Goal: Task Accomplishment & Management: Use online tool/utility

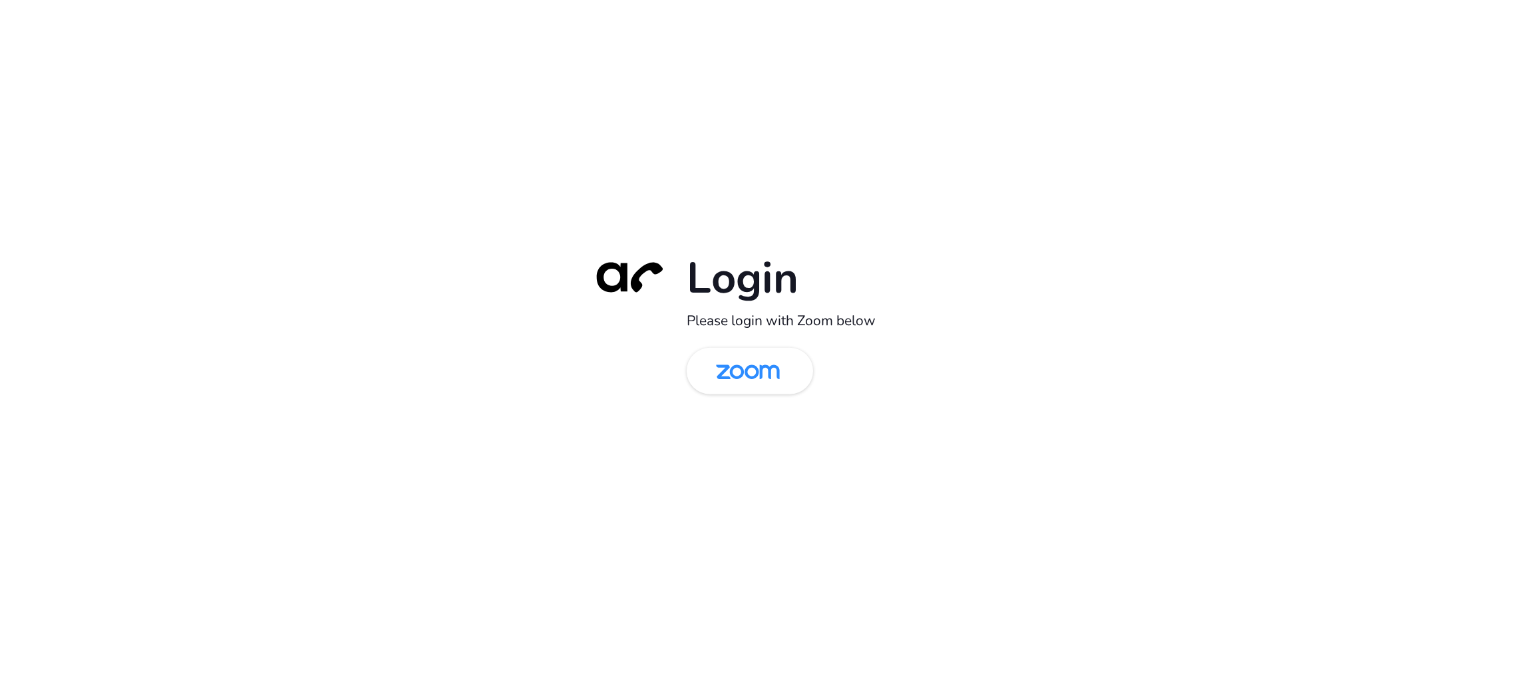
click at [1266, 250] on div "Login Please login with Zoom below" at bounding box center [766, 346] width 1533 height 693
click at [774, 355] on img at bounding box center [748, 372] width 92 height 43
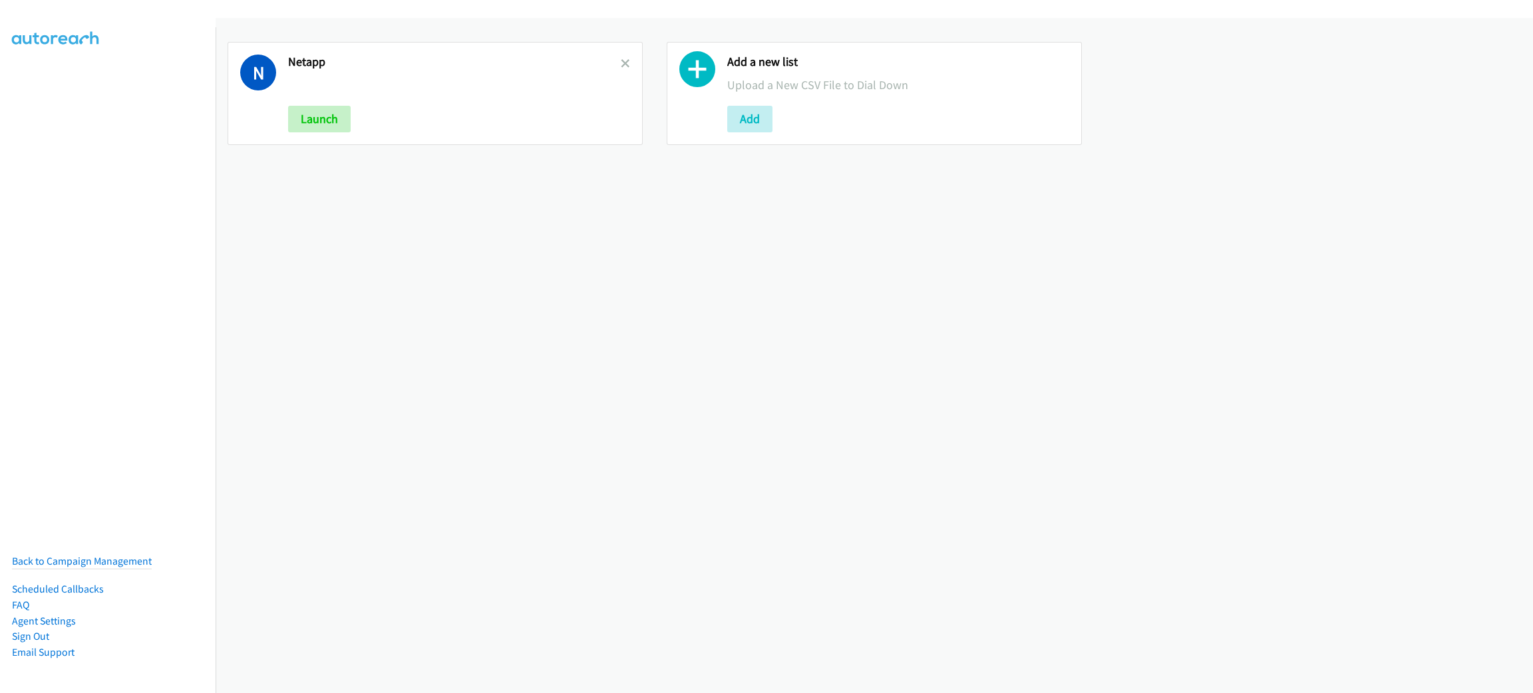
click at [625, 63] on div "N Netapp Launch" at bounding box center [435, 93] width 415 height 103
click at [624, 63] on icon at bounding box center [625, 64] width 9 height 9
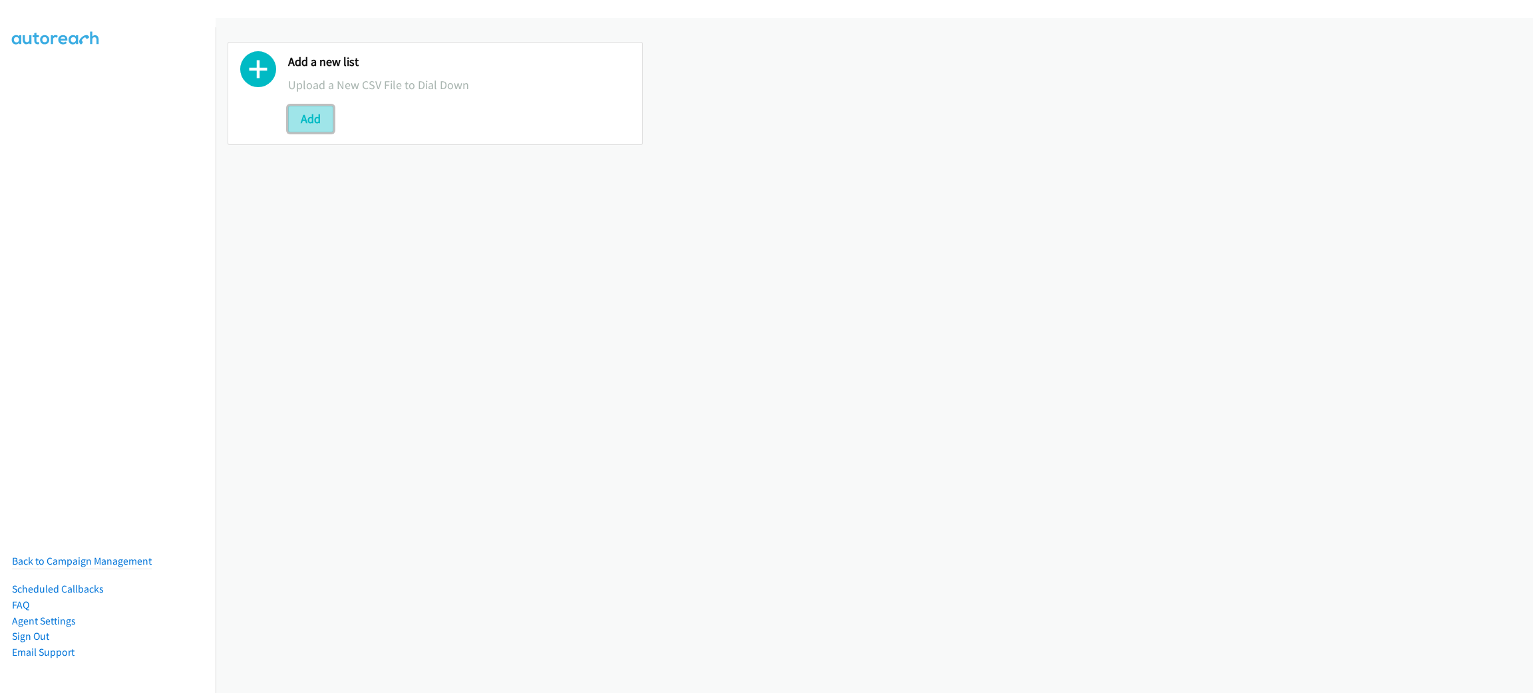
click at [302, 118] on button "Add" at bounding box center [310, 119] width 45 height 27
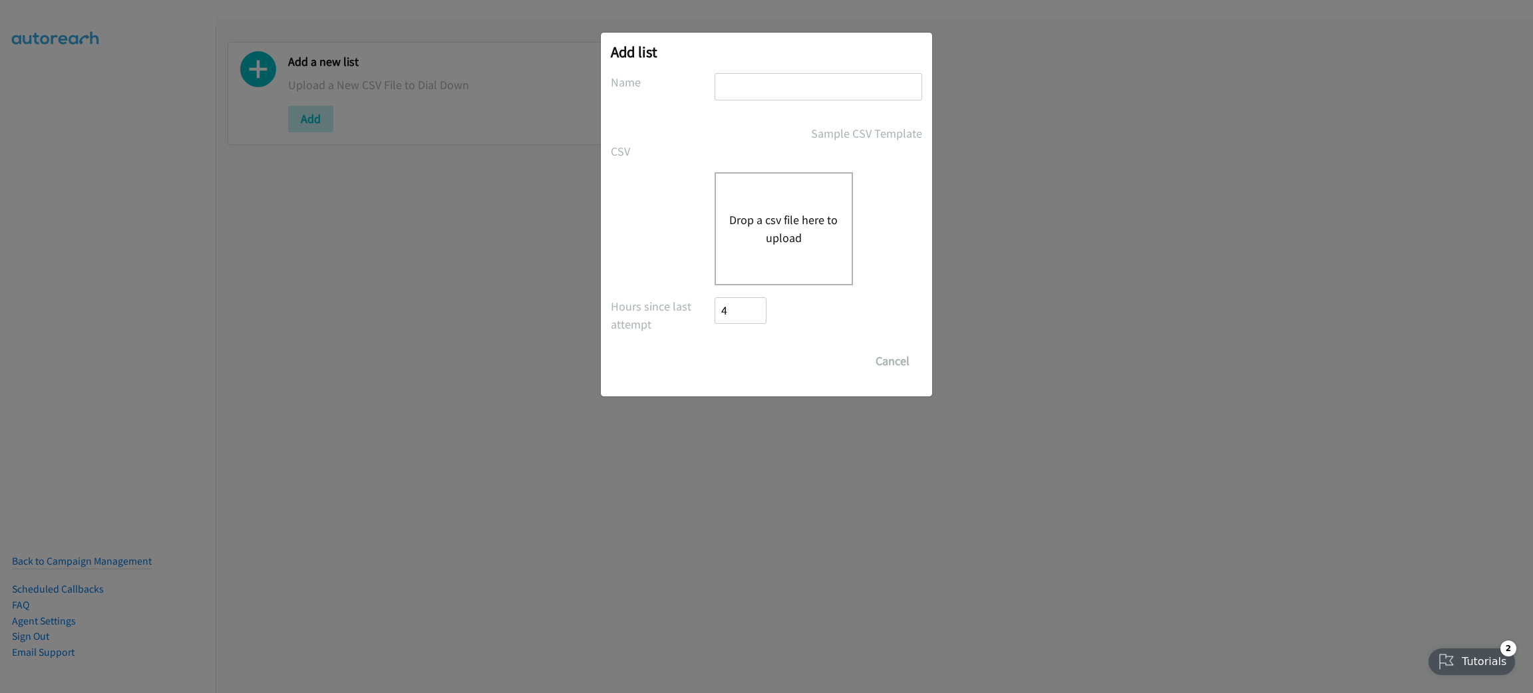
click at [764, 191] on div "Drop a csv file here to upload" at bounding box center [784, 228] width 138 height 113
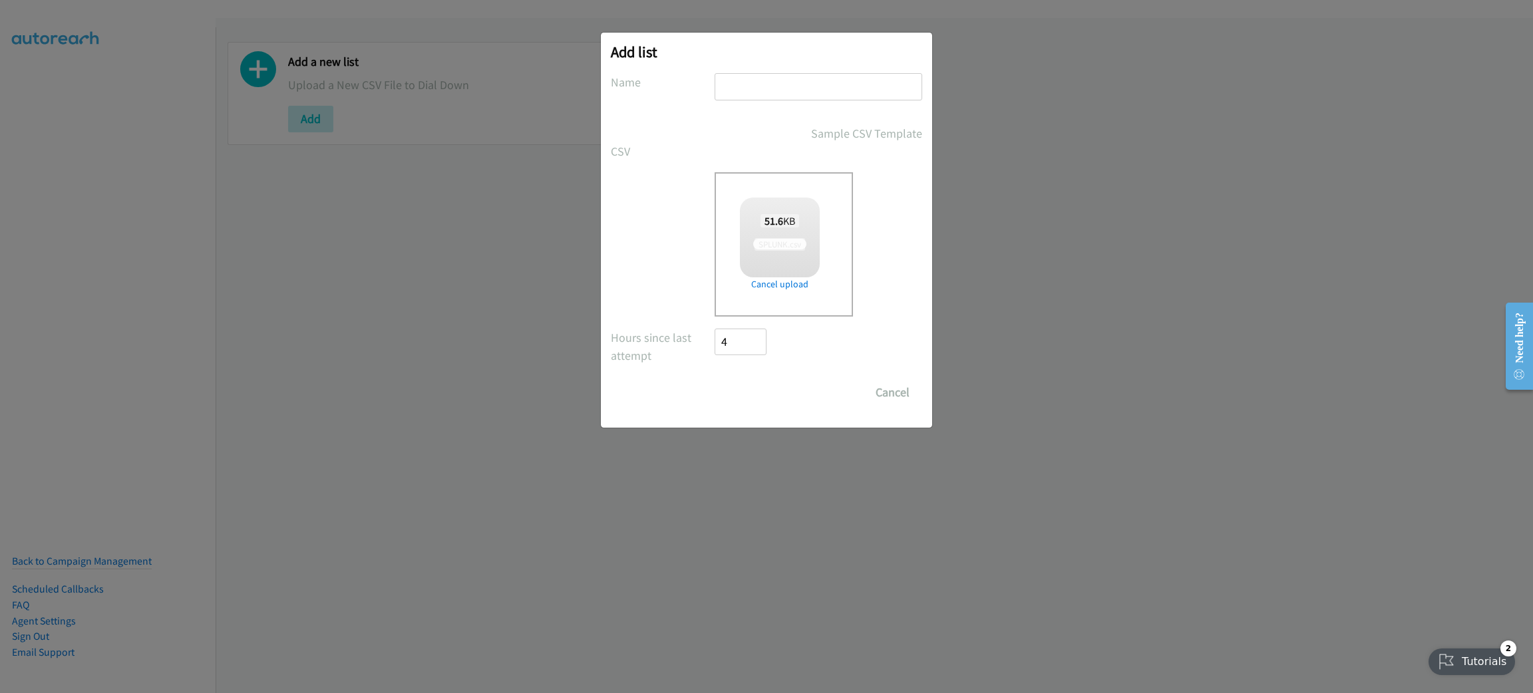
click at [763, 83] on input "text" at bounding box center [819, 86] width 208 height 27
checkbox input "true"
type input "SPLUNK"
click at [715, 379] on input "Save List" at bounding box center [750, 392] width 70 height 27
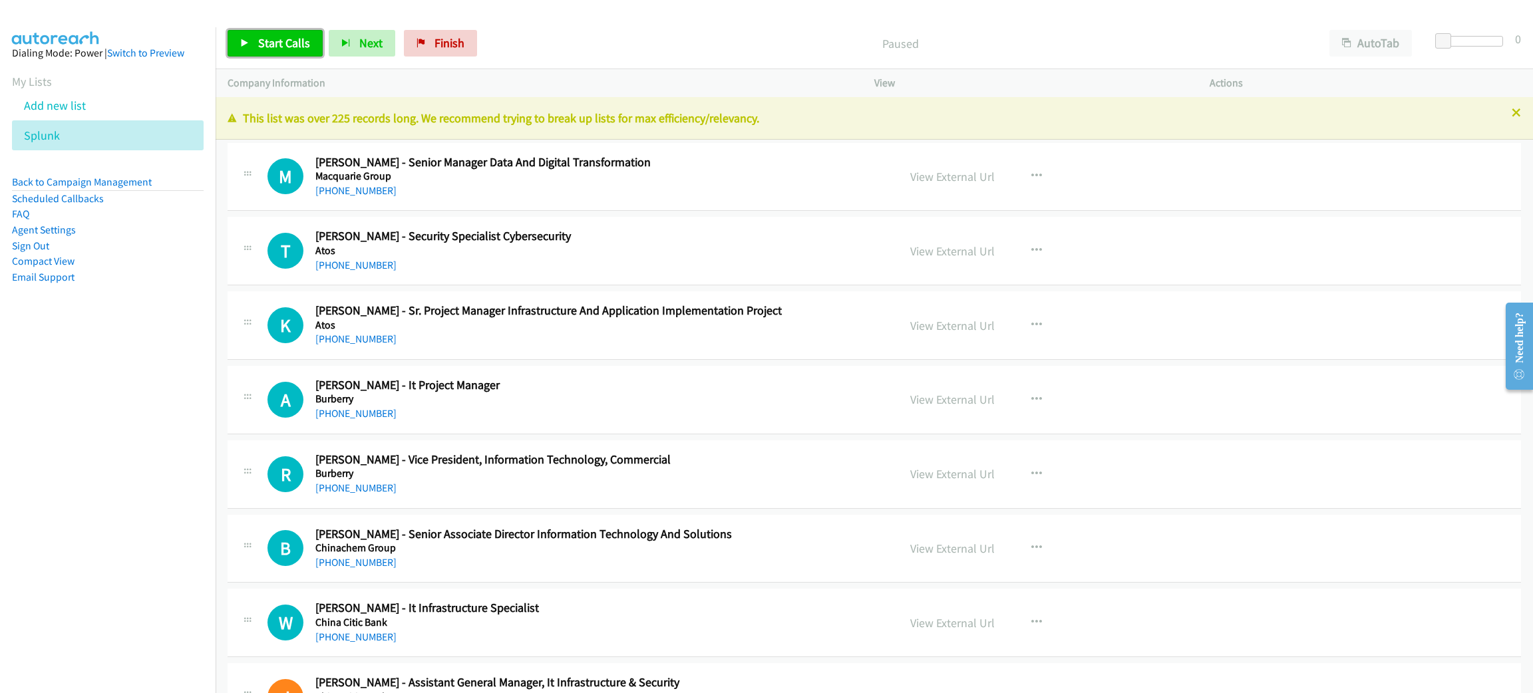
click at [292, 47] on span "Start Calls" at bounding box center [284, 42] width 52 height 15
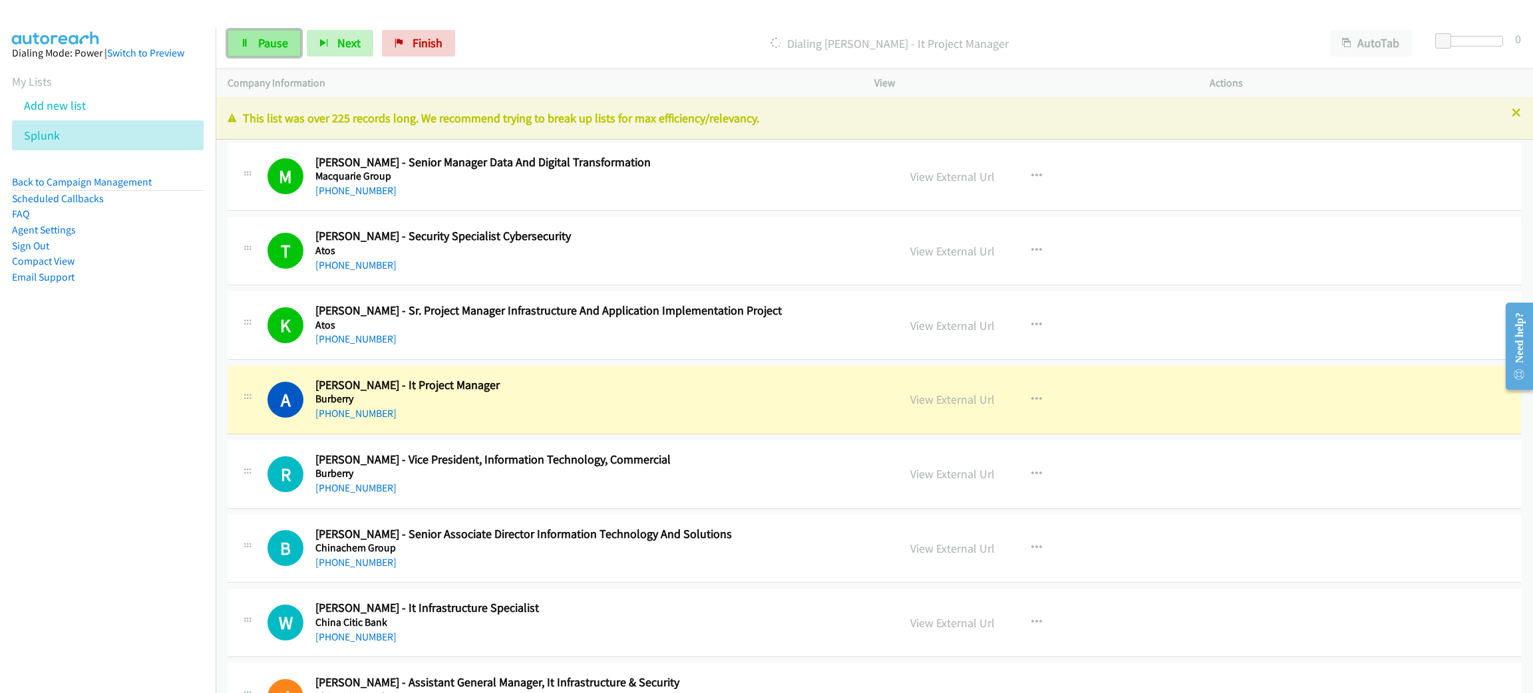
click at [284, 47] on span "Pause" at bounding box center [273, 42] width 30 height 15
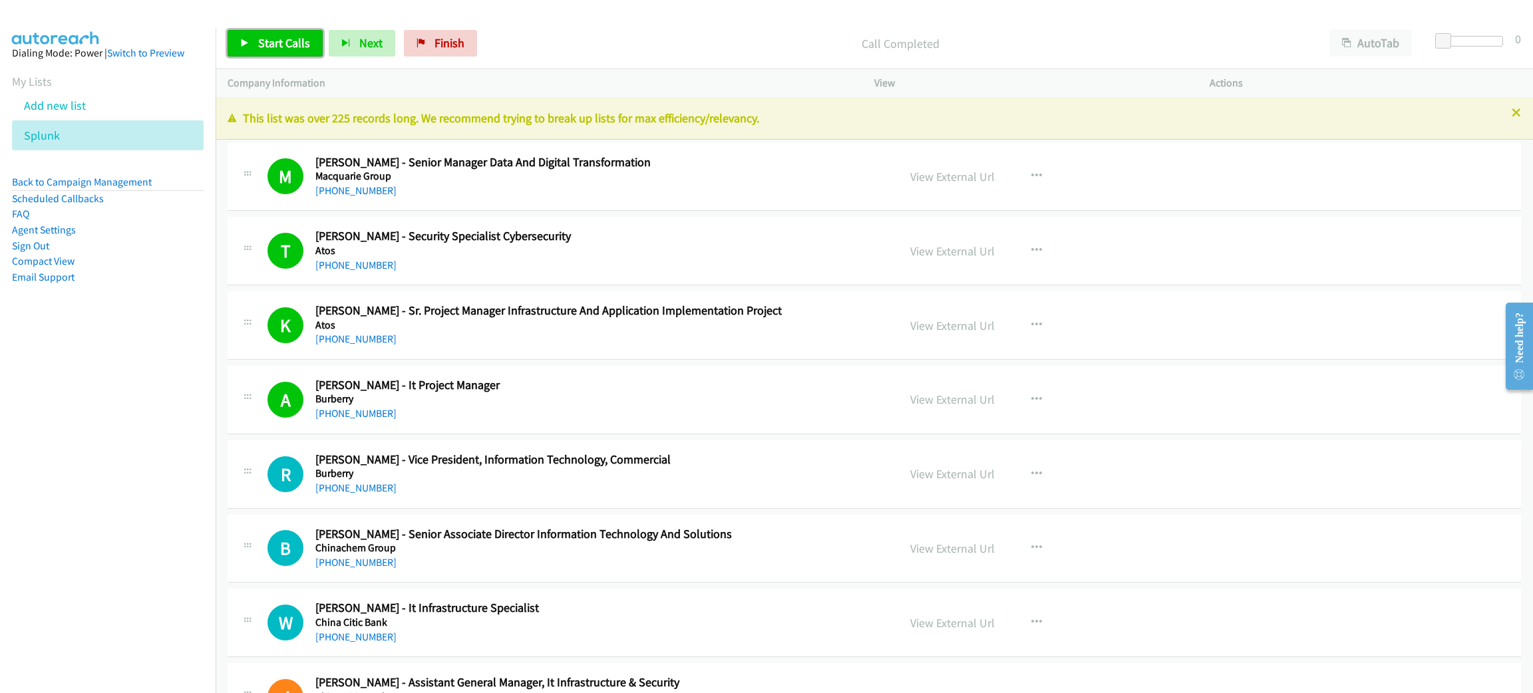
click at [294, 43] on span "Start Calls" at bounding box center [284, 42] width 52 height 15
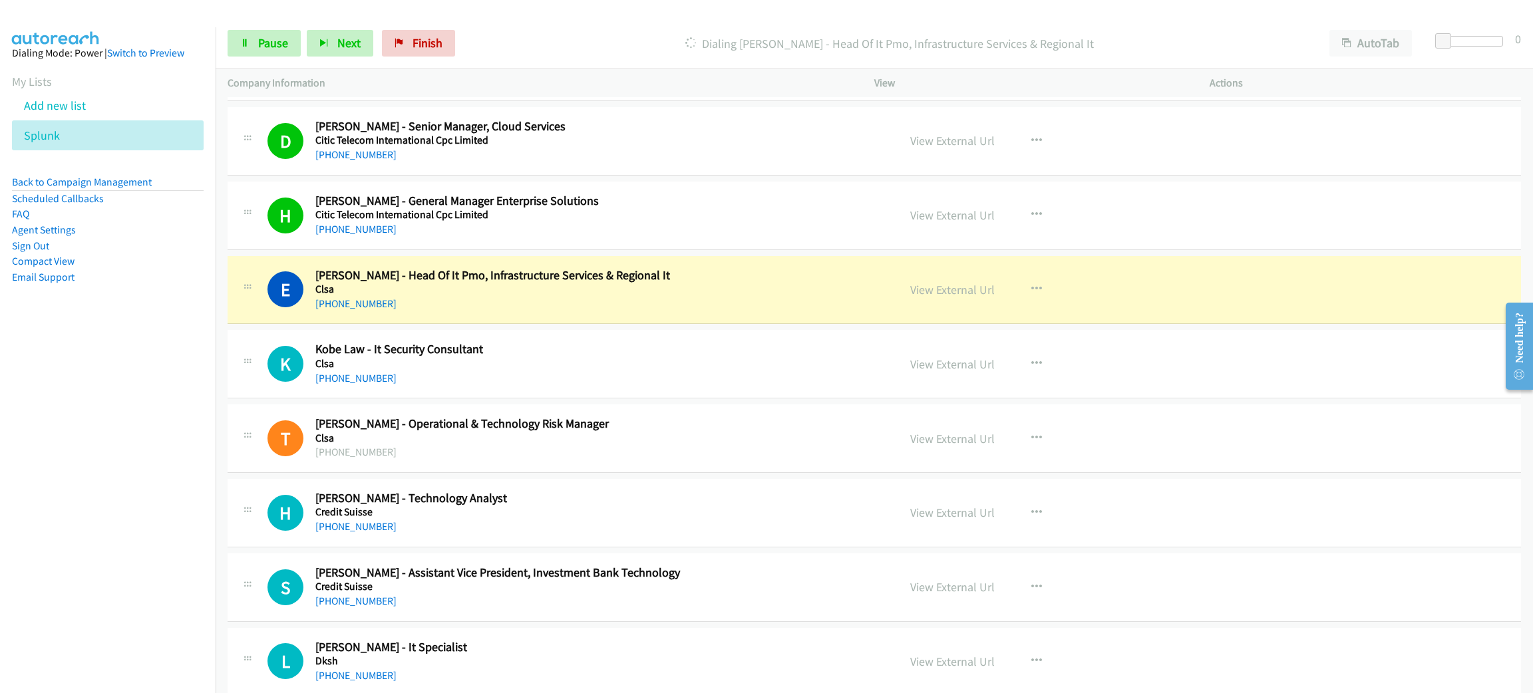
scroll to position [1097, 0]
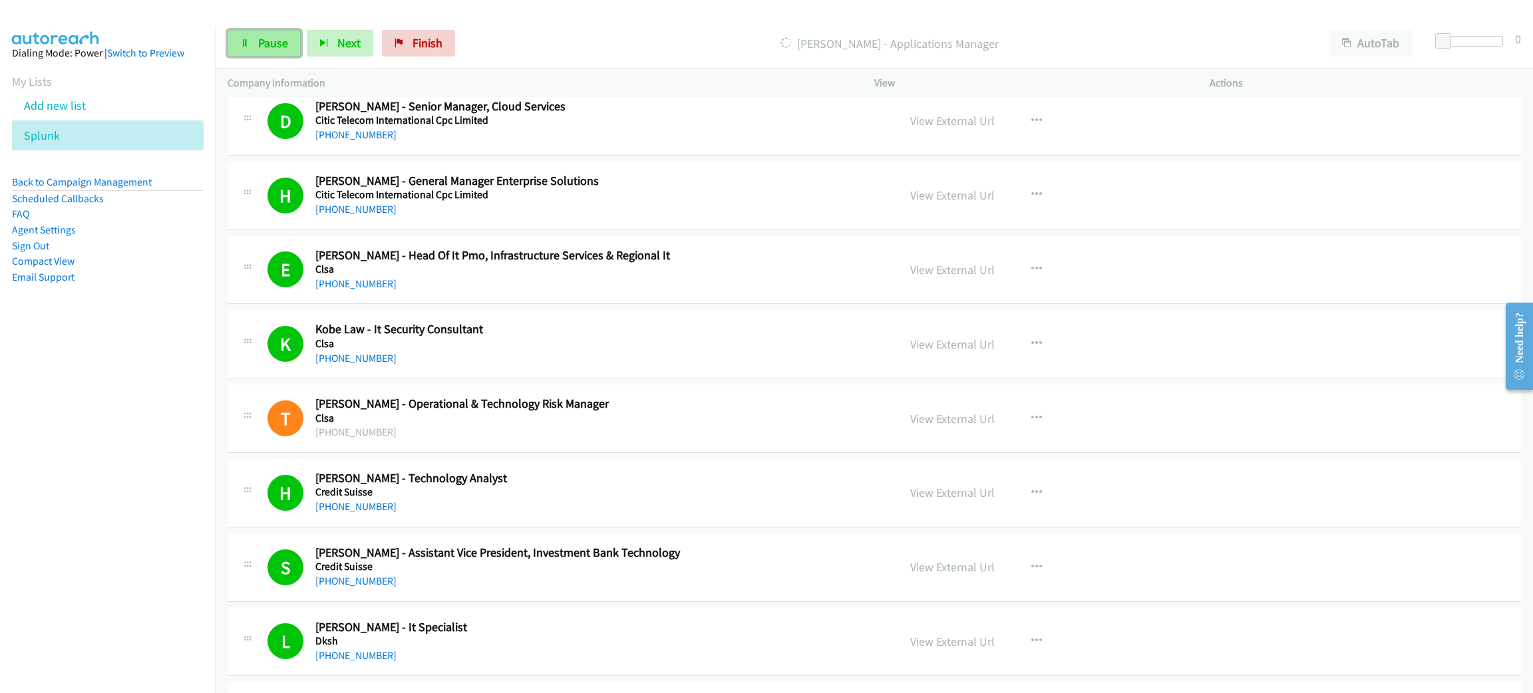
click at [277, 55] on link "Pause" at bounding box center [264, 43] width 73 height 27
click at [285, 45] on span "Start Calls" at bounding box center [284, 42] width 52 height 15
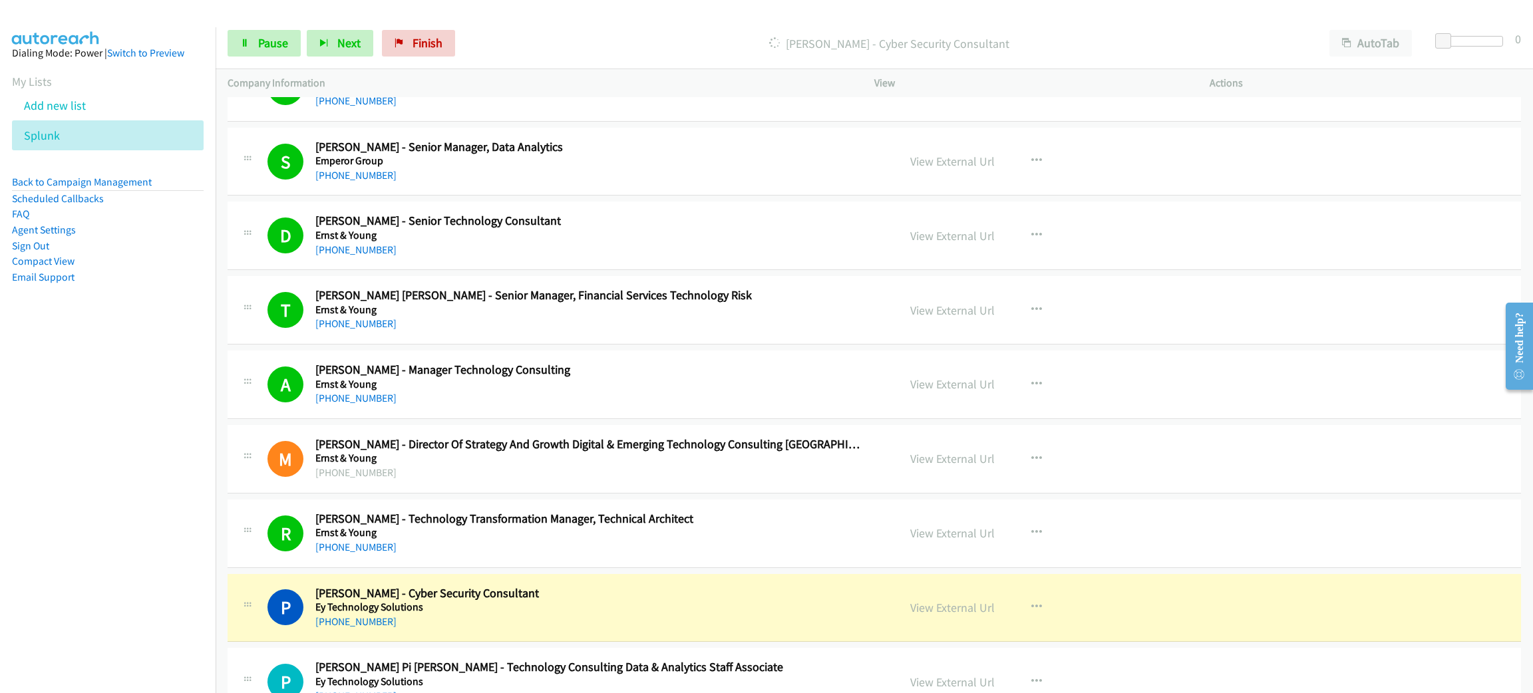
scroll to position [2495, 0]
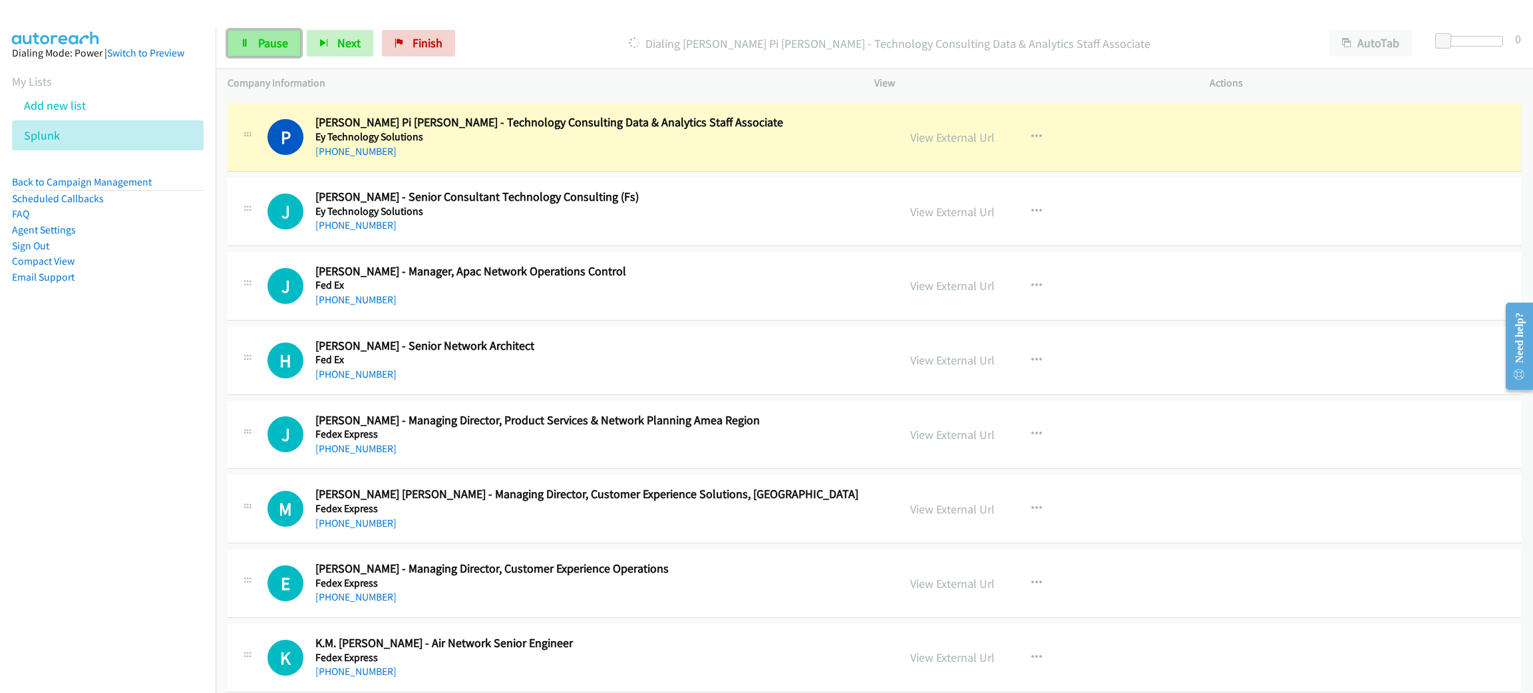
click at [262, 36] on span "Pause" at bounding box center [273, 42] width 30 height 15
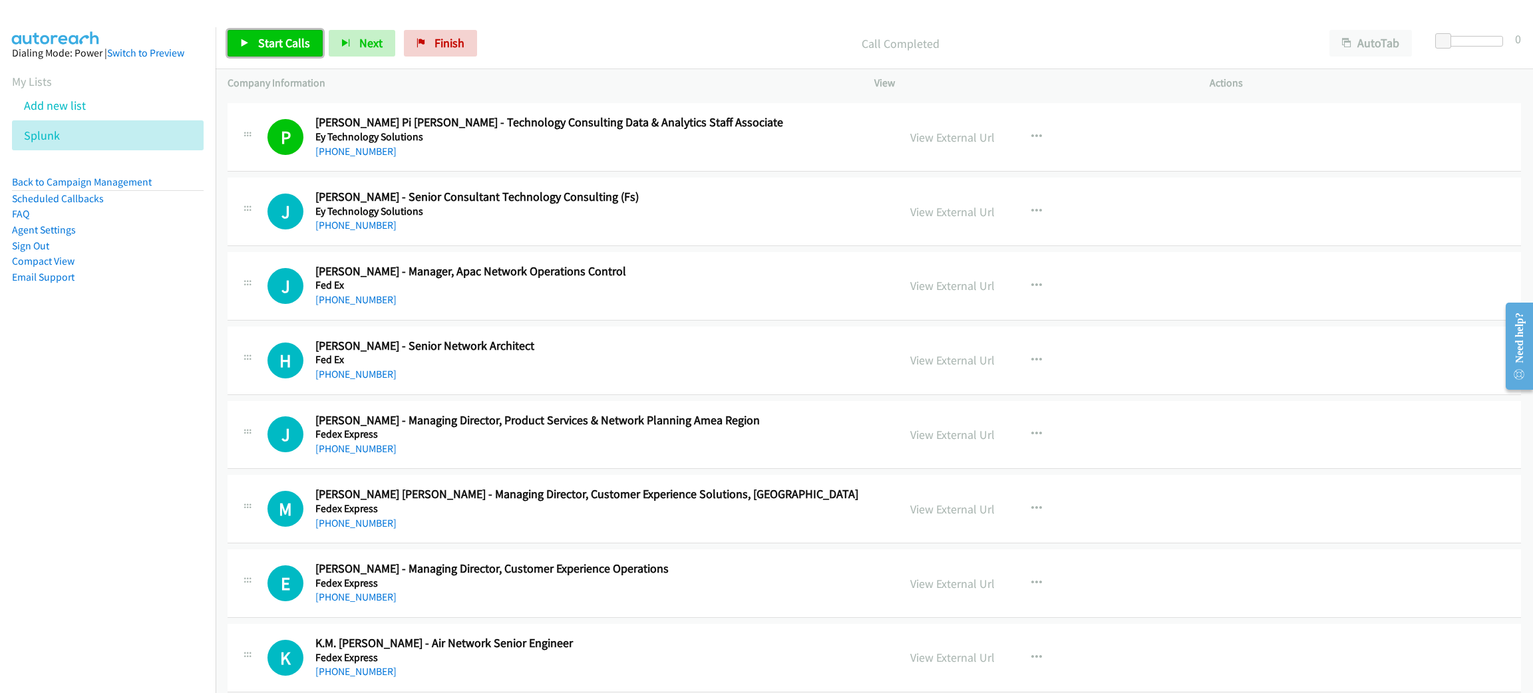
click at [266, 47] on span "Start Calls" at bounding box center [284, 42] width 52 height 15
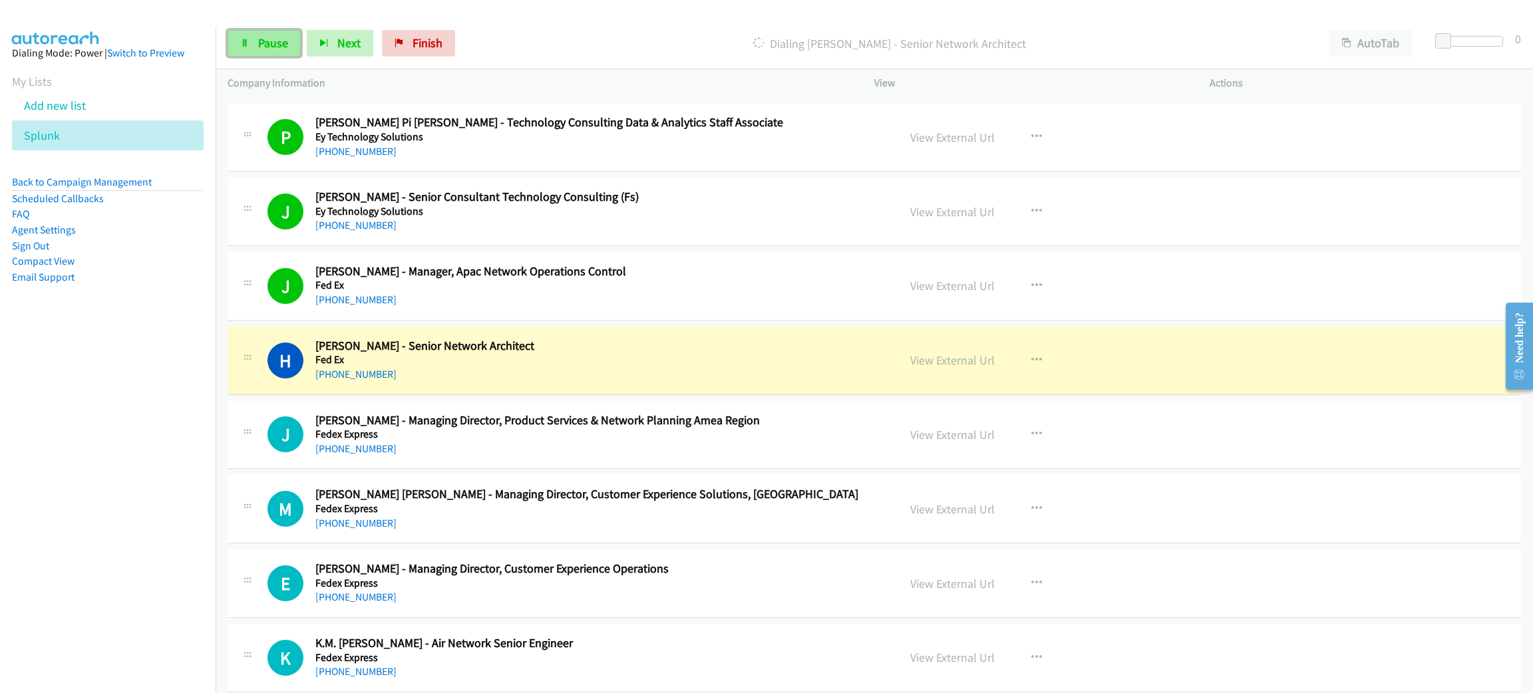
click at [293, 51] on link "Pause" at bounding box center [264, 43] width 73 height 27
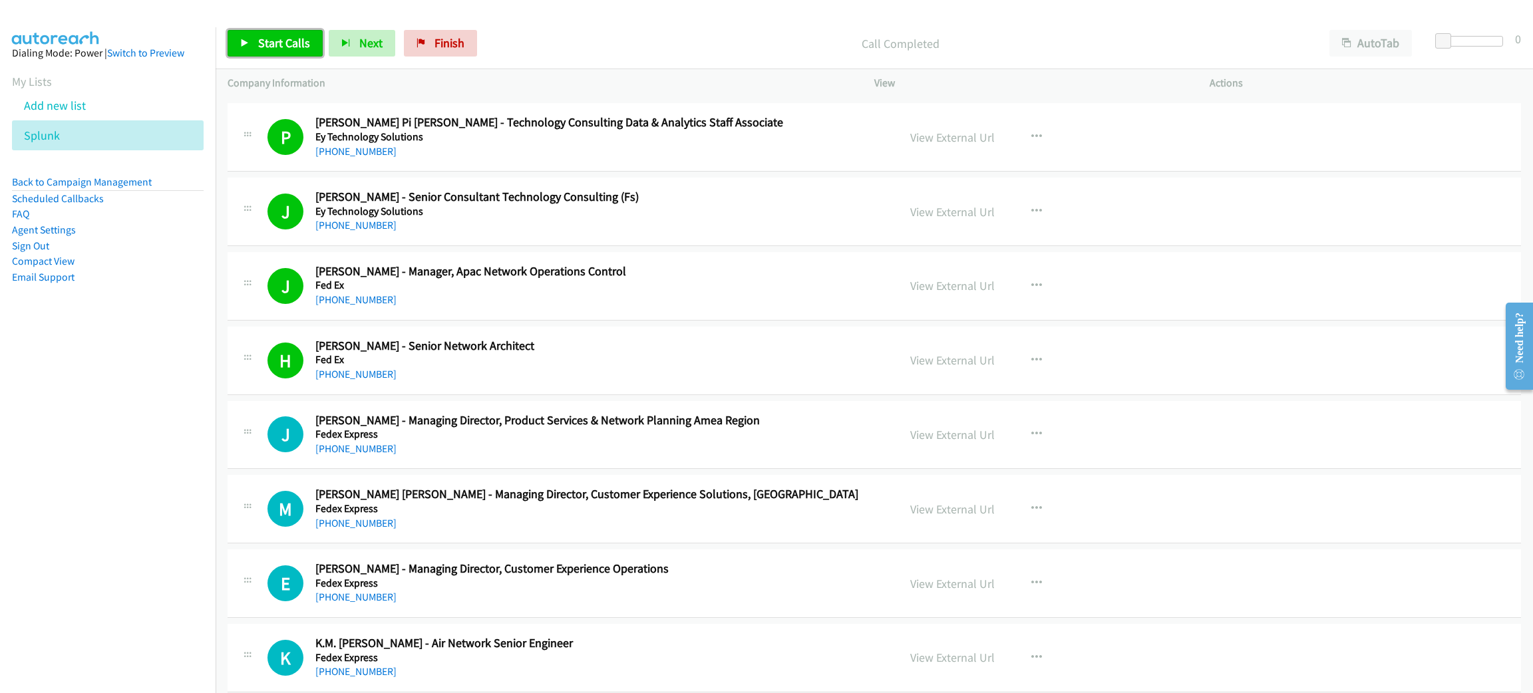
click at [259, 35] on span "Start Calls" at bounding box center [284, 42] width 52 height 15
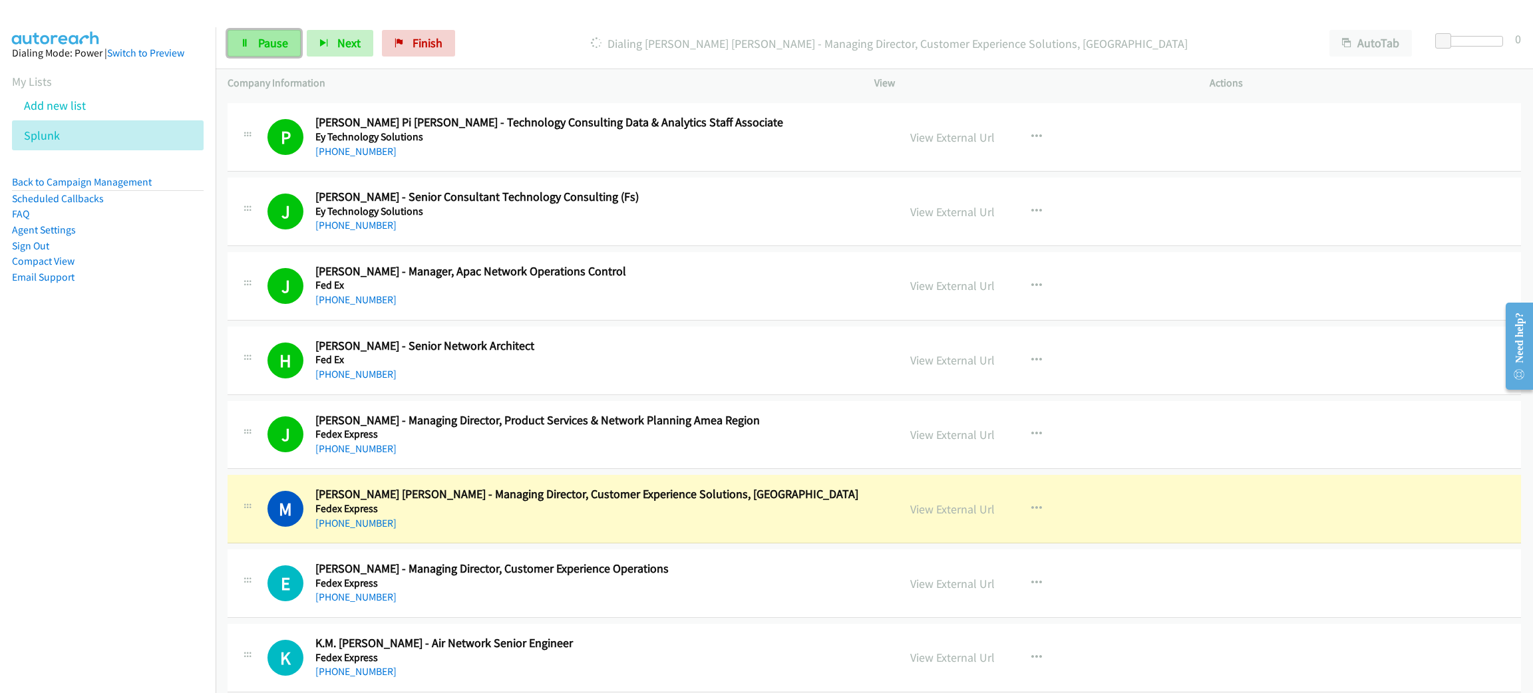
click at [250, 35] on link "Pause" at bounding box center [264, 43] width 73 height 27
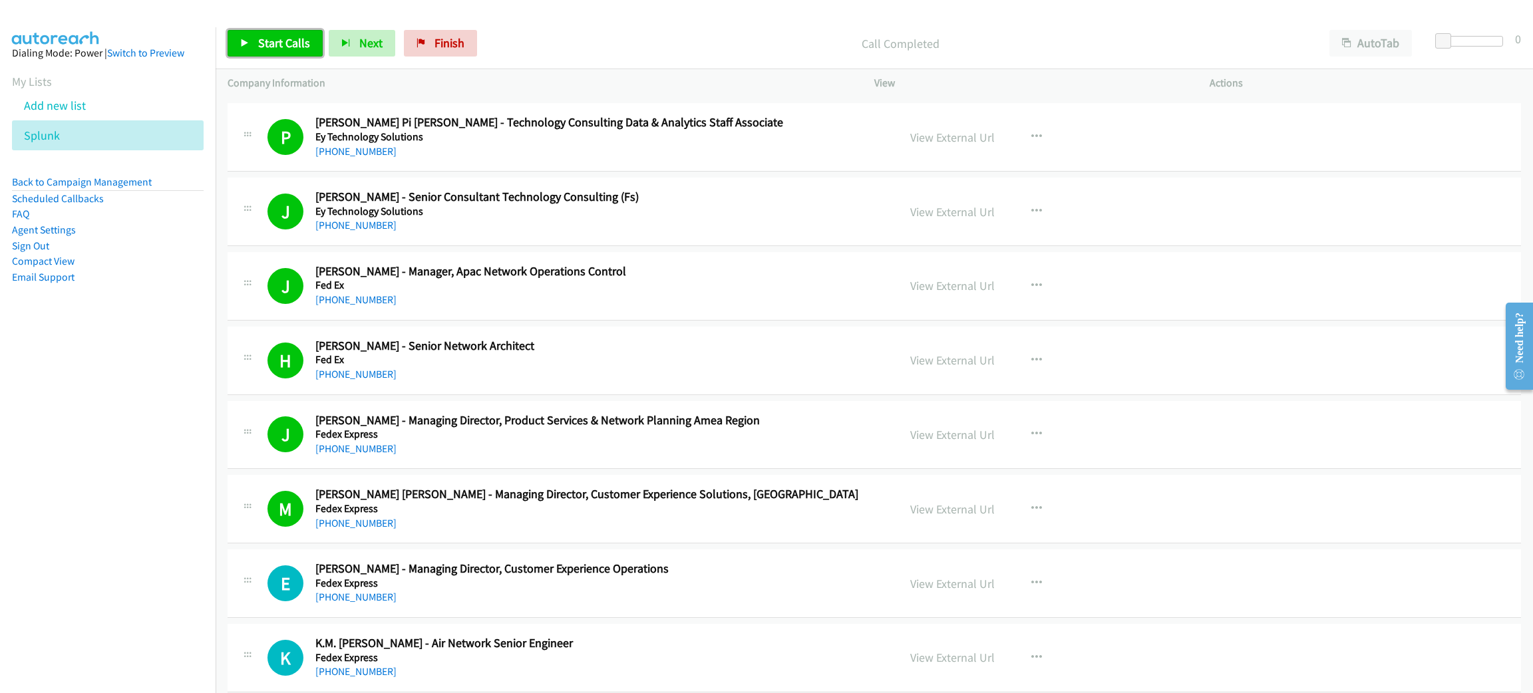
click at [288, 45] on span "Start Calls" at bounding box center [284, 42] width 52 height 15
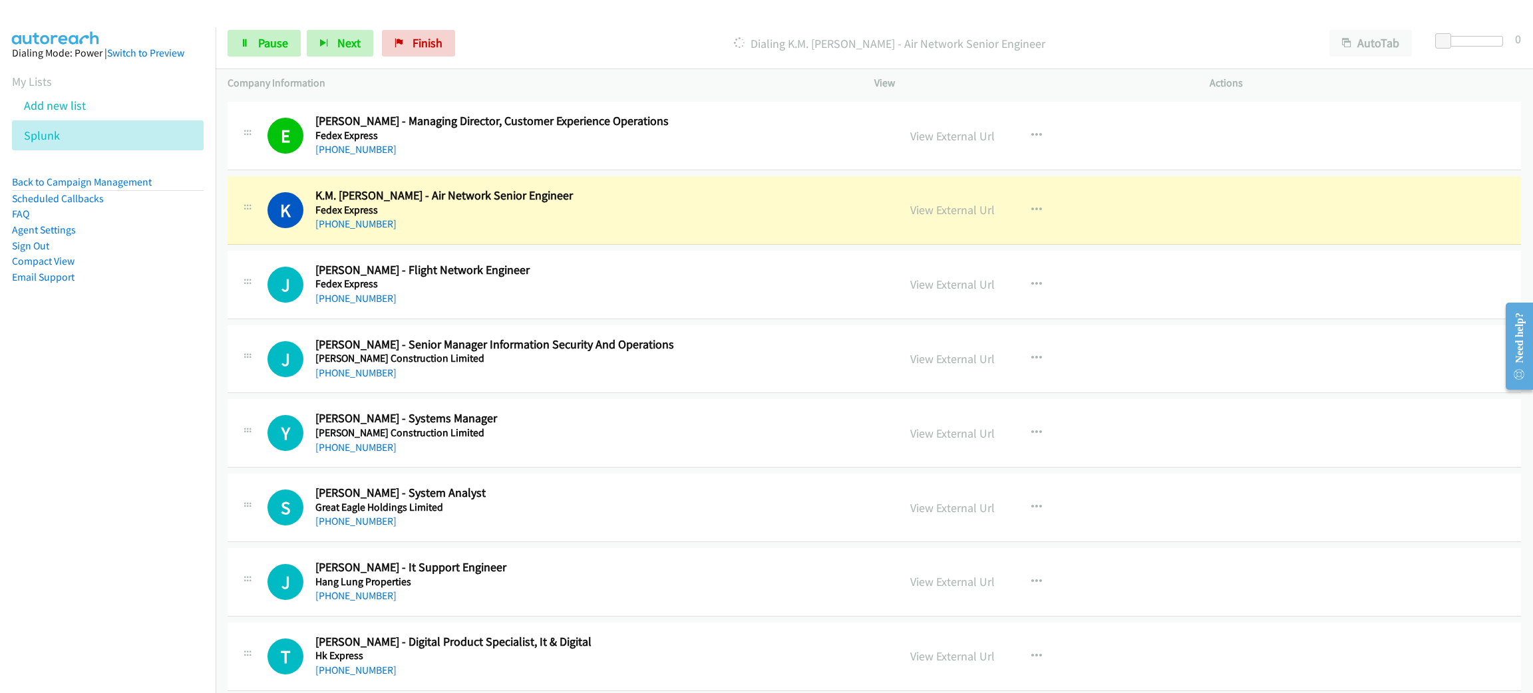
scroll to position [2895, 0]
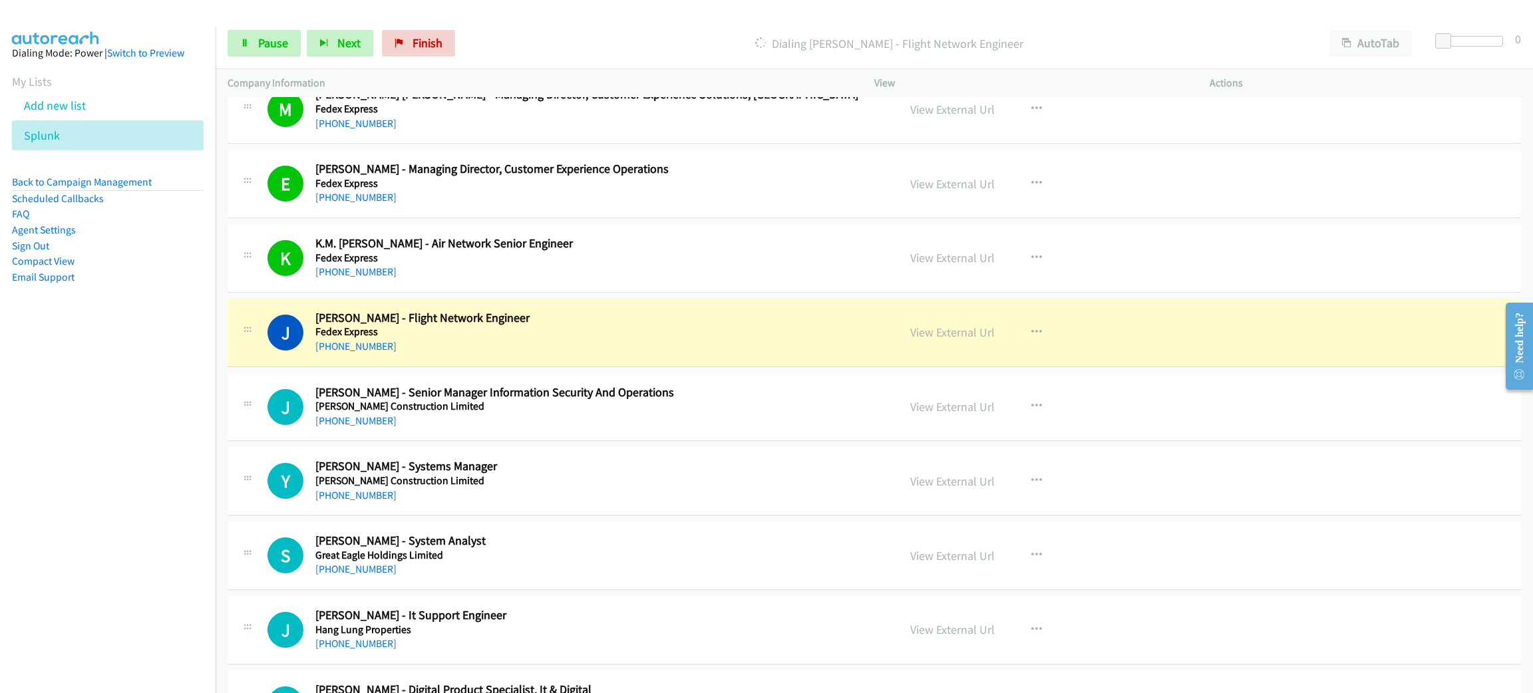
click at [250, 23] on div "Start Calls Pause Next Finish Dialing [PERSON_NAME] - Flight Network Engineer A…" at bounding box center [875, 43] width 1318 height 51
click at [250, 26] on div "Start Calls Pause Next Finish Dialing [PERSON_NAME] - Flight Network Engineer A…" at bounding box center [875, 43] width 1318 height 51
click at [249, 40] on icon at bounding box center [244, 43] width 9 height 9
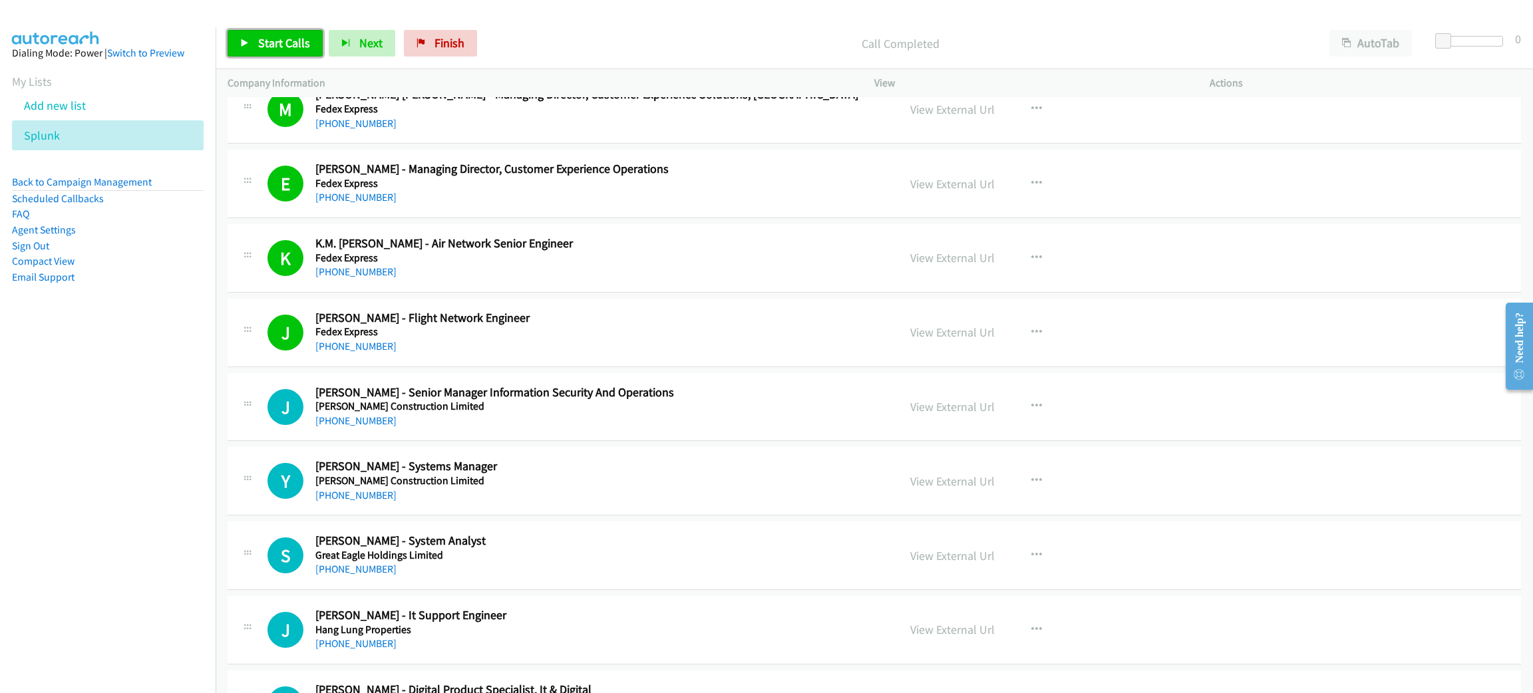
click at [279, 43] on span "Start Calls" at bounding box center [284, 42] width 52 height 15
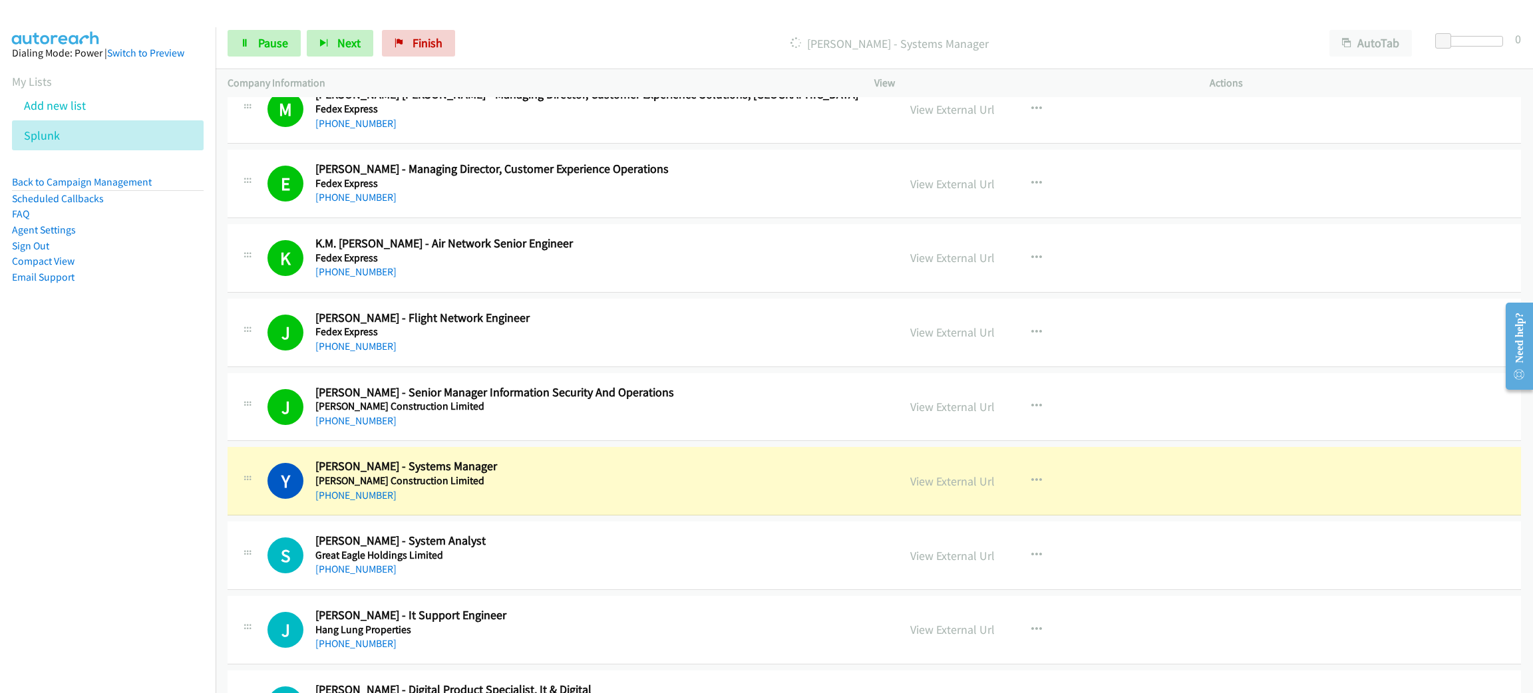
drag, startPoint x: 582, startPoint y: 501, endPoint x: 586, endPoint y: 461, distance: 40.8
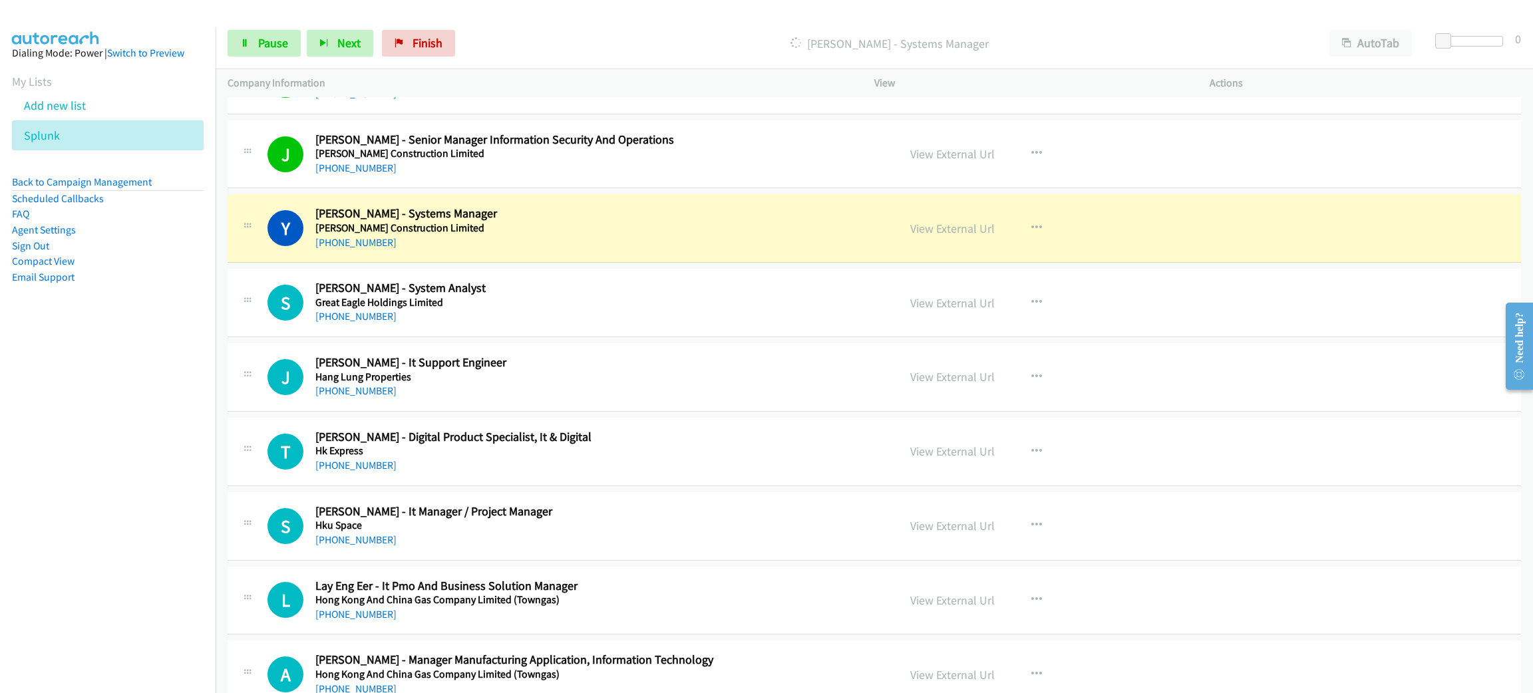
scroll to position [3194, 0]
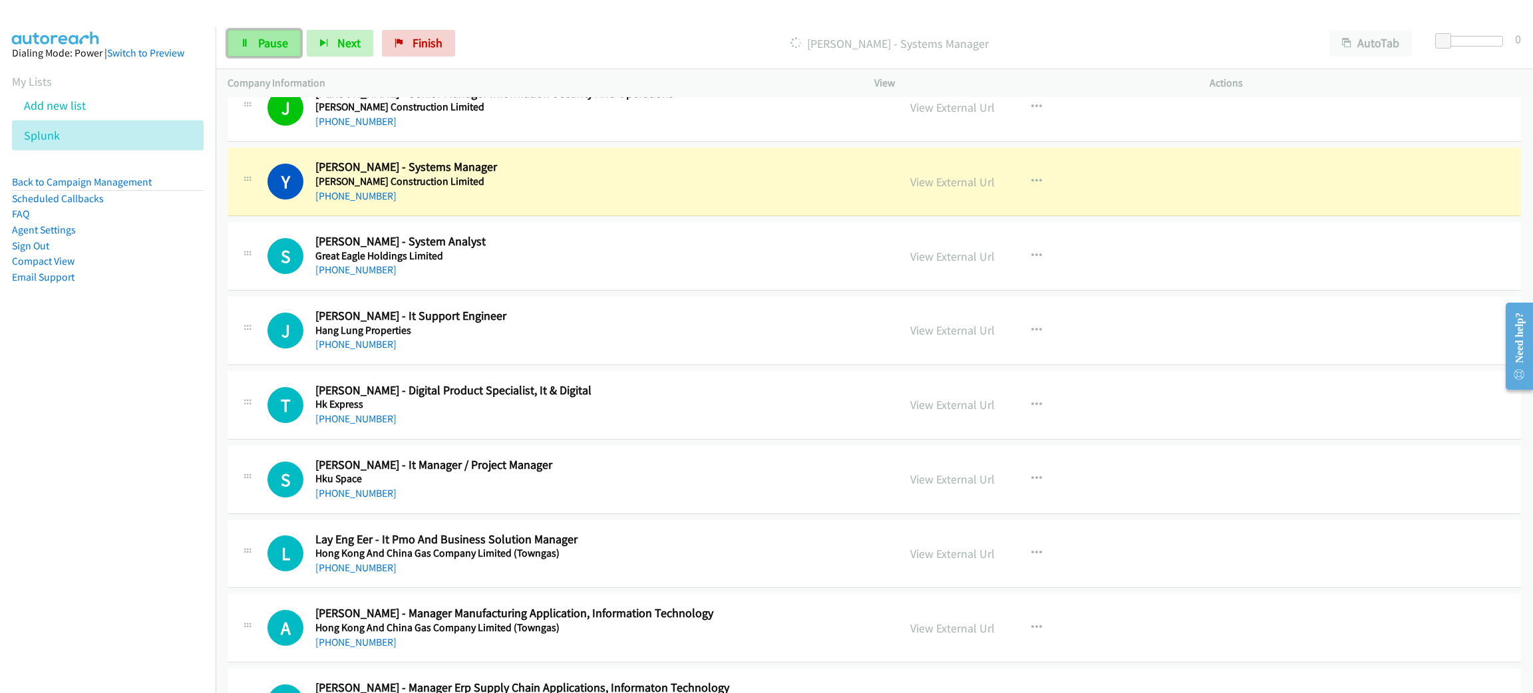
click at [261, 49] on span "Pause" at bounding box center [273, 42] width 30 height 15
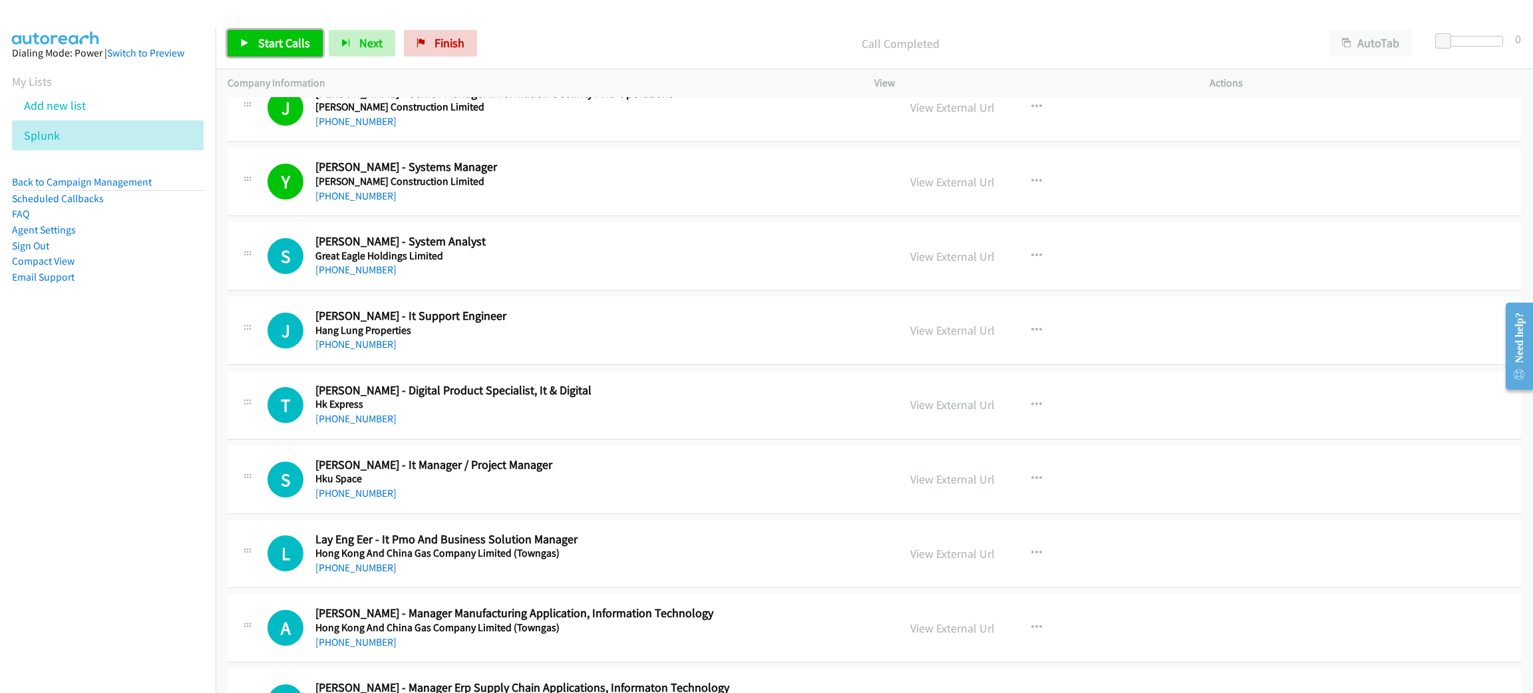
click at [256, 35] on link "Start Calls" at bounding box center [275, 43] width 95 height 27
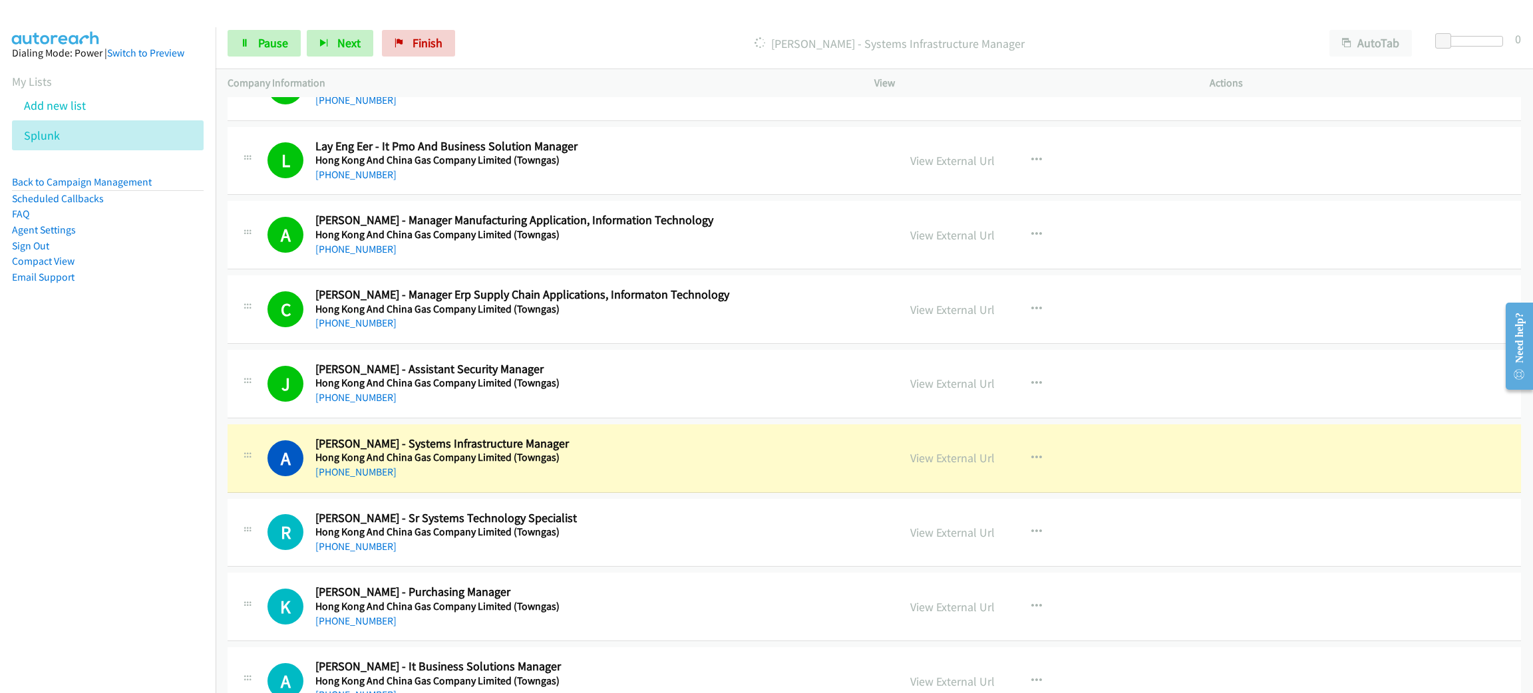
scroll to position [3593, 0]
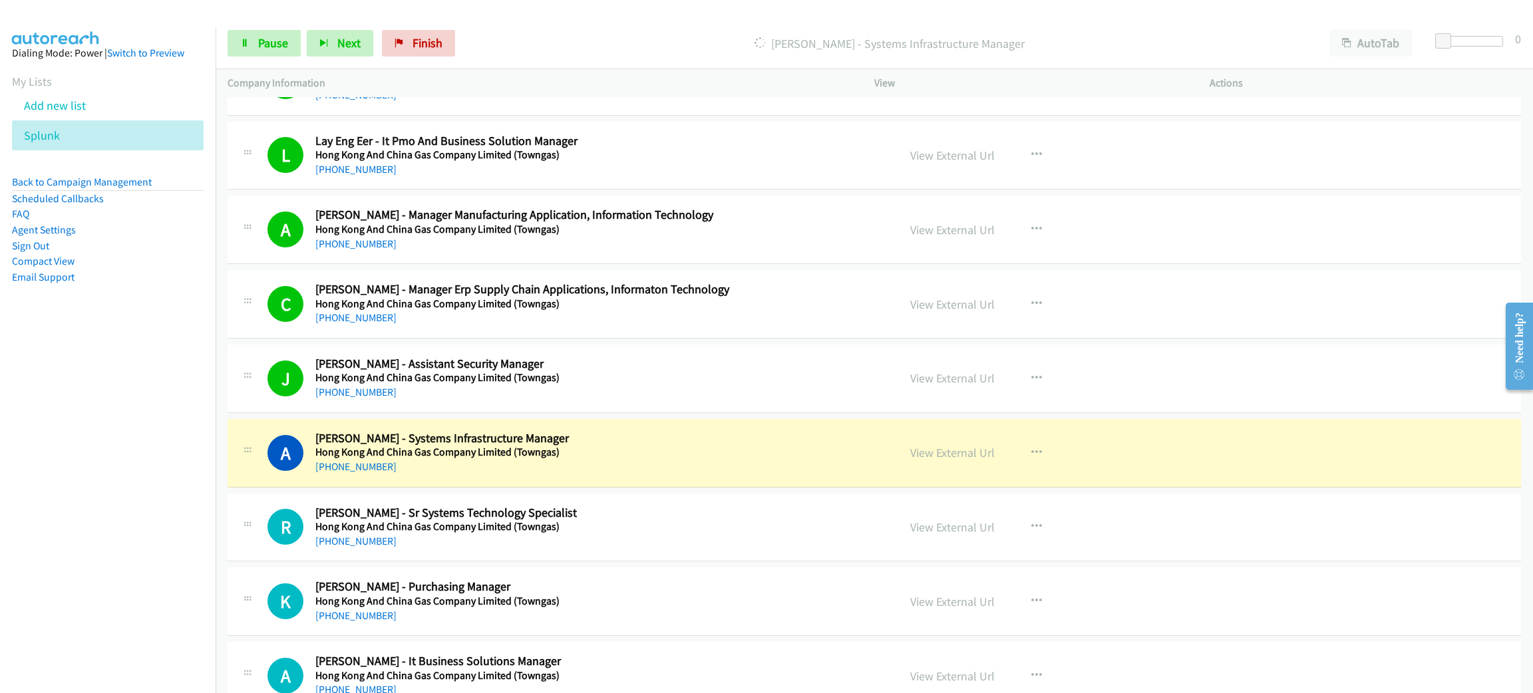
drag, startPoint x: 692, startPoint y: 465, endPoint x: 853, endPoint y: 451, distance: 161.6
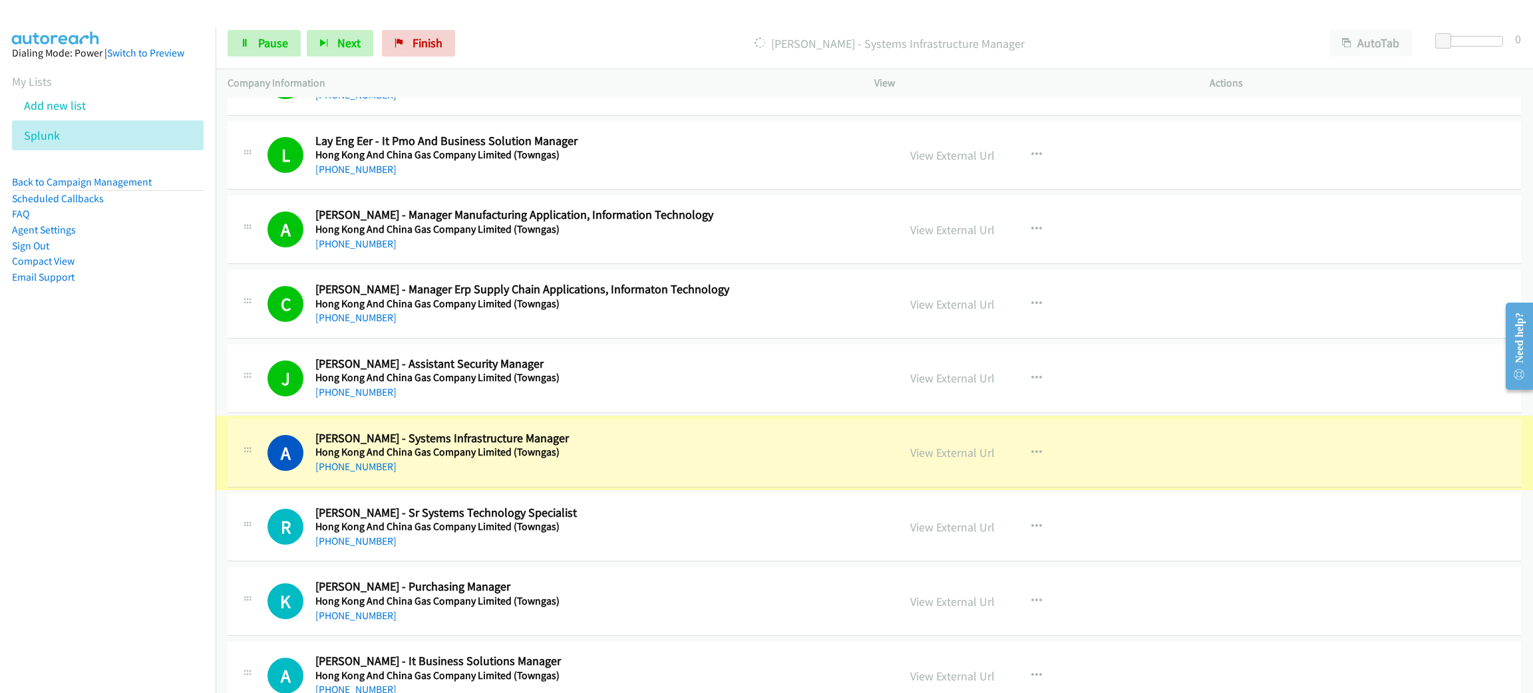
click at [961, 455] on link "View External Url" at bounding box center [952, 452] width 85 height 15
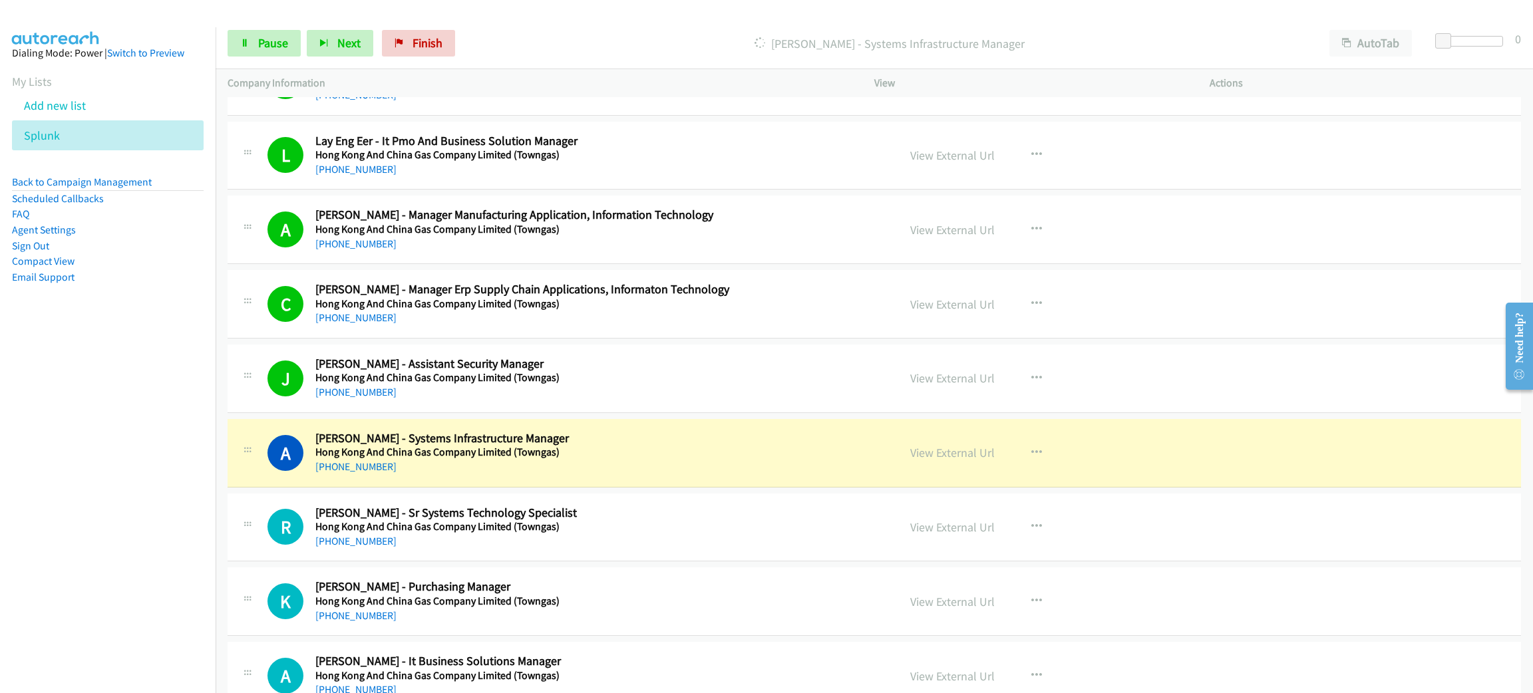
click at [274, 27] on div "Start Calls Pause Next Finish [PERSON_NAME] - Systems Infrastructure Manager Au…" at bounding box center [875, 43] width 1318 height 51
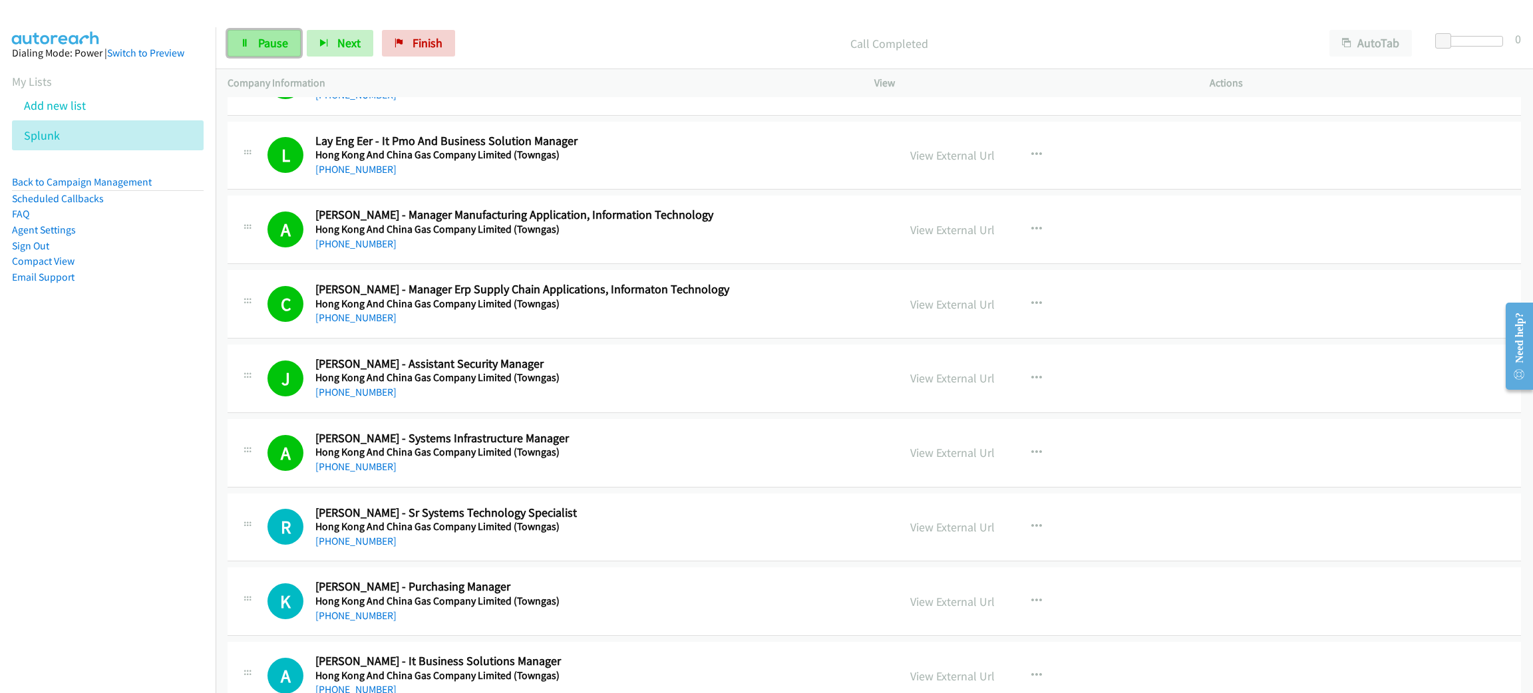
click at [273, 45] on span "Pause" at bounding box center [273, 42] width 30 height 15
click at [295, 47] on span "Start Calls" at bounding box center [284, 42] width 52 height 15
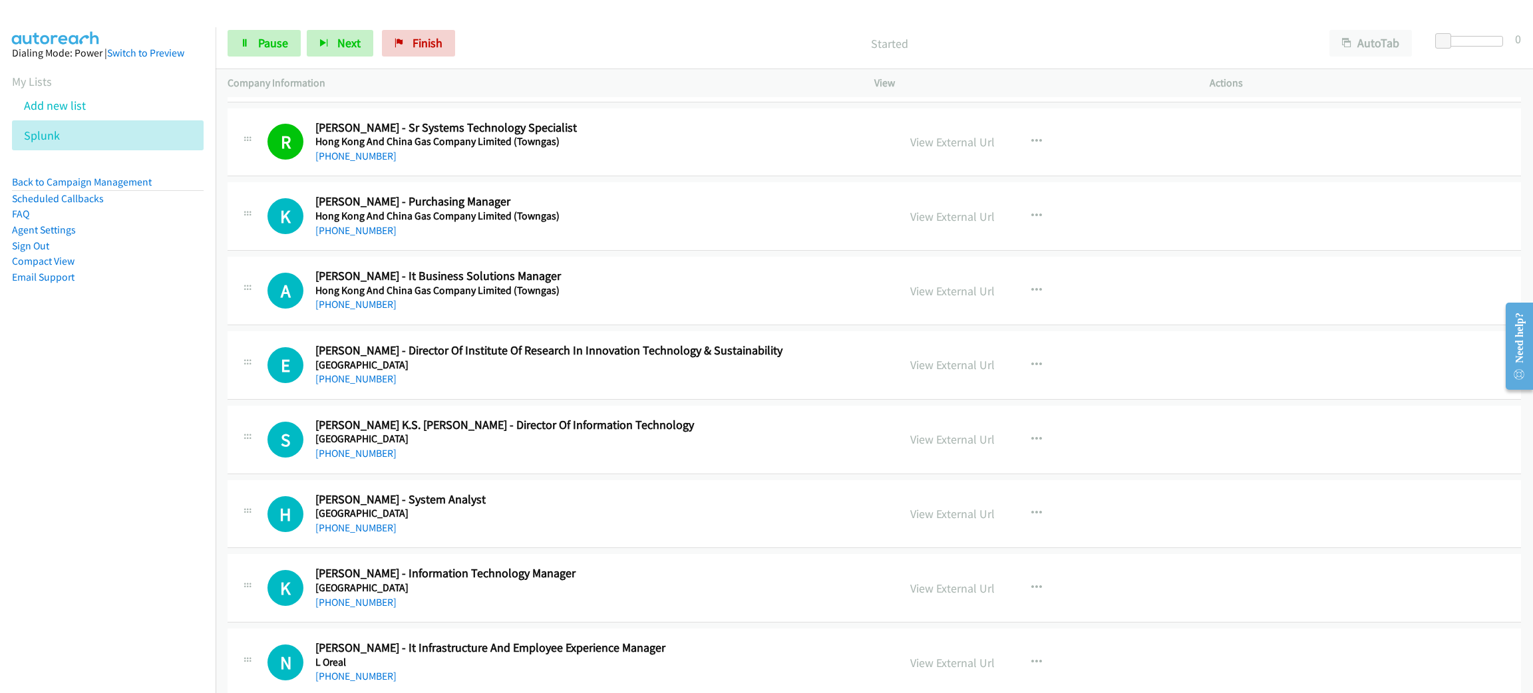
scroll to position [3992, 0]
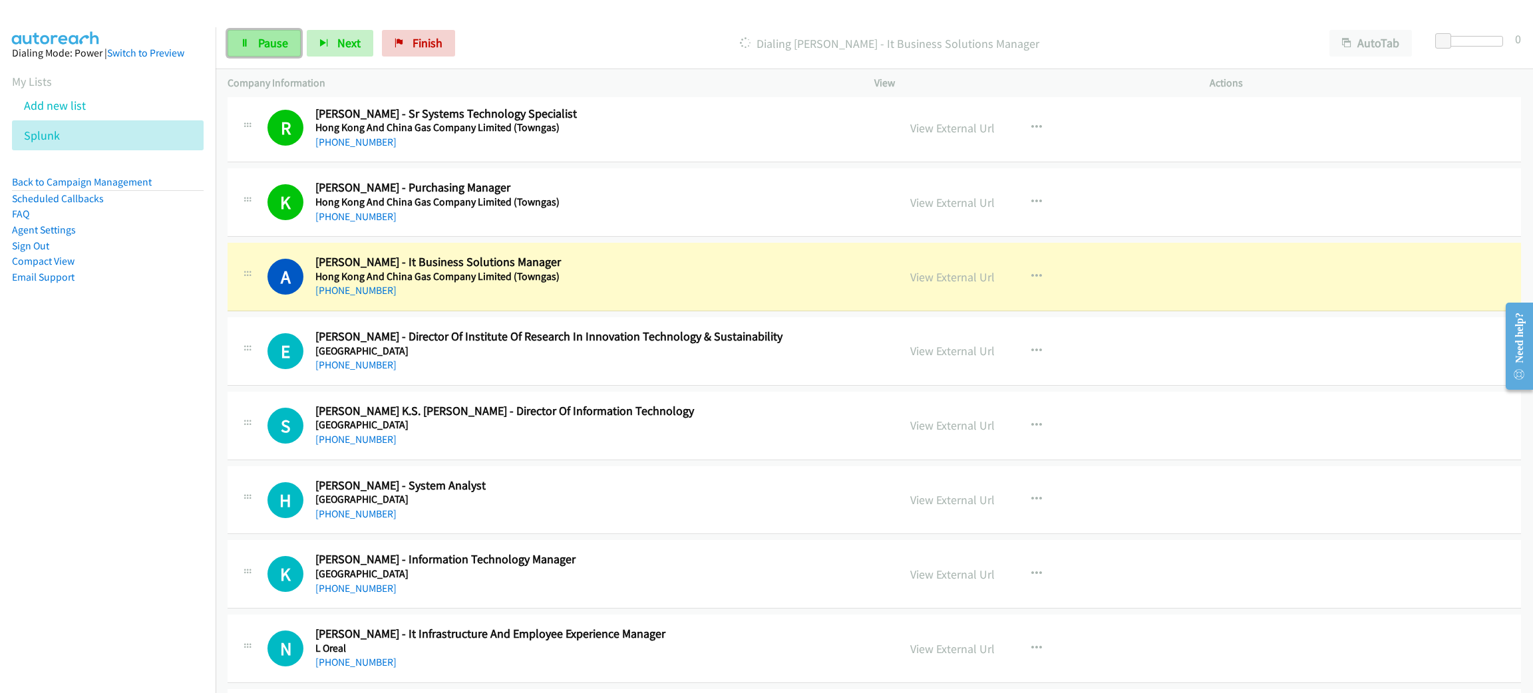
click at [273, 47] on span "Pause" at bounding box center [273, 42] width 30 height 15
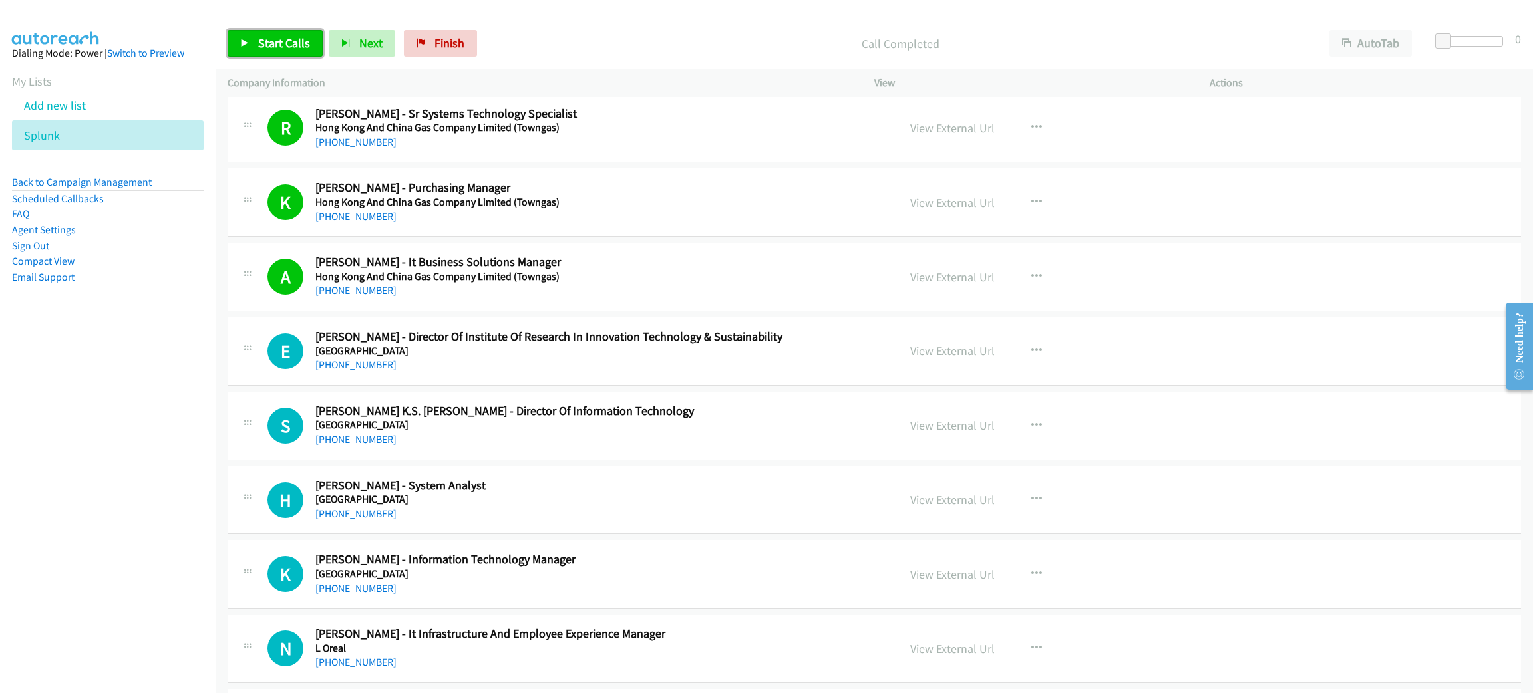
click at [254, 50] on link "Start Calls" at bounding box center [275, 43] width 95 height 27
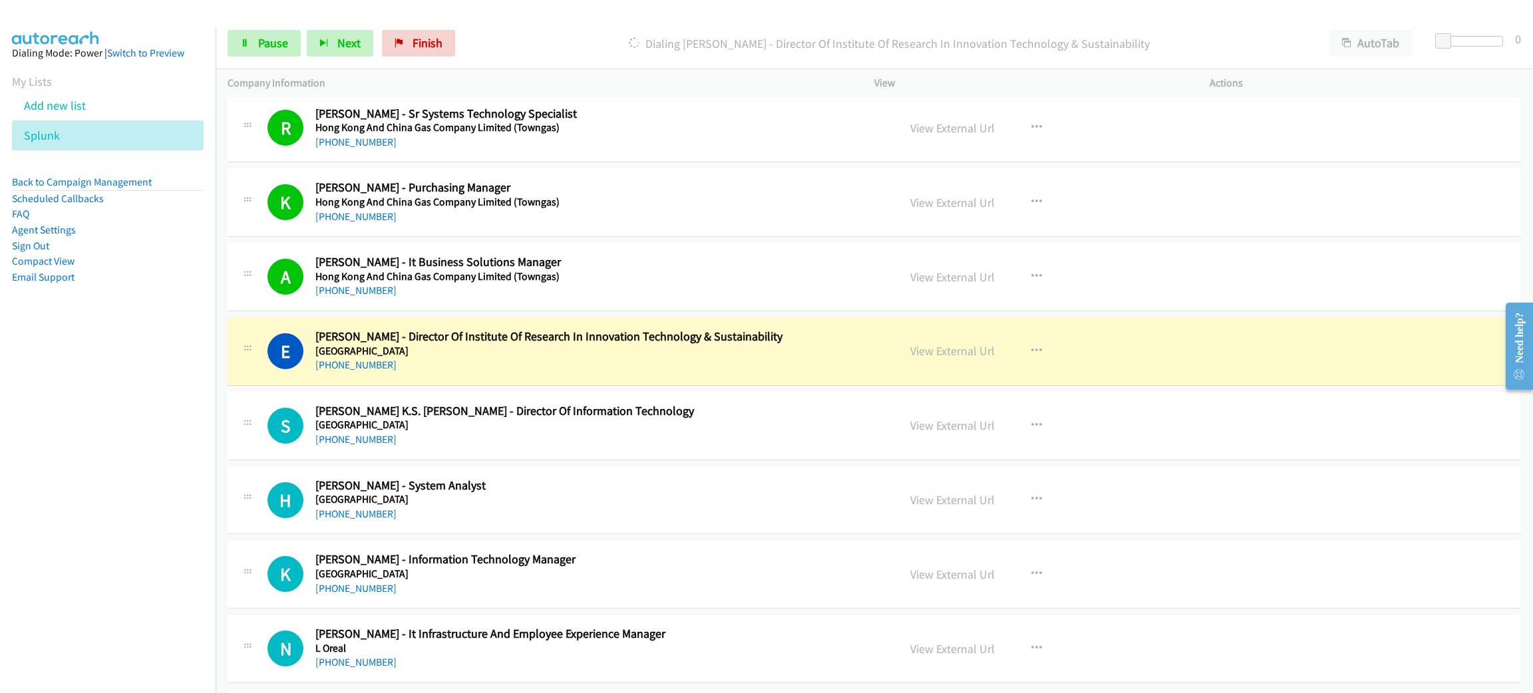
click at [590, 357] on h5 "[GEOGRAPHIC_DATA]" at bounding box center [588, 351] width 546 height 13
click at [951, 357] on link "View External Url" at bounding box center [952, 350] width 85 height 15
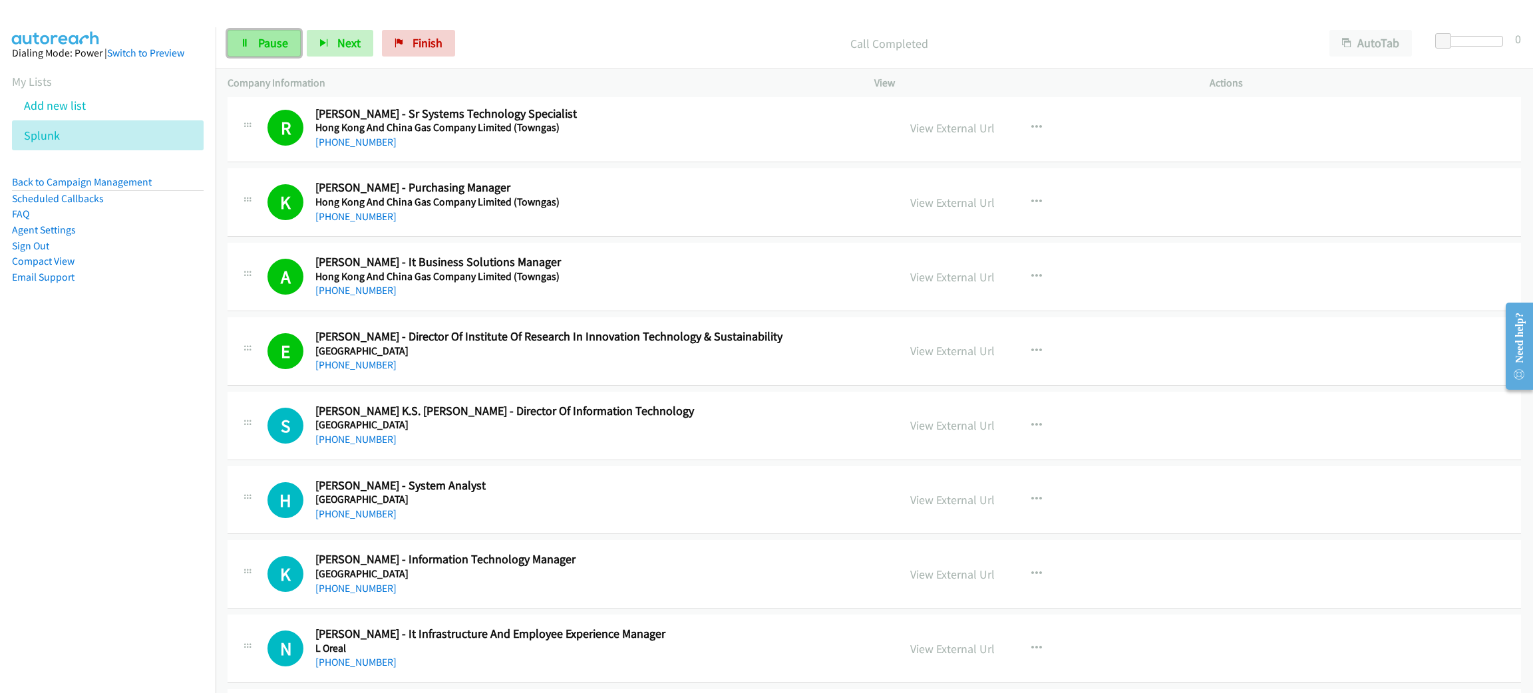
click at [282, 37] on span "Pause" at bounding box center [273, 42] width 30 height 15
click at [296, 46] on span "Start Calls" at bounding box center [284, 42] width 52 height 15
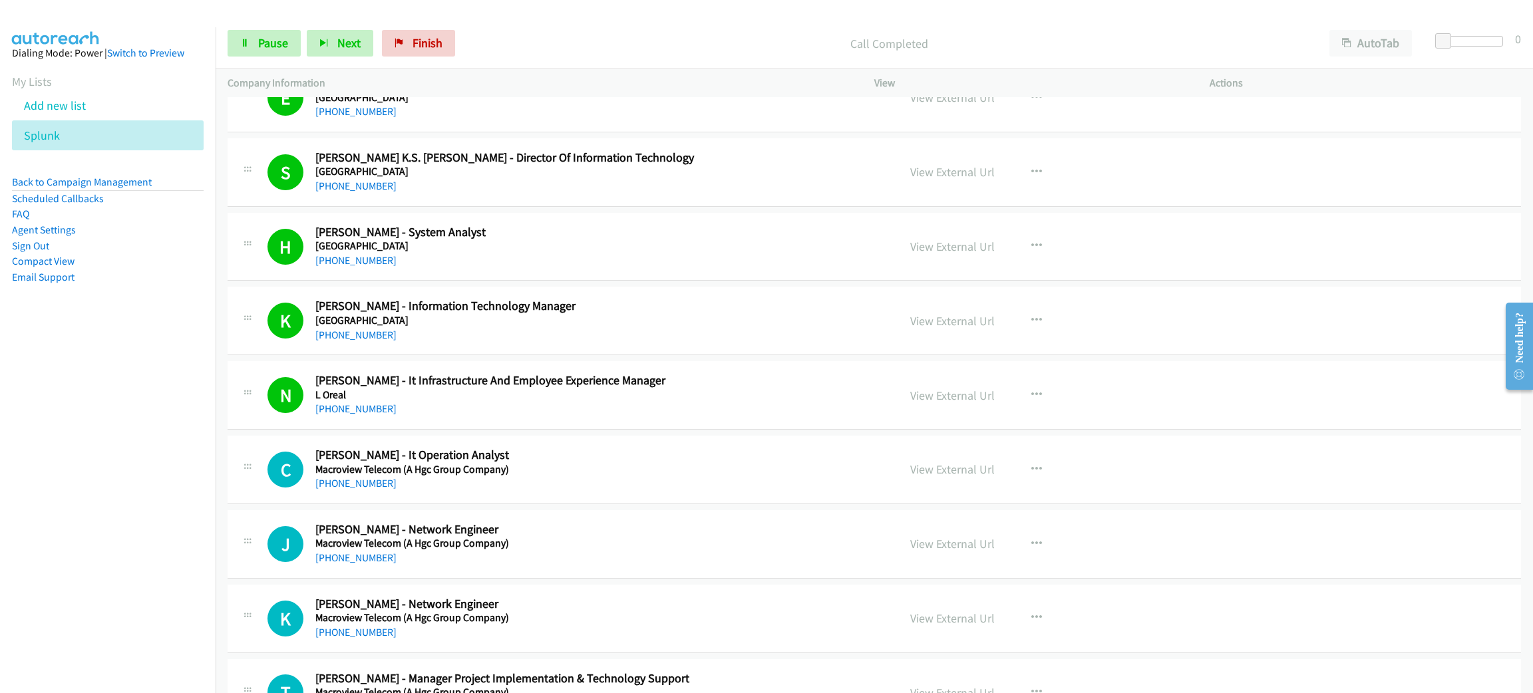
scroll to position [4391, 0]
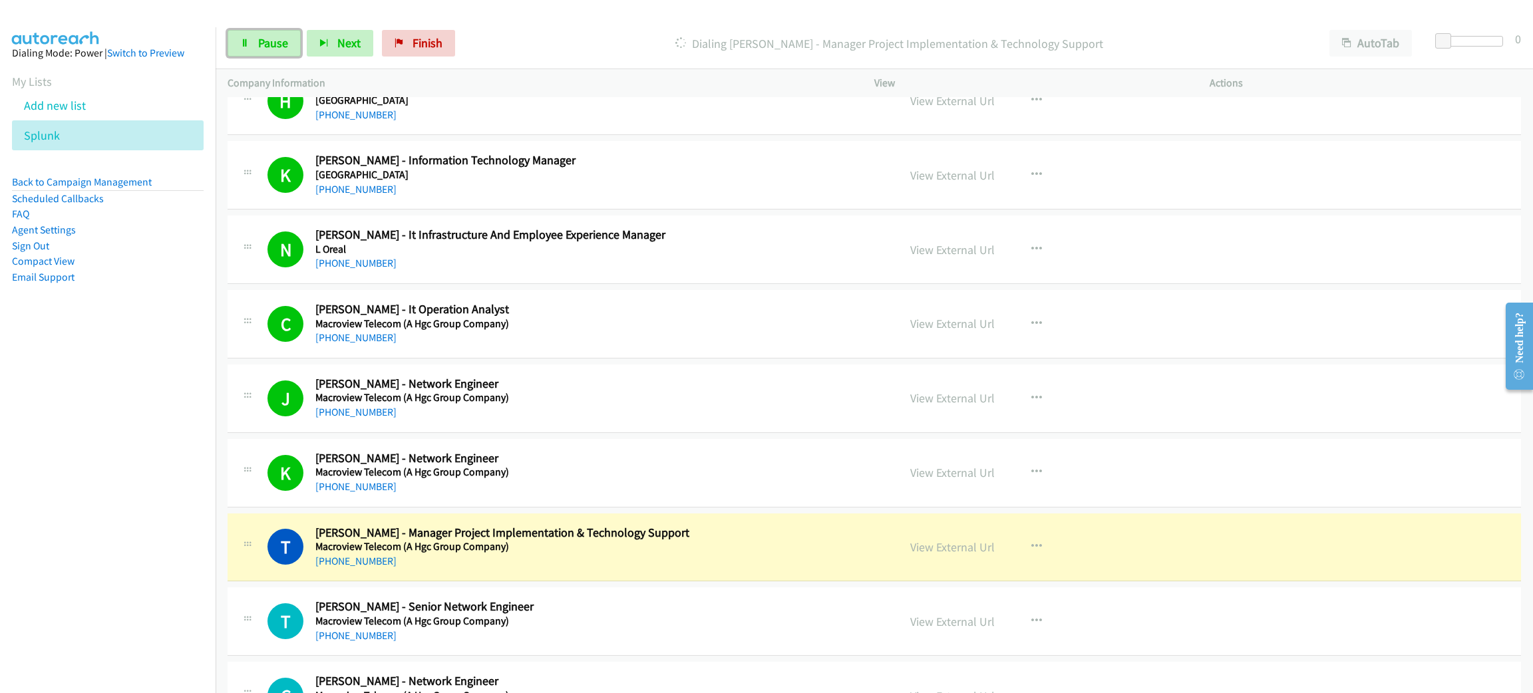
drag, startPoint x: 254, startPoint y: 44, endPoint x: 254, endPoint y: 71, distance: 27.3
click at [254, 43] on link "Pause" at bounding box center [264, 43] width 73 height 27
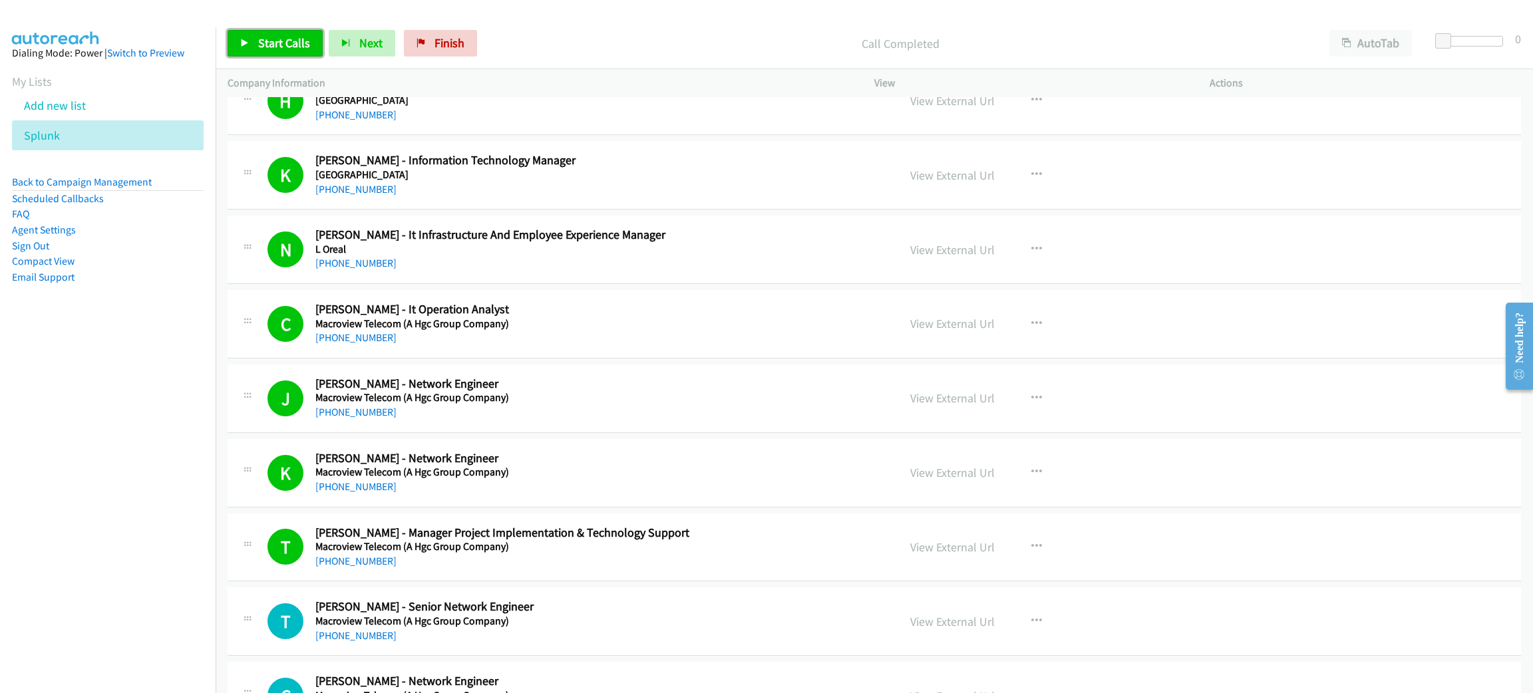
click at [265, 50] on link "Start Calls" at bounding box center [275, 43] width 95 height 27
click at [259, 43] on span "Pause" at bounding box center [273, 42] width 30 height 15
click at [293, 36] on span "Start Calls" at bounding box center [284, 42] width 52 height 15
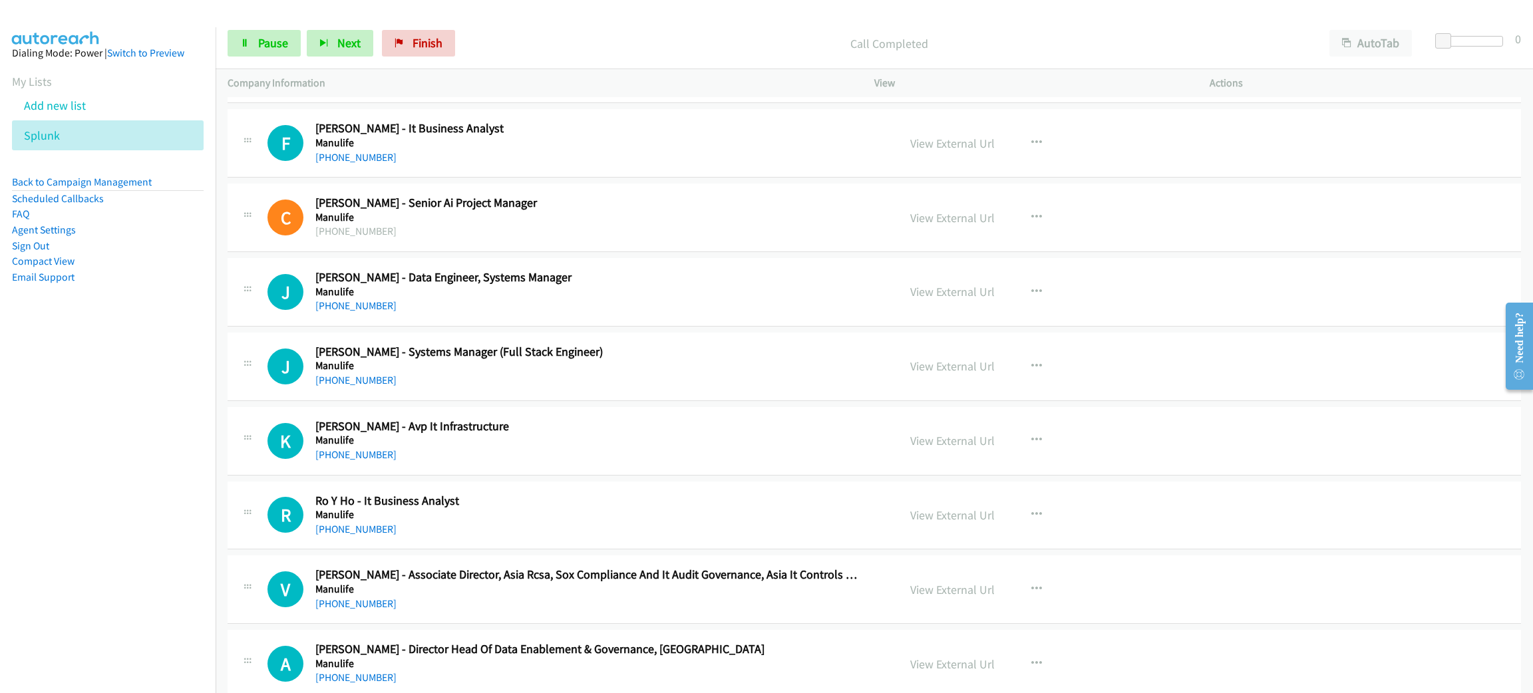
scroll to position [5690, 0]
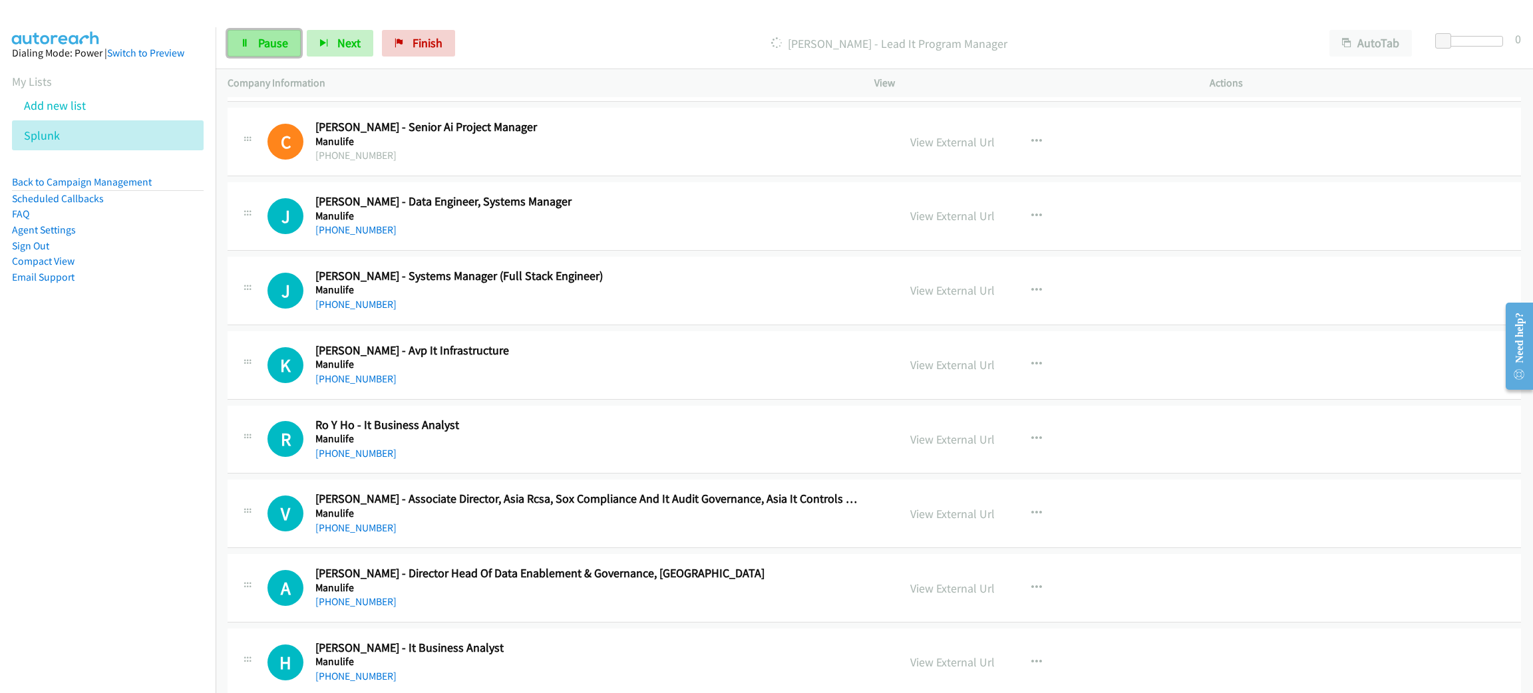
click at [258, 53] on link "Pause" at bounding box center [264, 43] width 73 height 27
click at [274, 33] on link "Start Calls" at bounding box center [275, 43] width 95 height 27
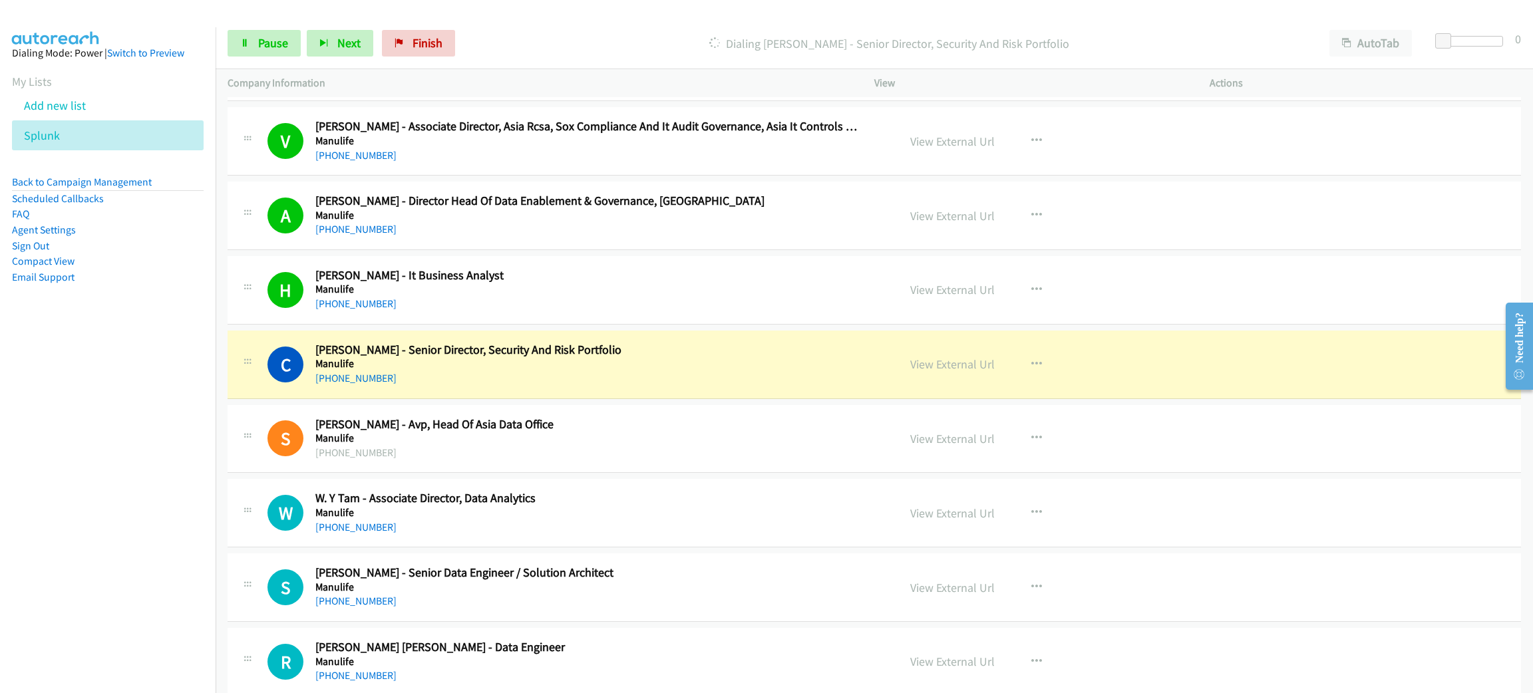
scroll to position [6189, 0]
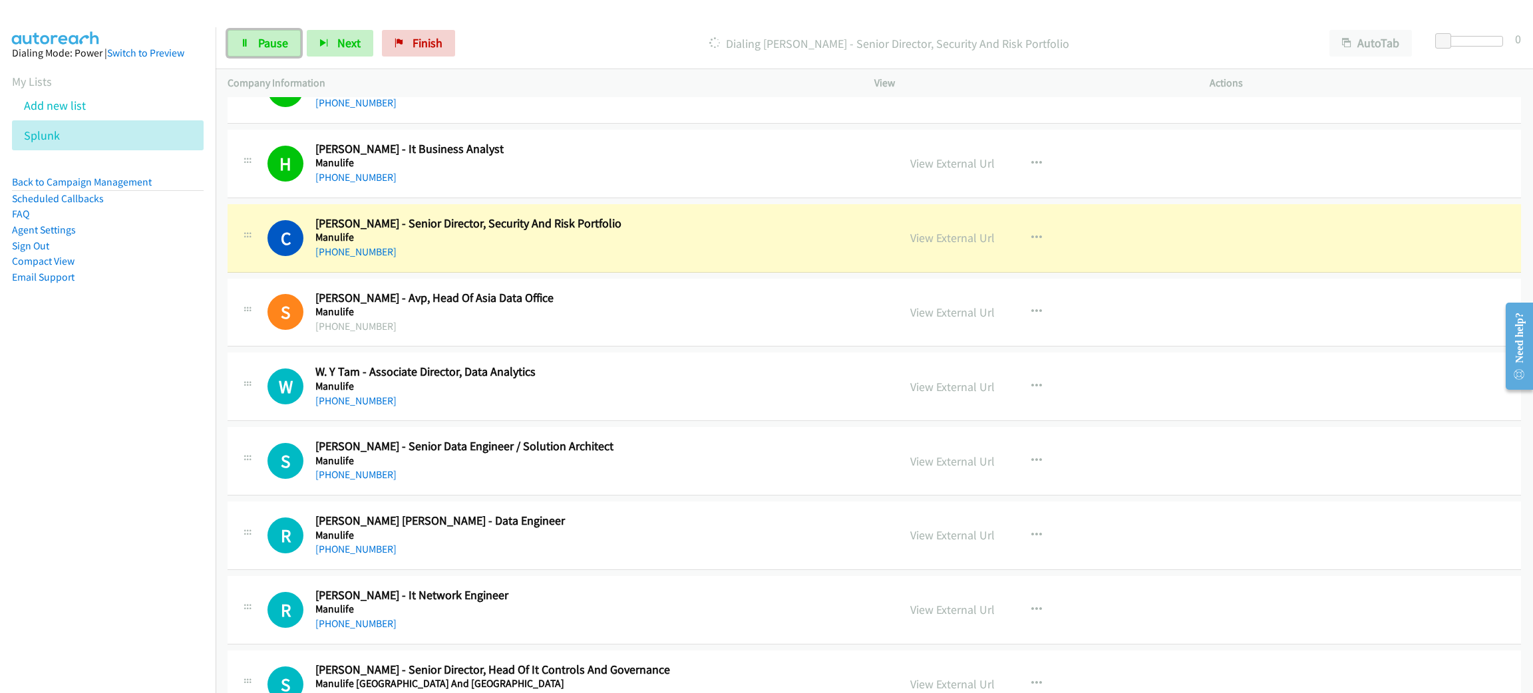
drag, startPoint x: 275, startPoint y: 40, endPoint x: 276, endPoint y: 63, distance: 23.3
click at [275, 40] on span "Pause" at bounding box center [273, 42] width 30 height 15
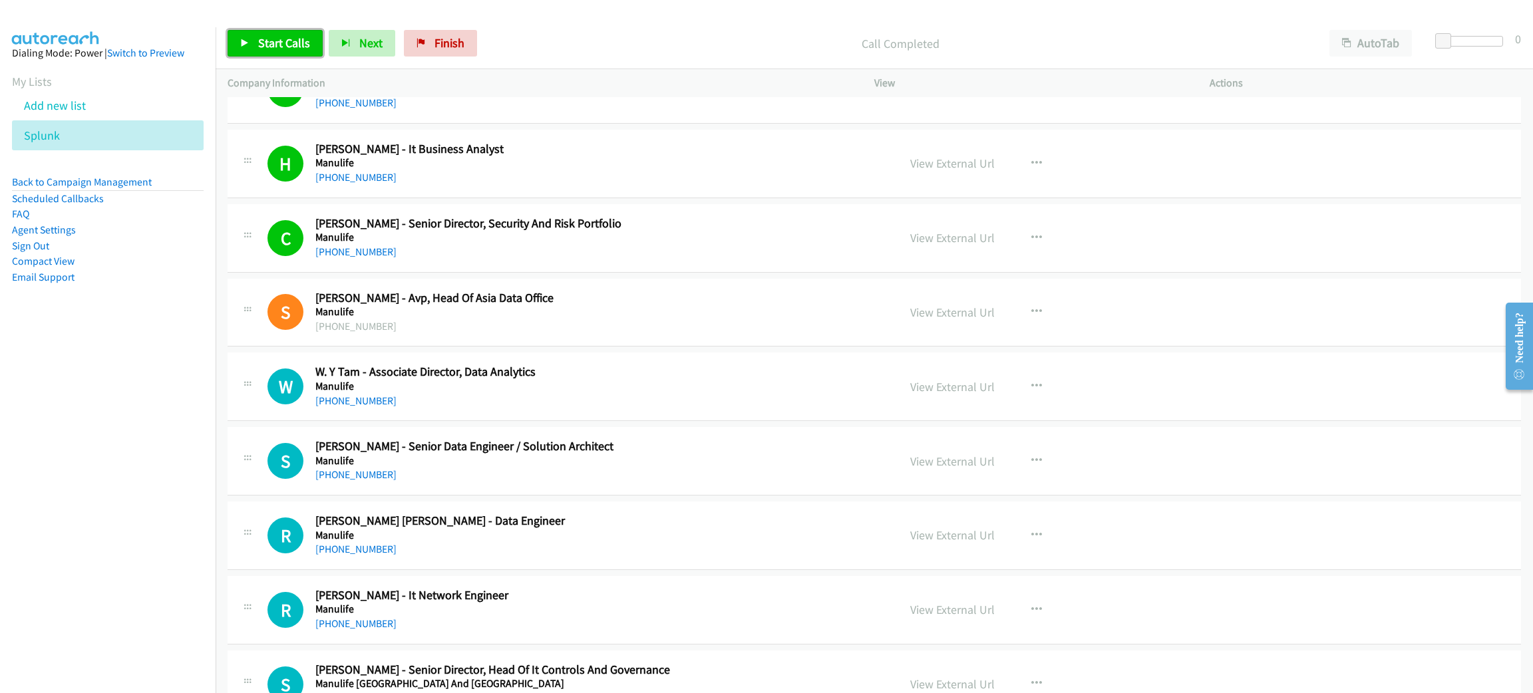
click at [306, 36] on span "Start Calls" at bounding box center [284, 42] width 52 height 15
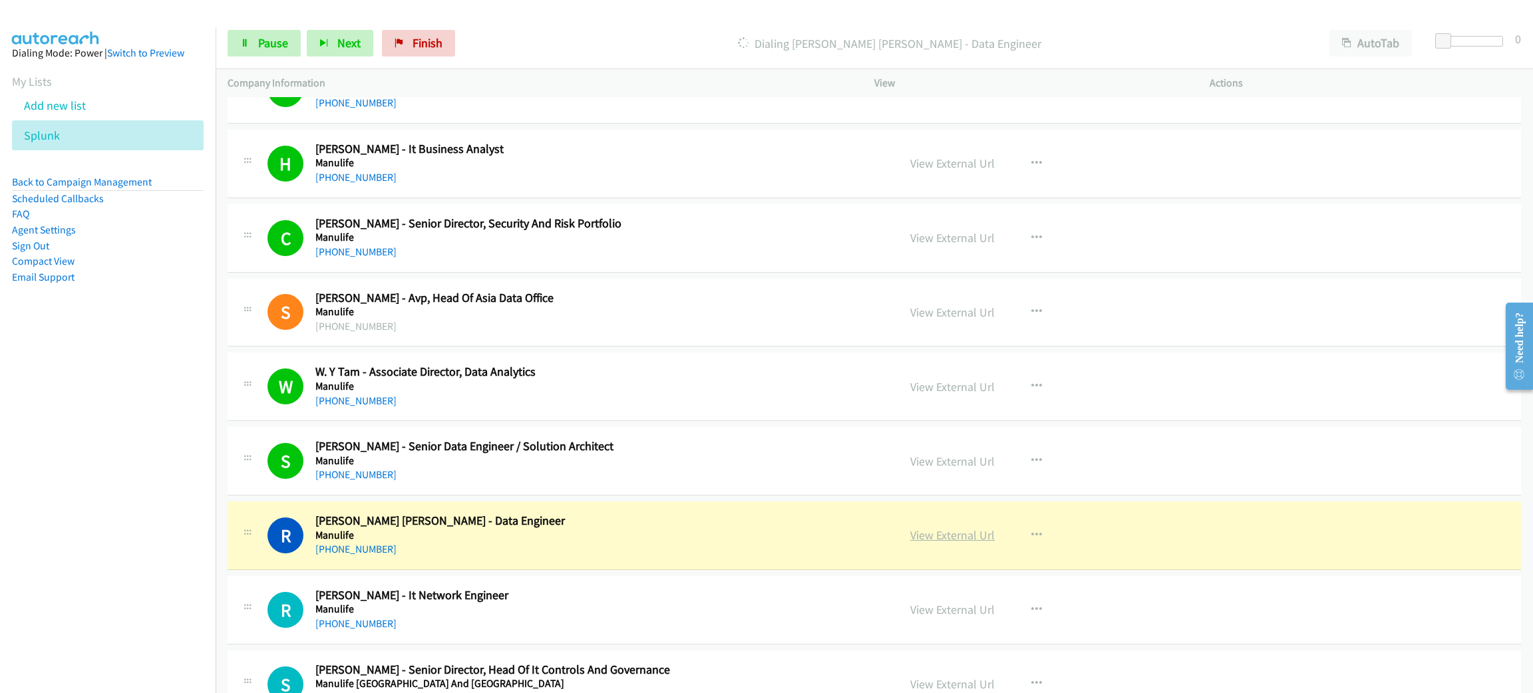
click at [958, 543] on link "View External Url" at bounding box center [952, 535] width 85 height 15
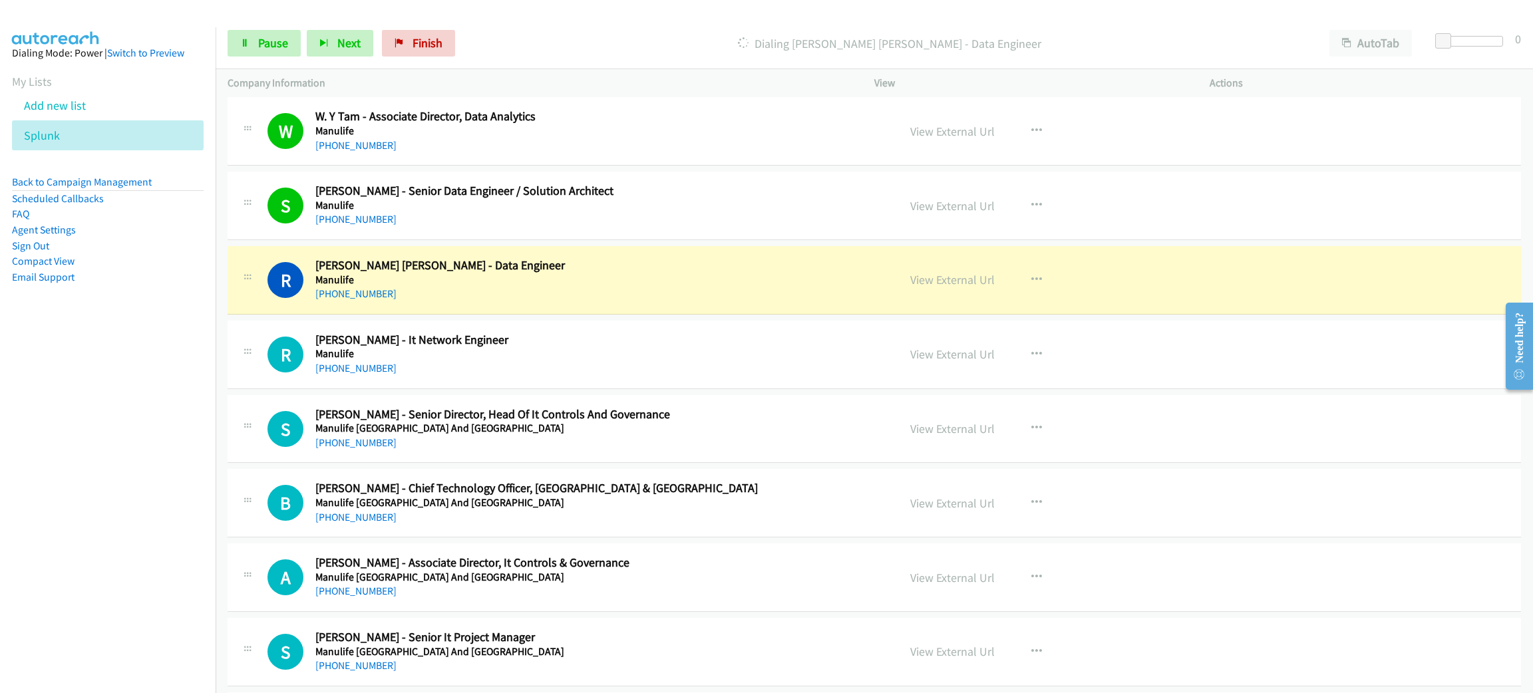
scroll to position [6488, 0]
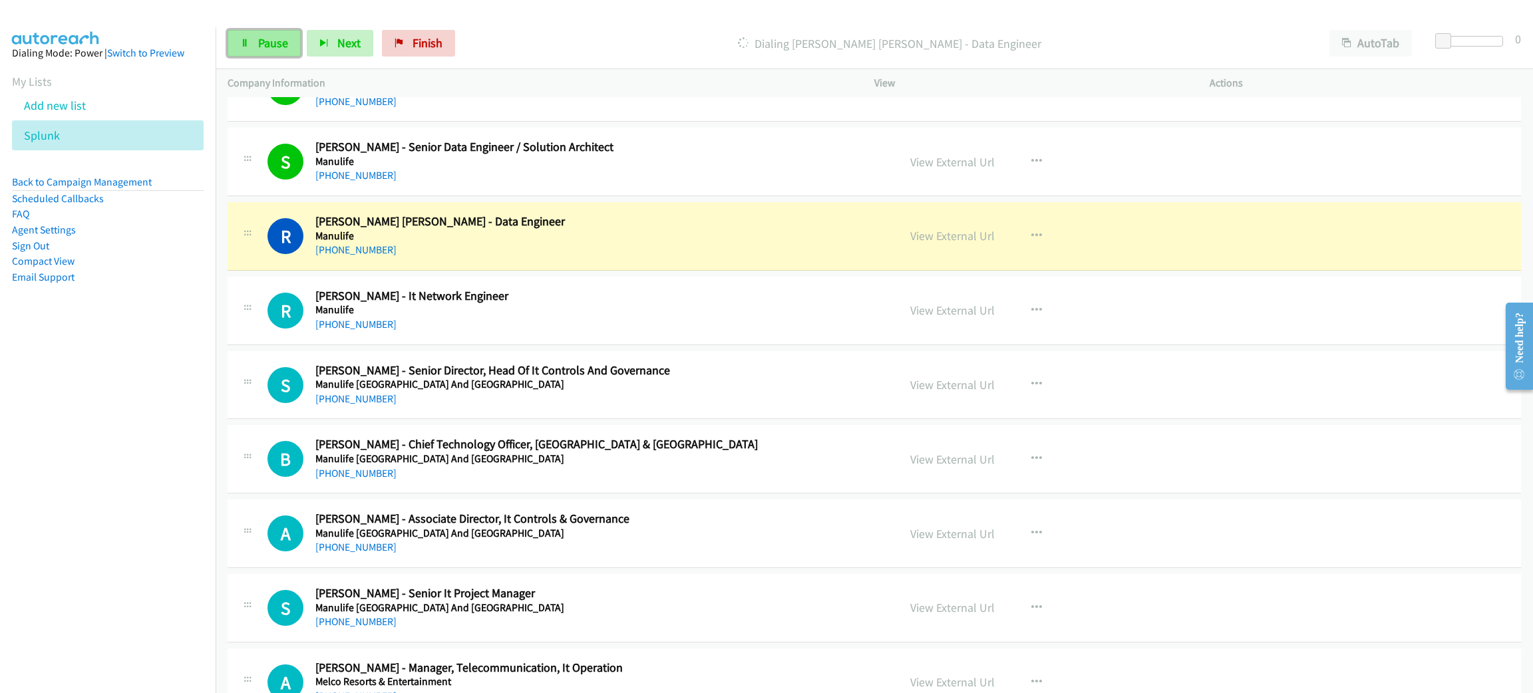
click at [258, 47] on span "Pause" at bounding box center [273, 42] width 30 height 15
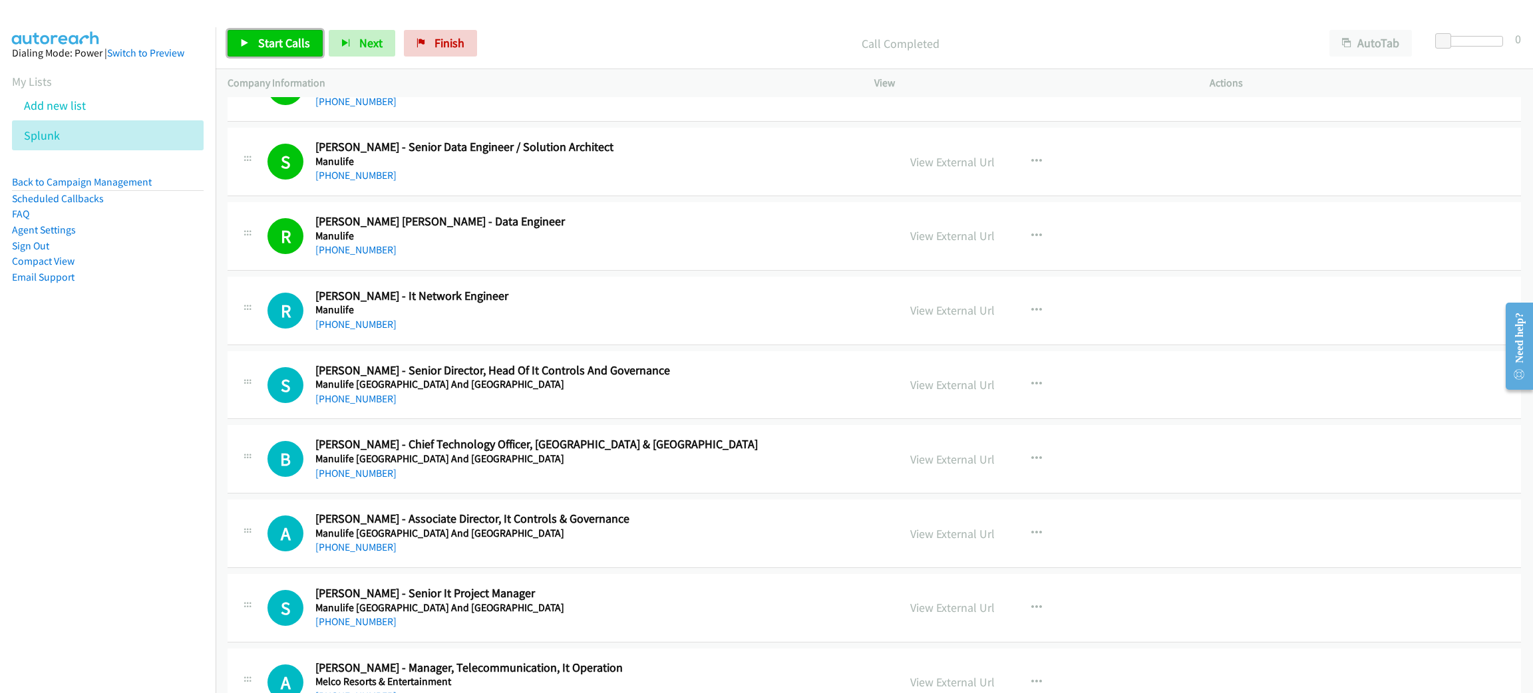
click at [246, 43] on icon at bounding box center [244, 43] width 9 height 9
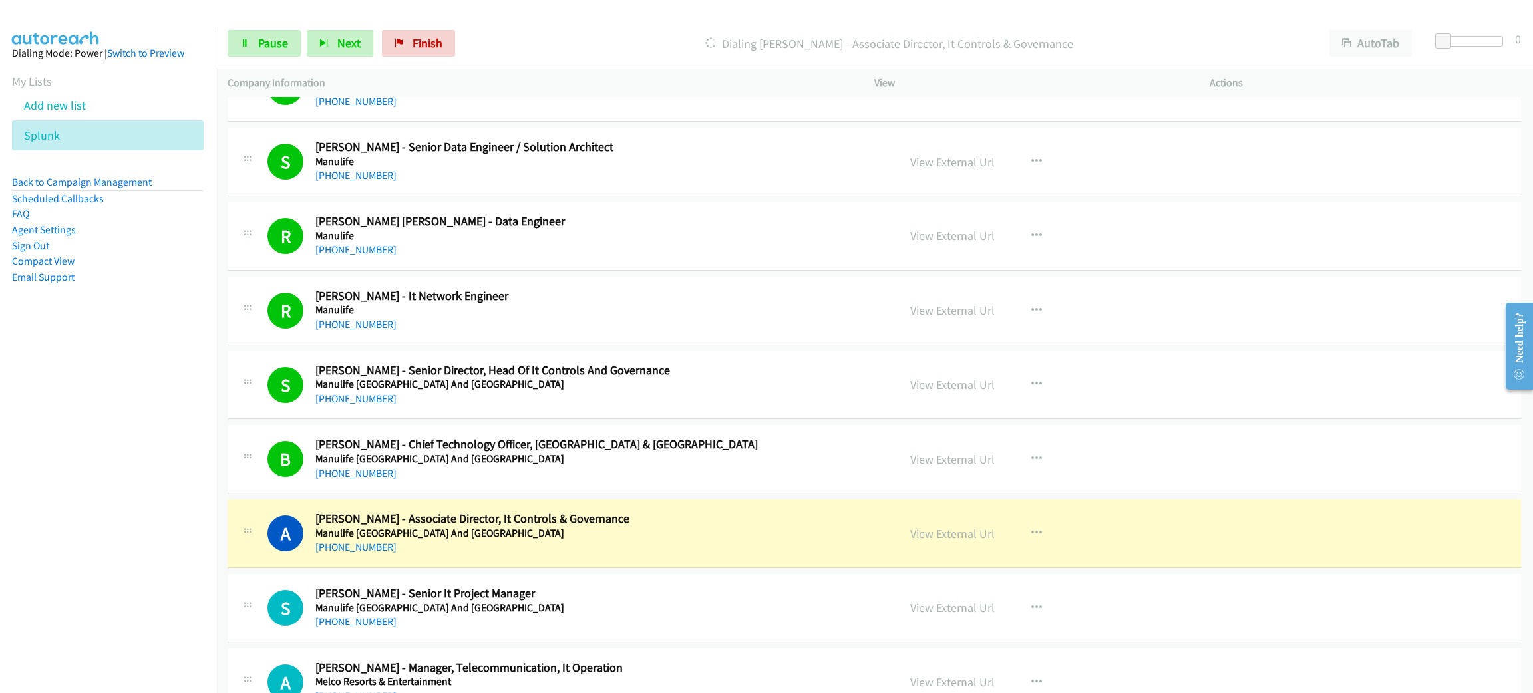
click at [267, 24] on div "Start Calls Pause Next Finish Dialing [PERSON_NAME] - Associate Director, It Co…" at bounding box center [875, 43] width 1318 height 51
click at [267, 43] on span "Pause" at bounding box center [273, 42] width 30 height 15
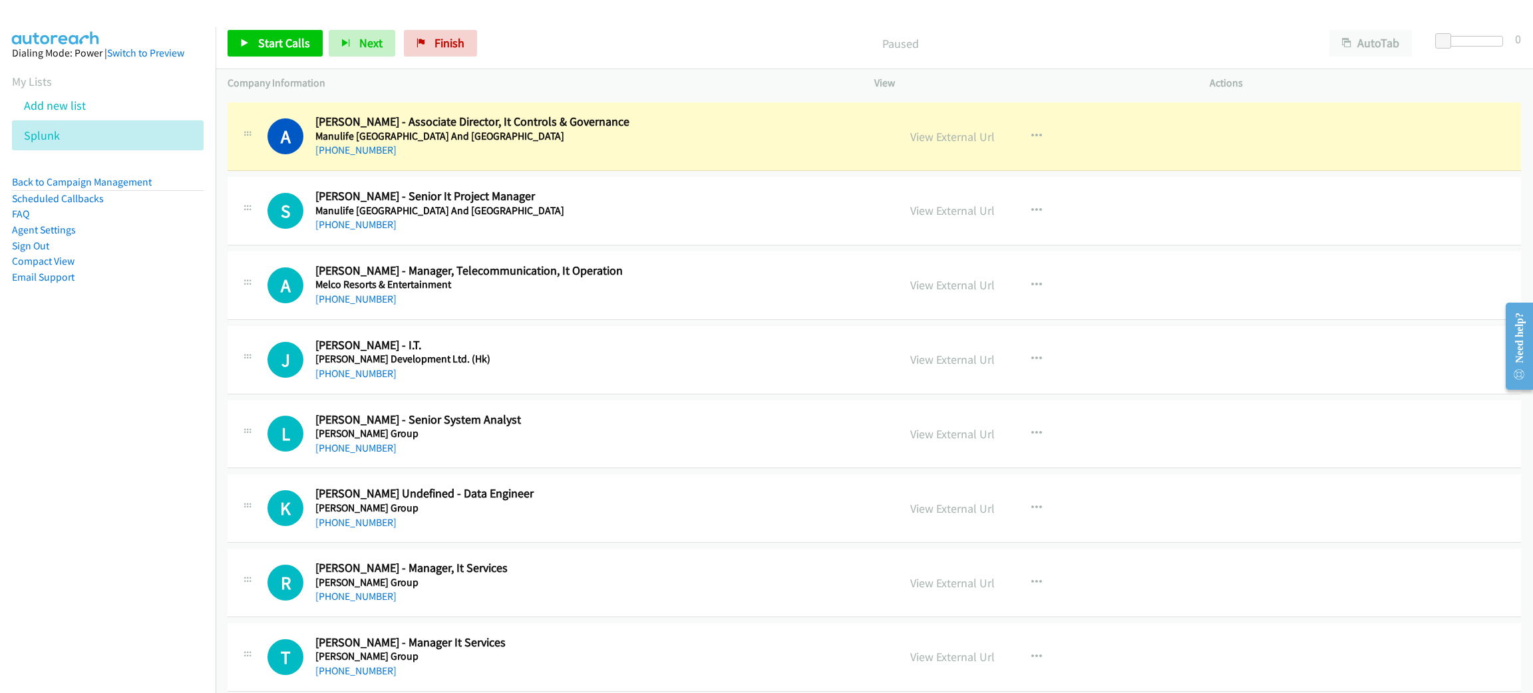
scroll to position [6887, 0]
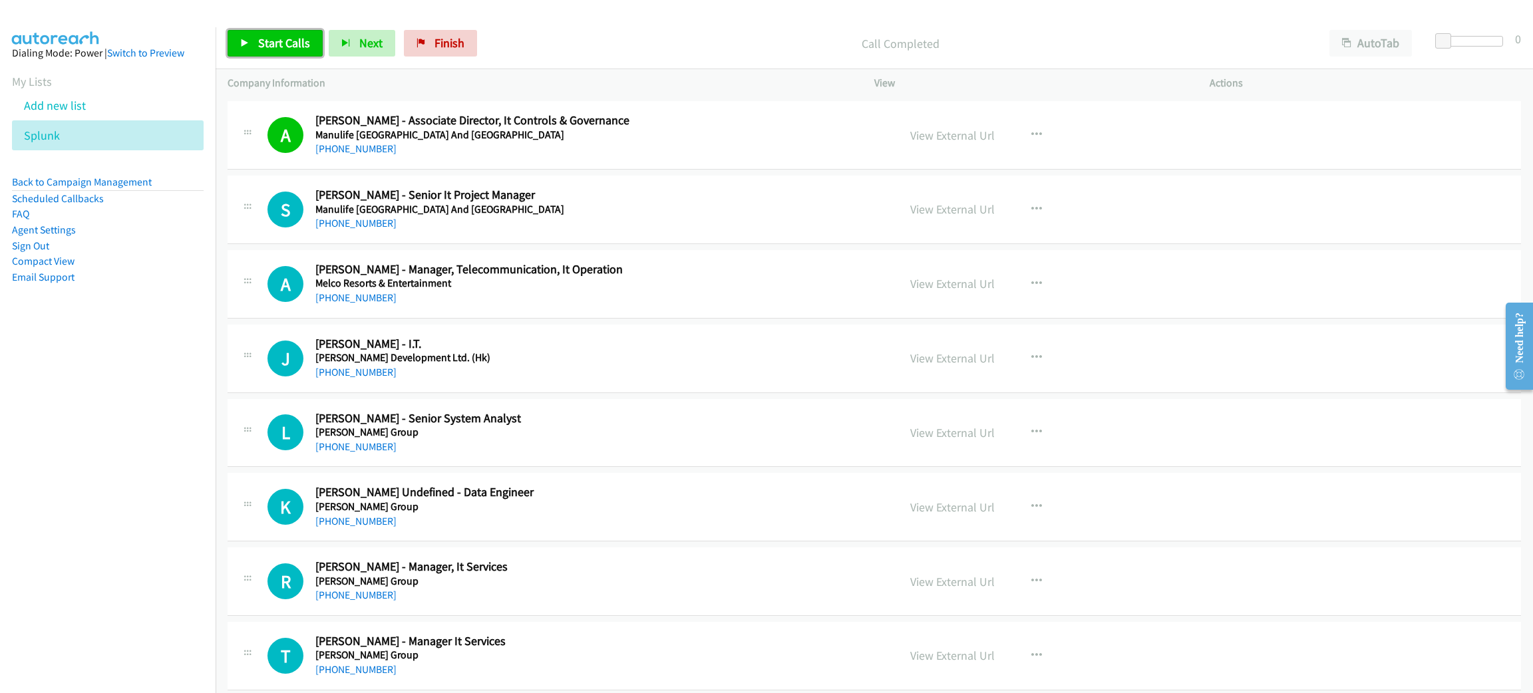
click at [279, 51] on link "Start Calls" at bounding box center [275, 43] width 95 height 27
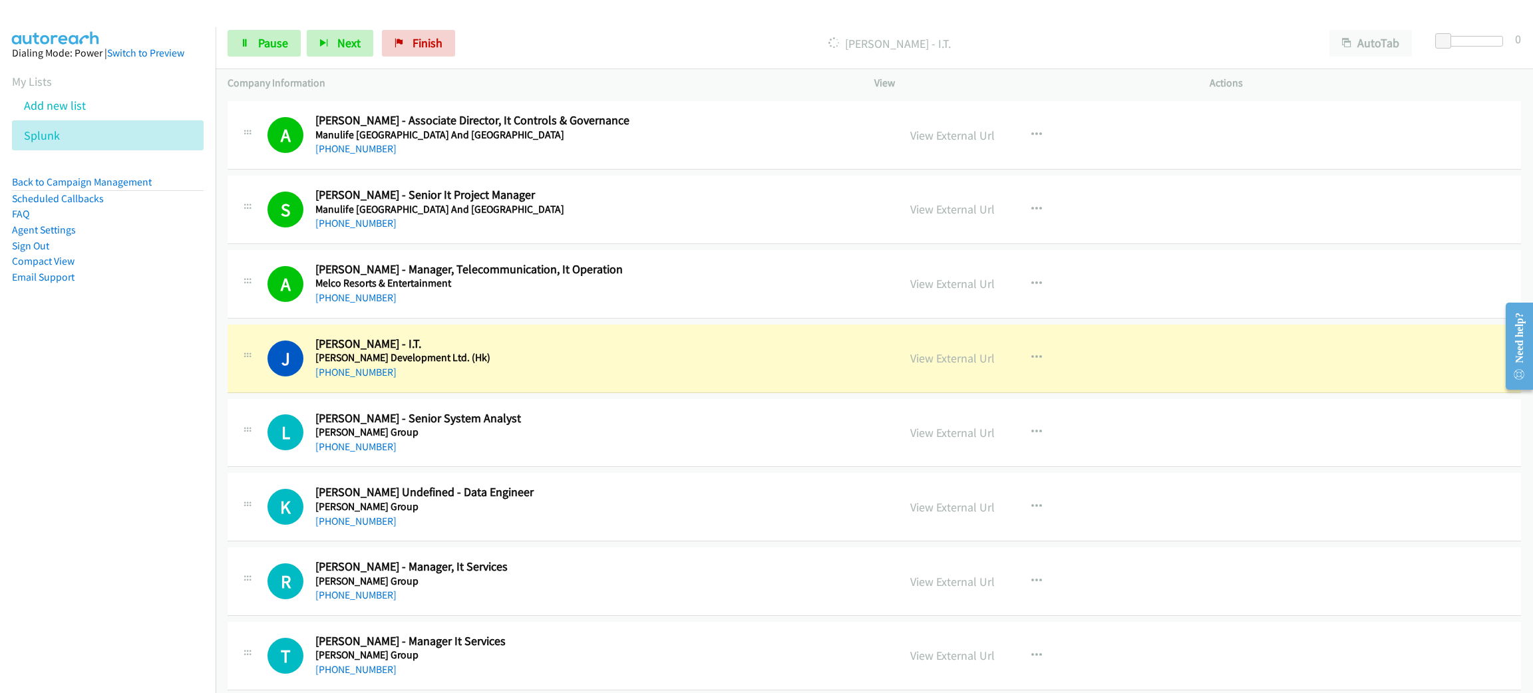
click at [622, 365] on h5 "[PERSON_NAME] Development Ltd. (Hk)" at bounding box center [588, 357] width 546 height 13
click at [966, 365] on link "View External Url" at bounding box center [952, 358] width 85 height 15
click at [253, 58] on div "Start Calls Pause Next Finish Dialing [PERSON_NAME] - I.T. AutoTab AutoTab 0" at bounding box center [875, 43] width 1318 height 51
click at [254, 47] on link "Pause" at bounding box center [264, 43] width 73 height 27
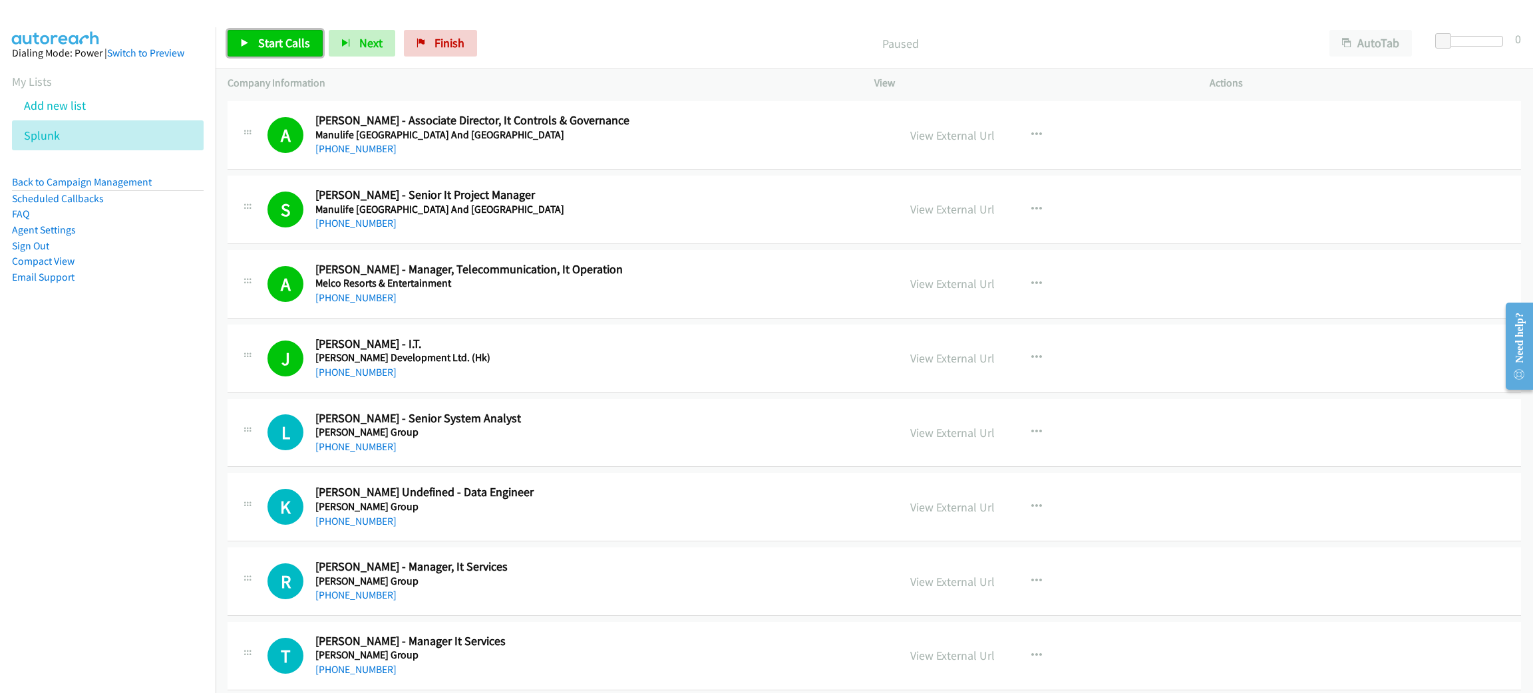
click at [293, 39] on span "Start Calls" at bounding box center [284, 42] width 52 height 15
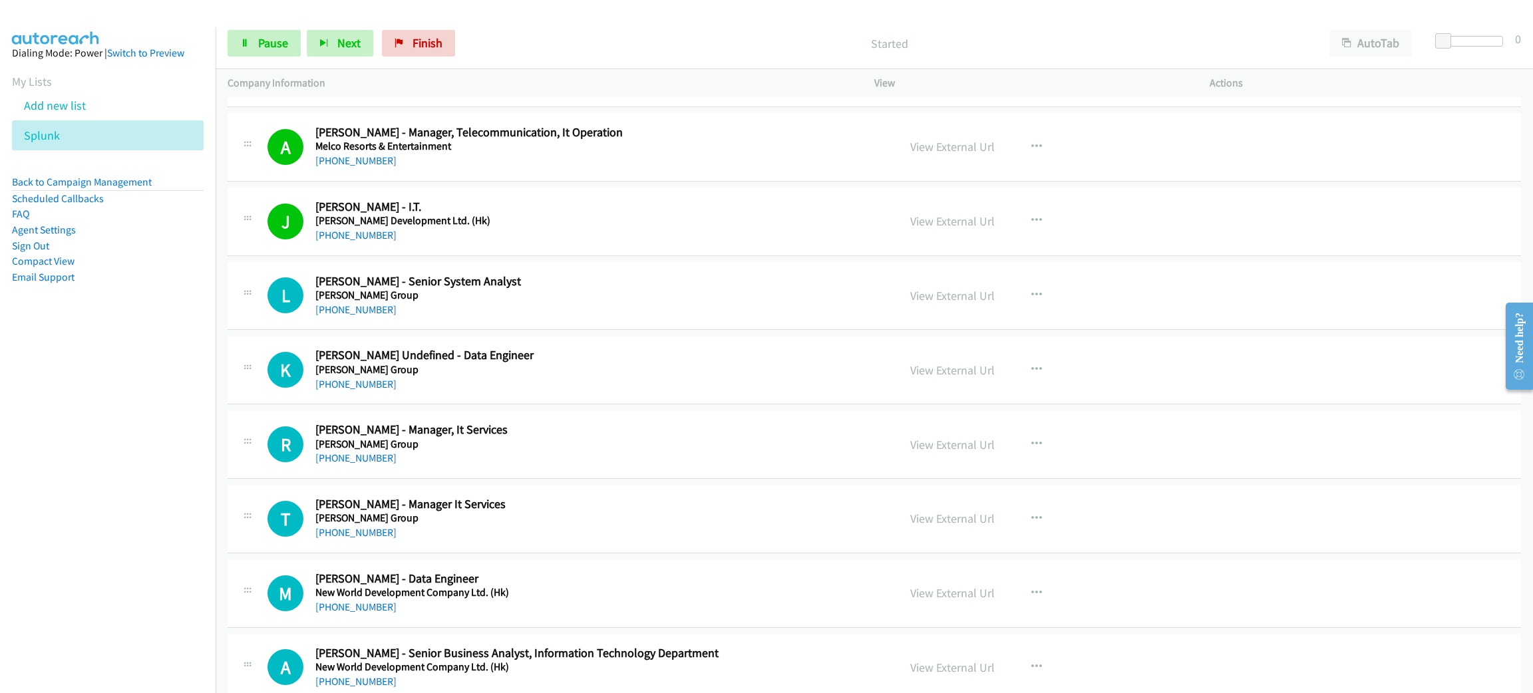
scroll to position [7087, 0]
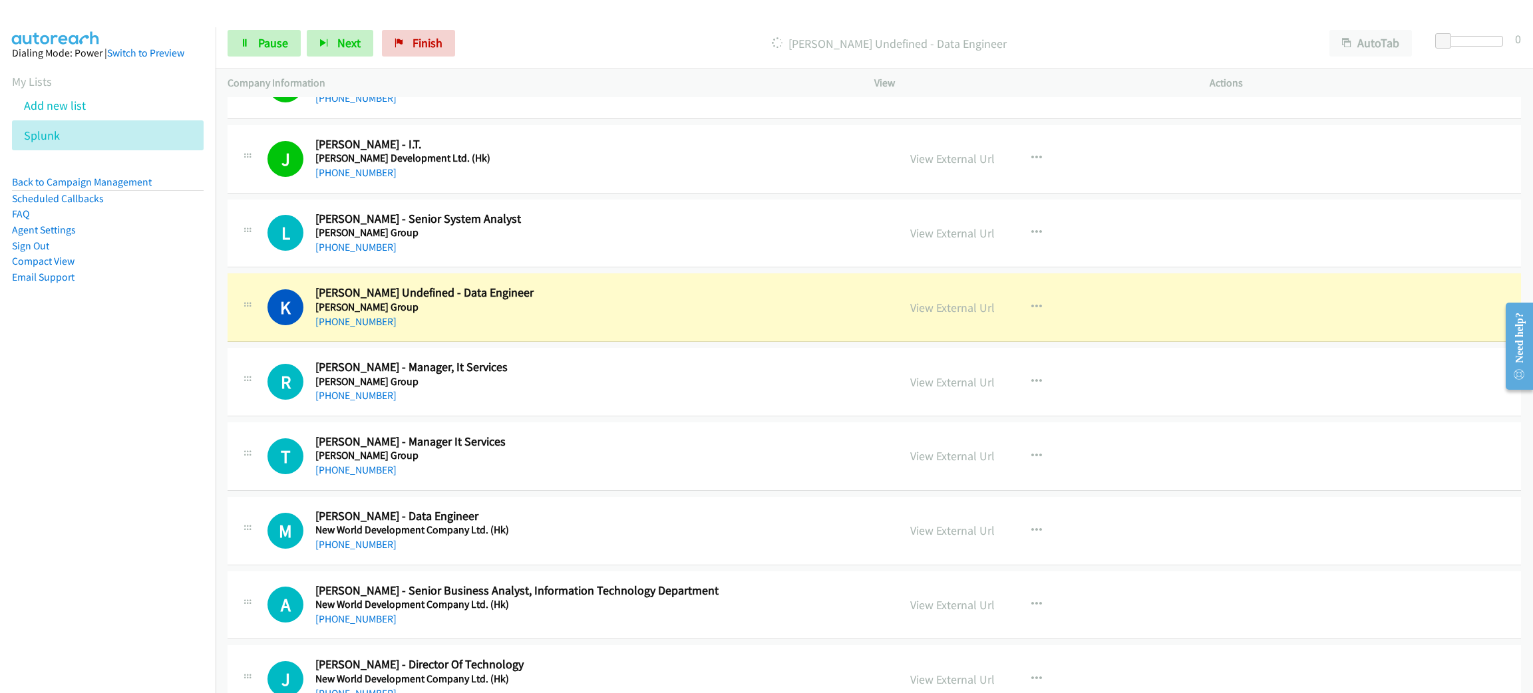
click at [602, 297] on div "K Callback Scheduled [PERSON_NAME] - Data Engineer [PERSON_NAME] Group [GEOGRAP…" at bounding box center [875, 308] width 1294 height 69
click at [642, 330] on div "[PHONE_NUMBER]" at bounding box center [588, 322] width 546 height 16
click at [948, 315] on link "View External Url" at bounding box center [952, 307] width 85 height 15
click at [270, 39] on span "Pause" at bounding box center [273, 42] width 30 height 15
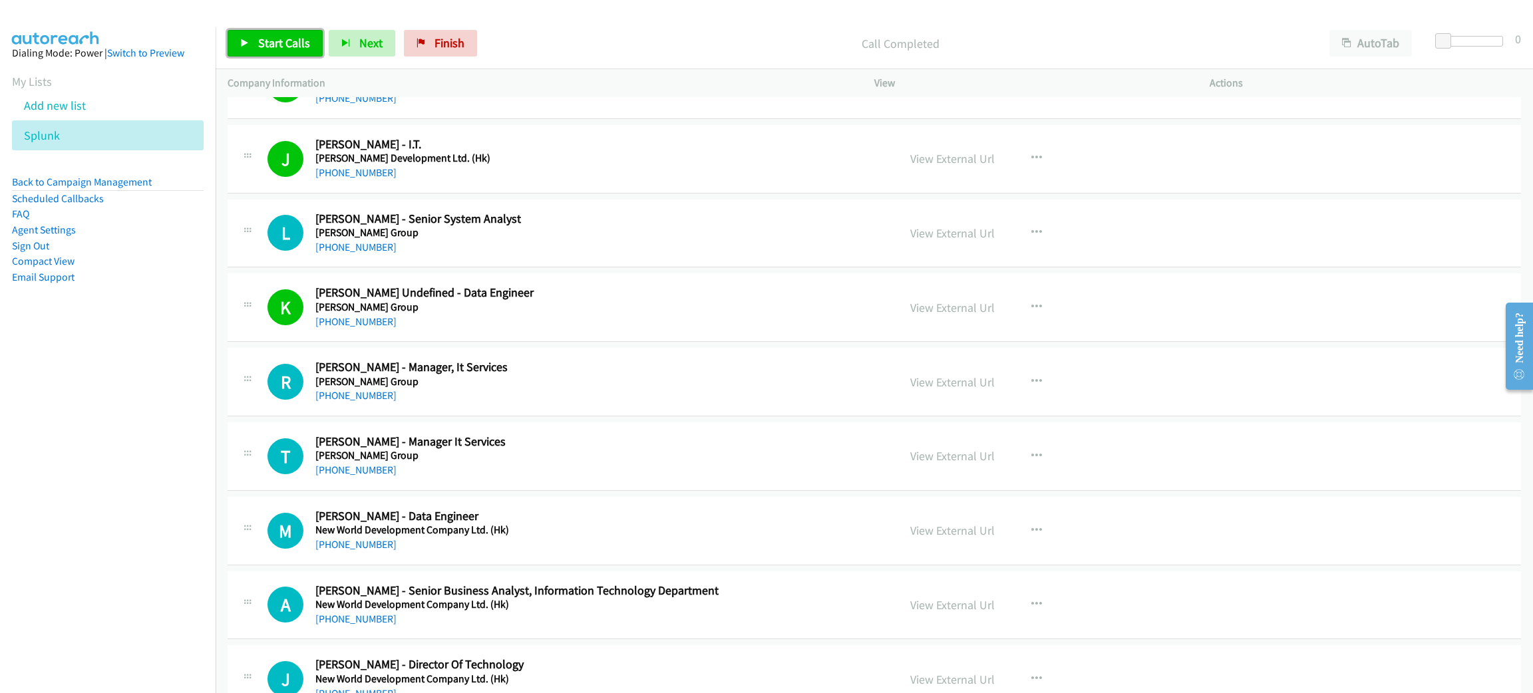
click at [267, 55] on link "Start Calls" at bounding box center [275, 43] width 95 height 27
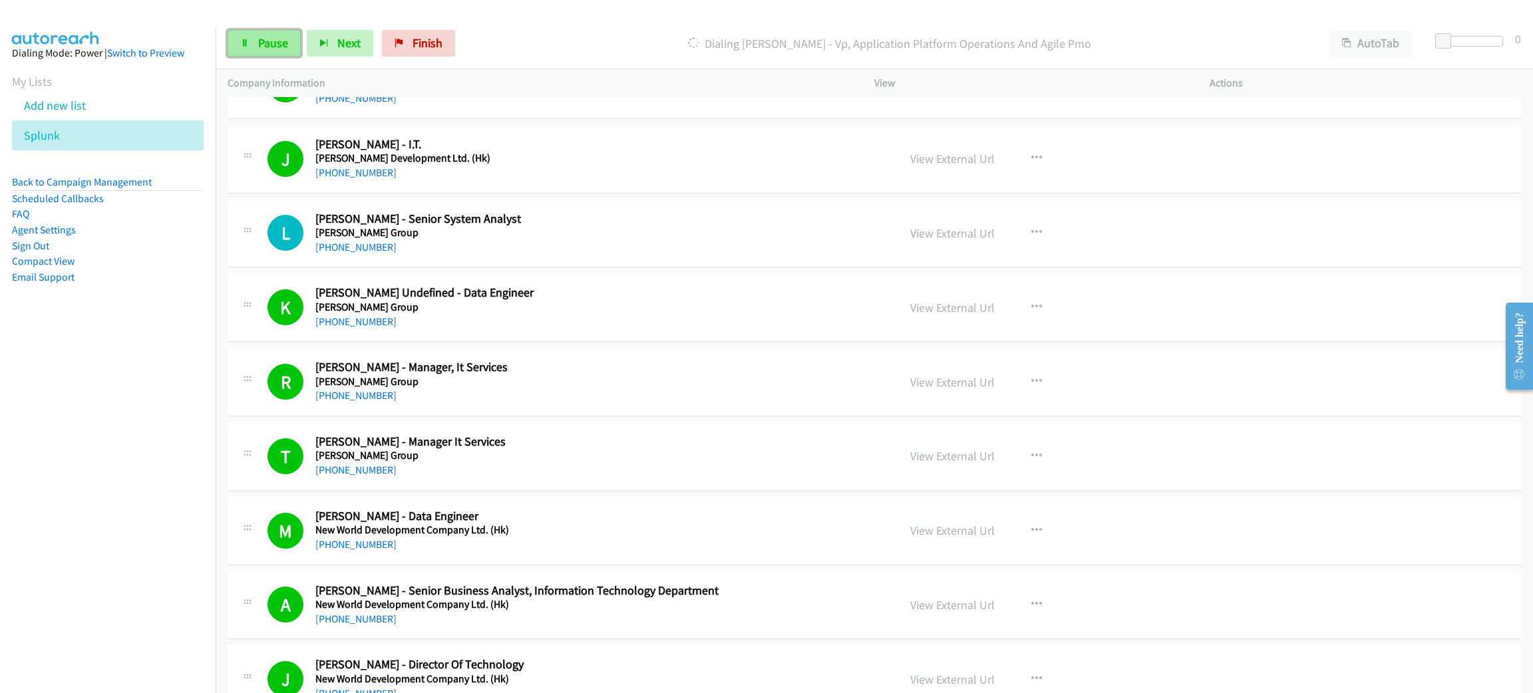
click at [274, 42] on span "Pause" at bounding box center [273, 42] width 30 height 15
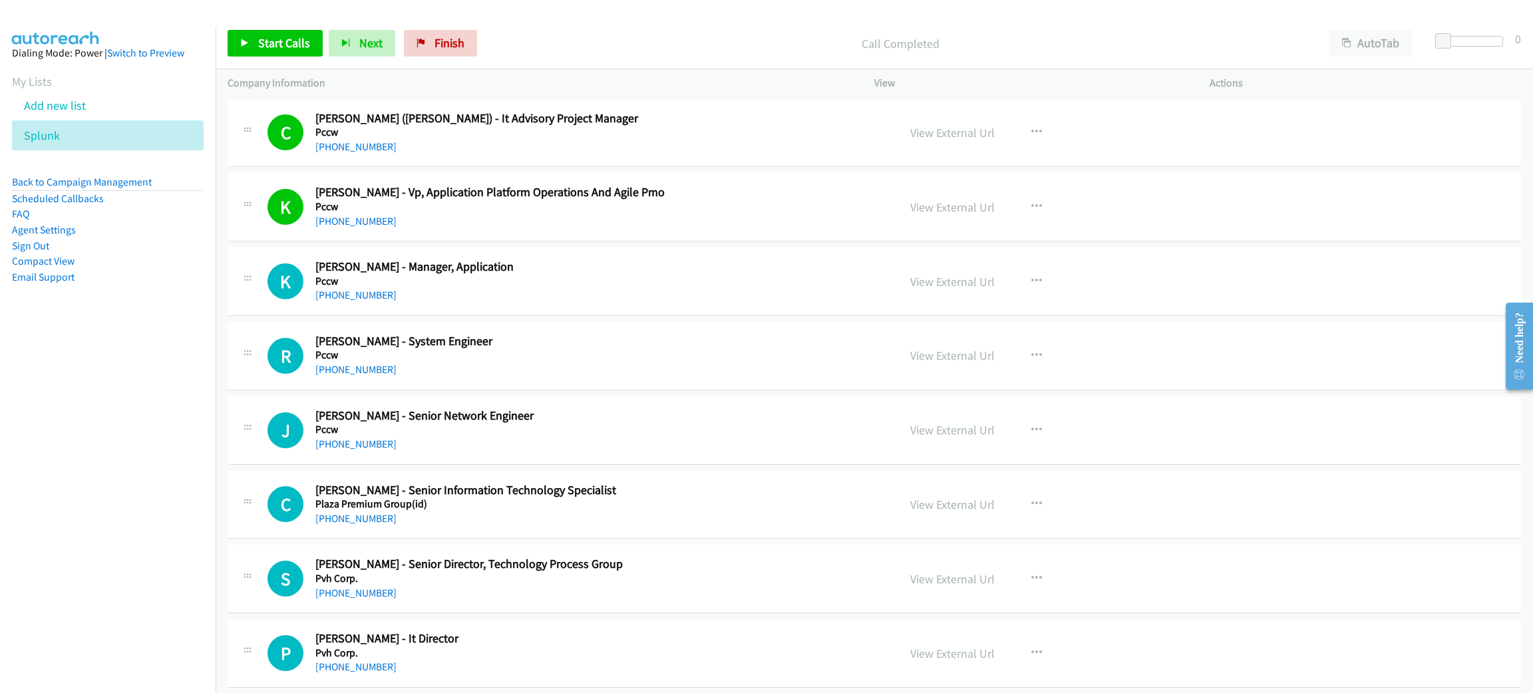
scroll to position [8384, 0]
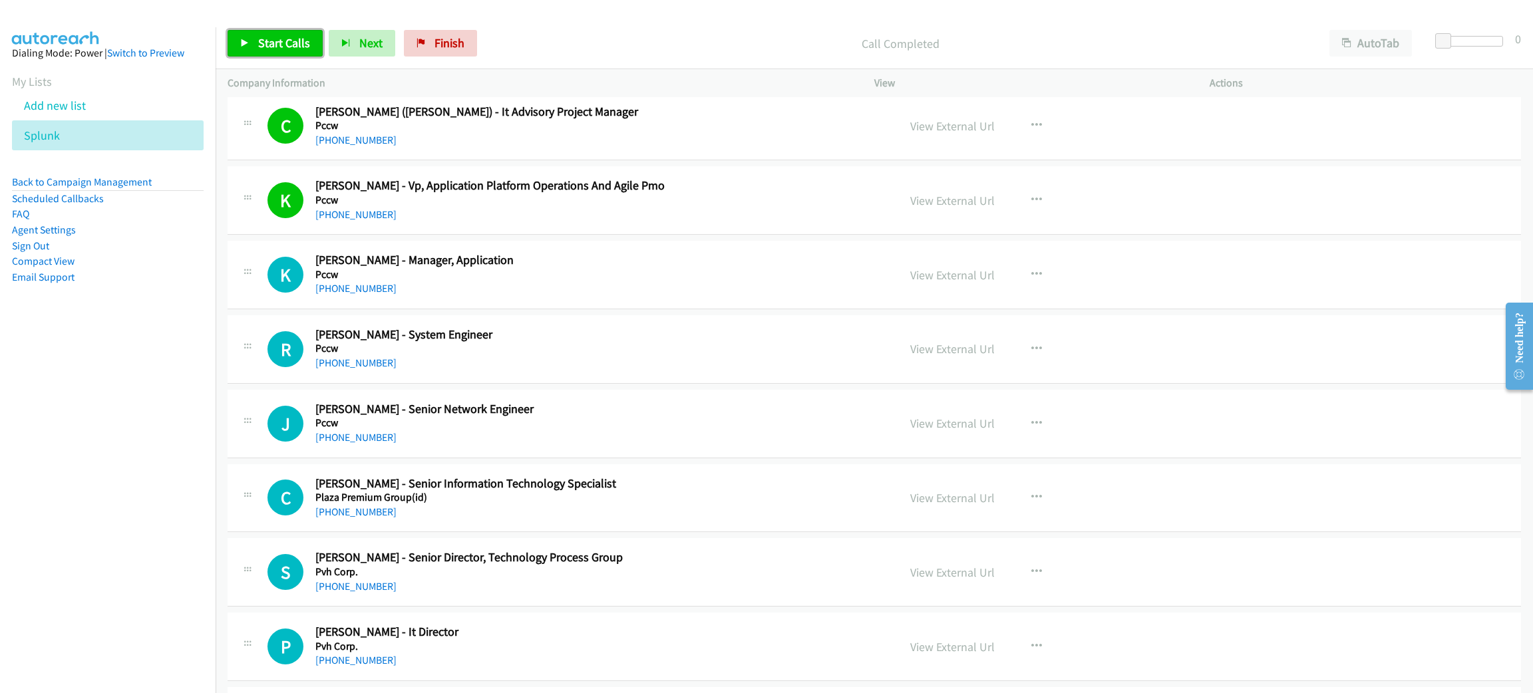
click at [304, 40] on span "Start Calls" at bounding box center [284, 42] width 52 height 15
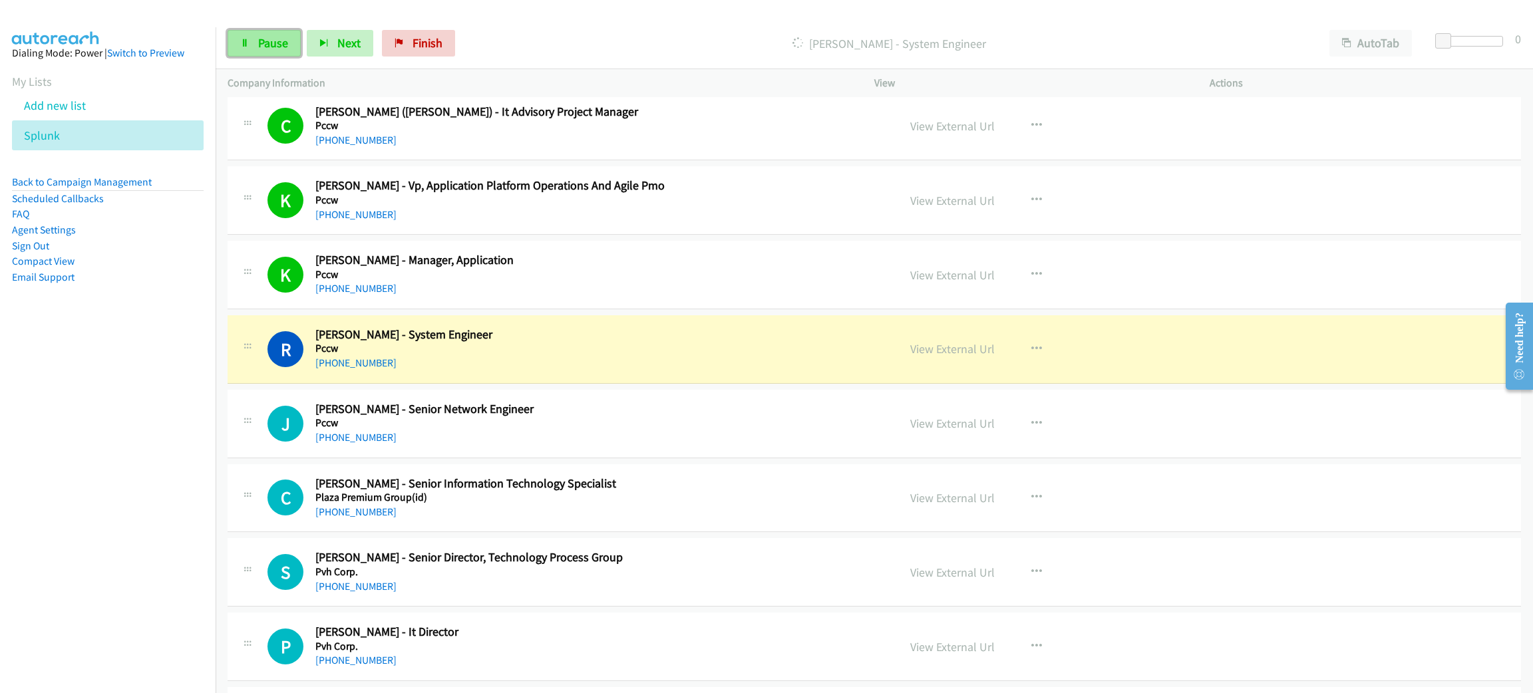
click at [287, 37] on span "Pause" at bounding box center [273, 42] width 30 height 15
click at [973, 357] on link "View External Url" at bounding box center [952, 348] width 85 height 15
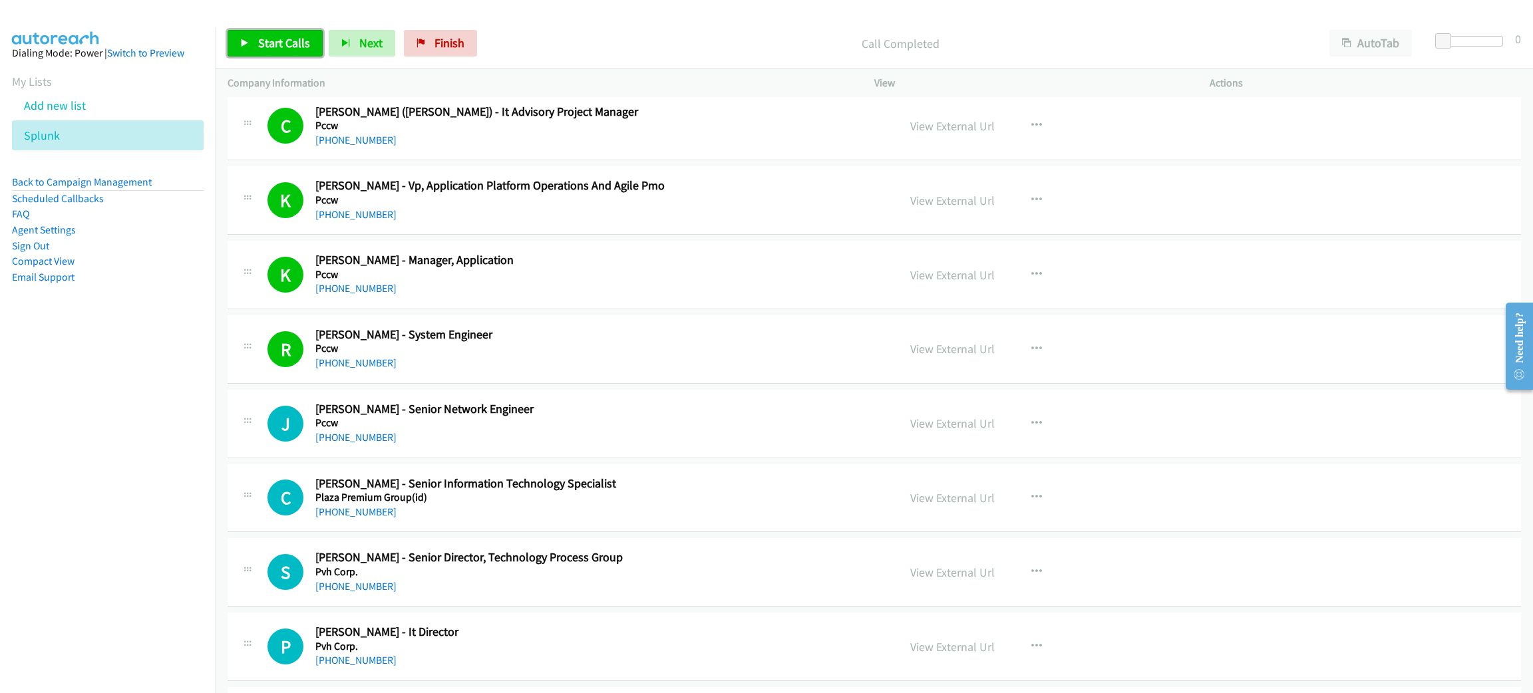
click at [282, 39] on span "Start Calls" at bounding box center [284, 42] width 52 height 15
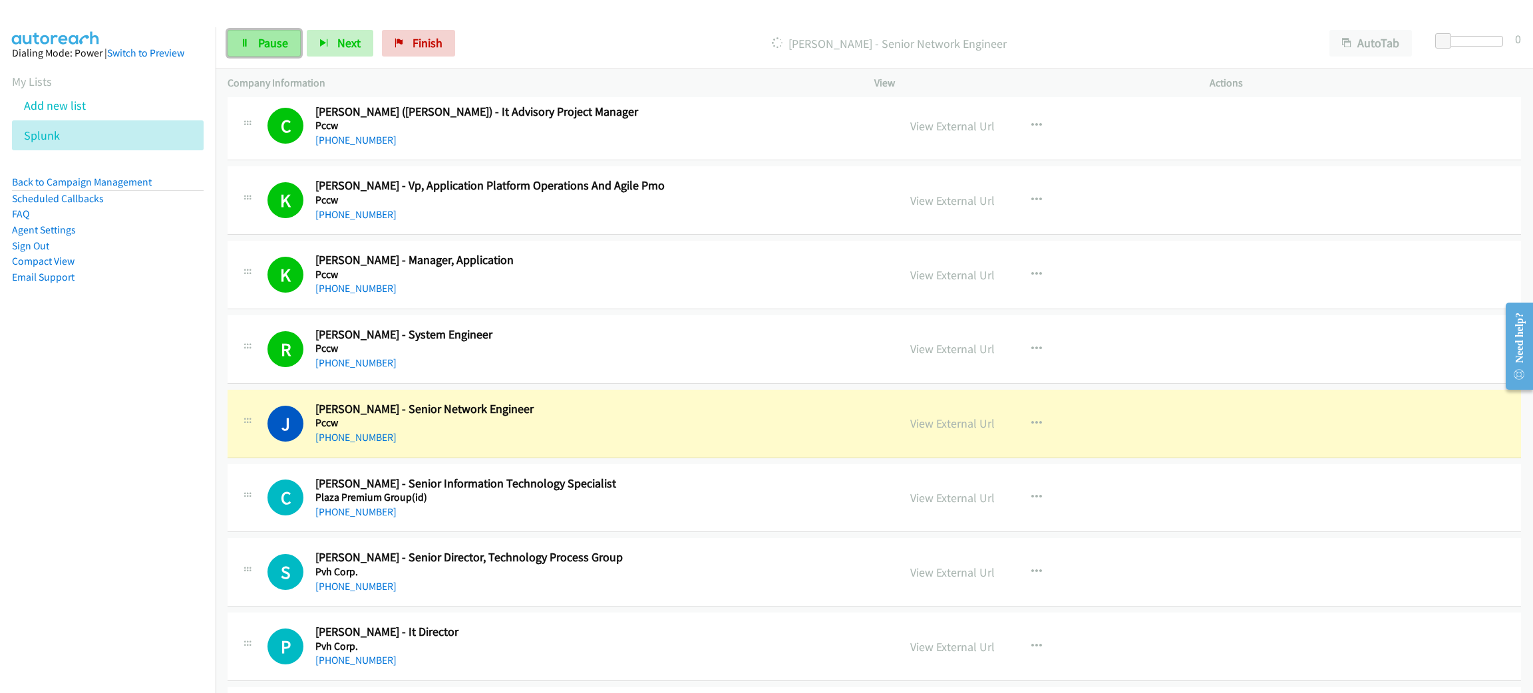
click at [250, 39] on link "Pause" at bounding box center [264, 43] width 73 height 27
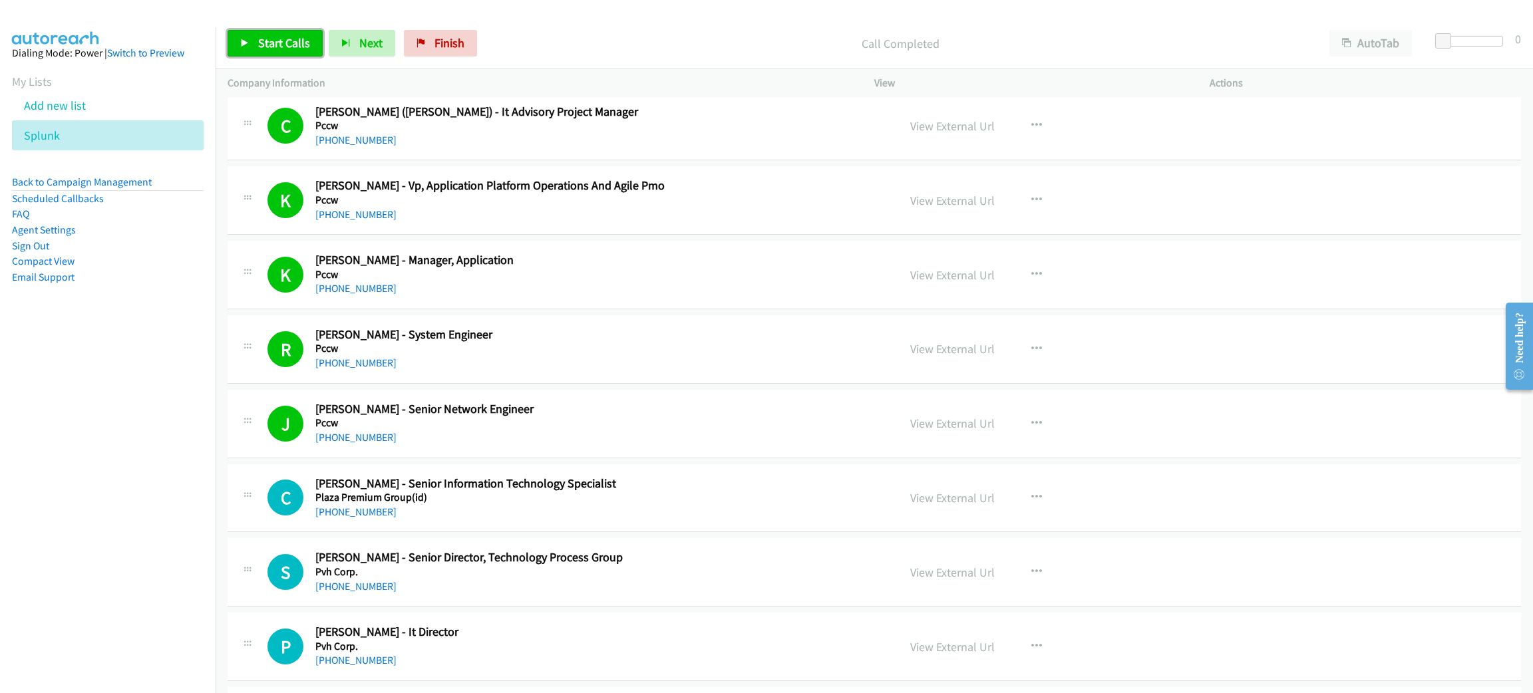
click at [299, 33] on link "Start Calls" at bounding box center [275, 43] width 95 height 27
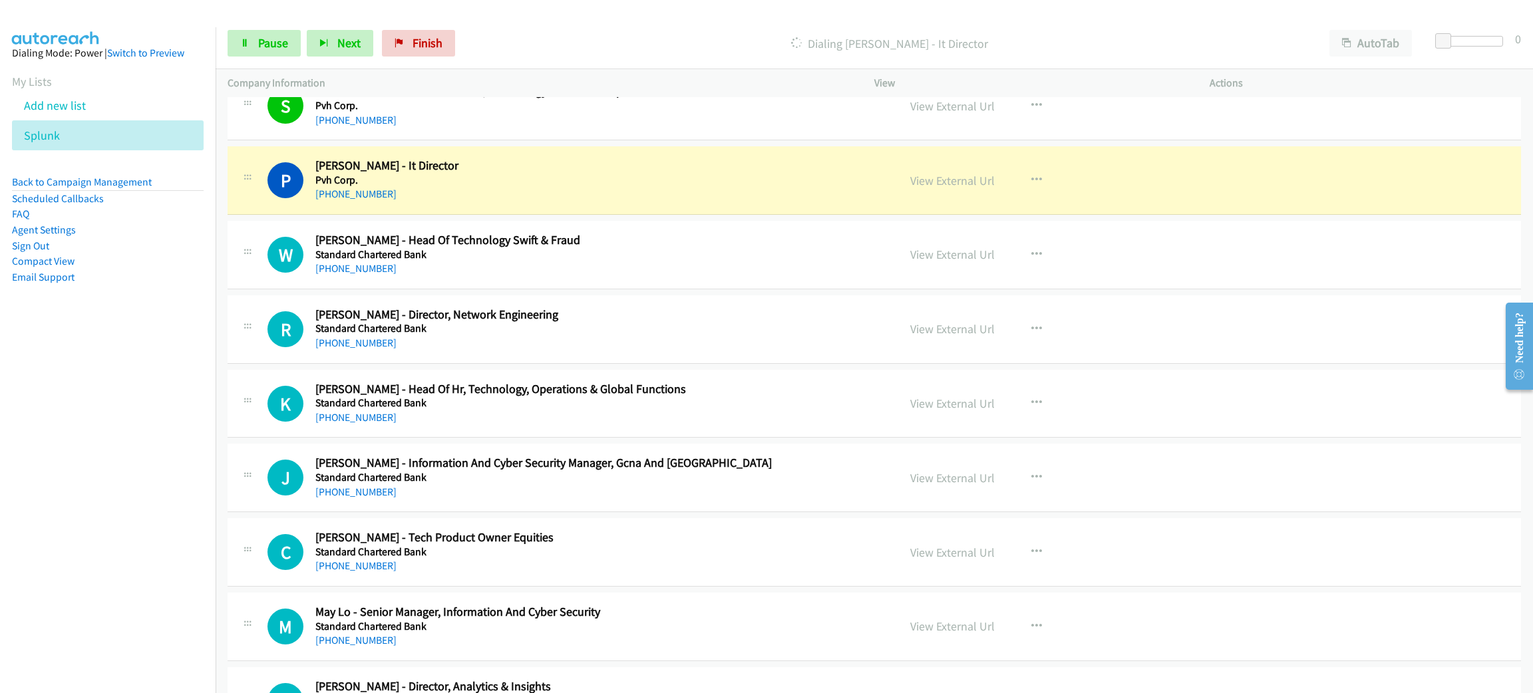
scroll to position [8883, 0]
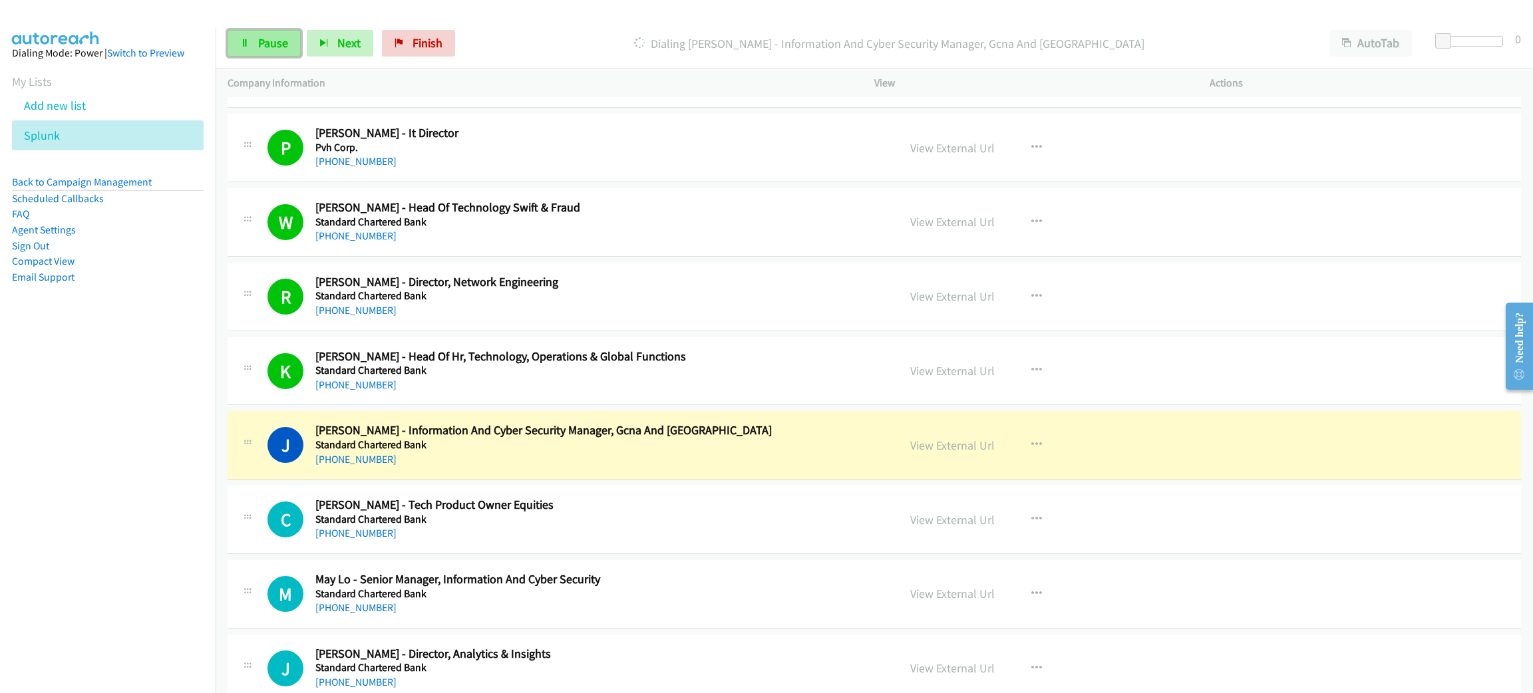
click at [284, 40] on span "Pause" at bounding box center [273, 42] width 30 height 15
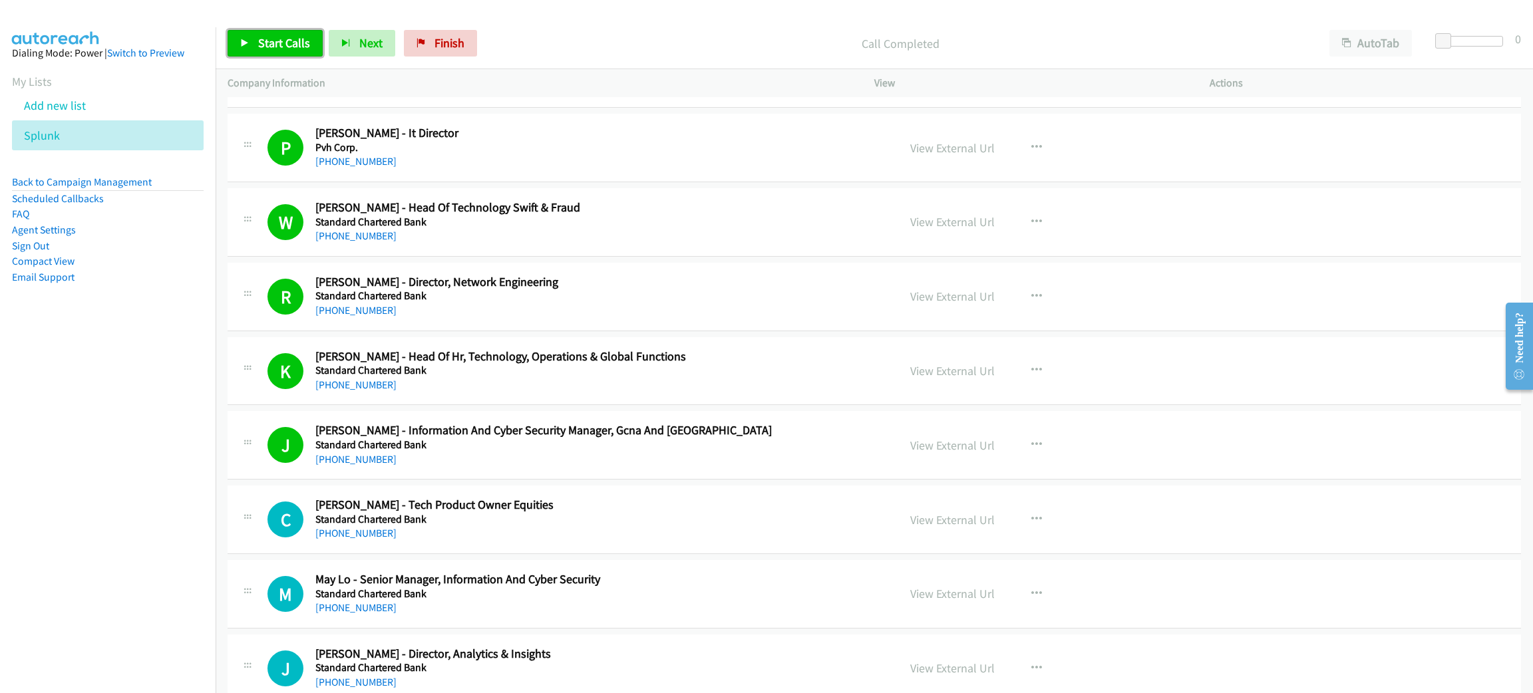
click at [262, 47] on span "Start Calls" at bounding box center [284, 42] width 52 height 15
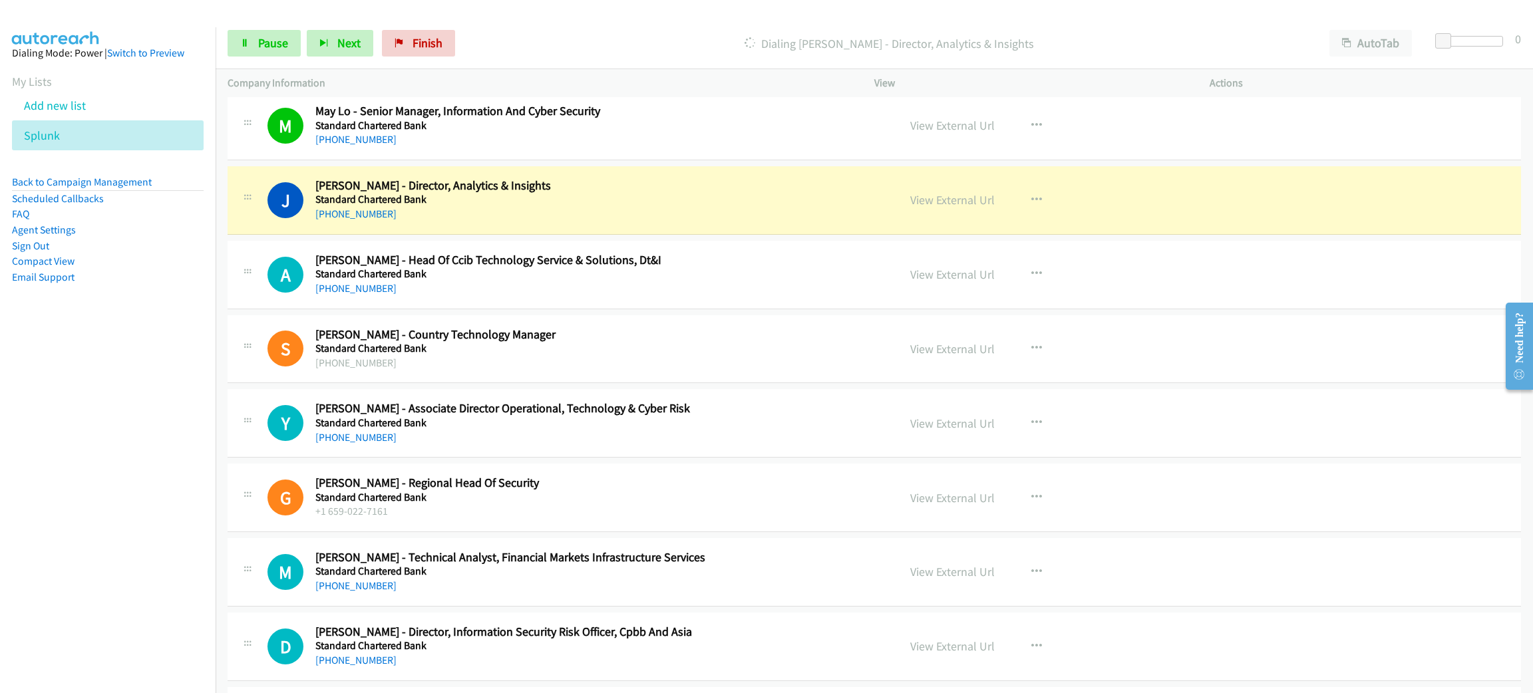
scroll to position [9382, 0]
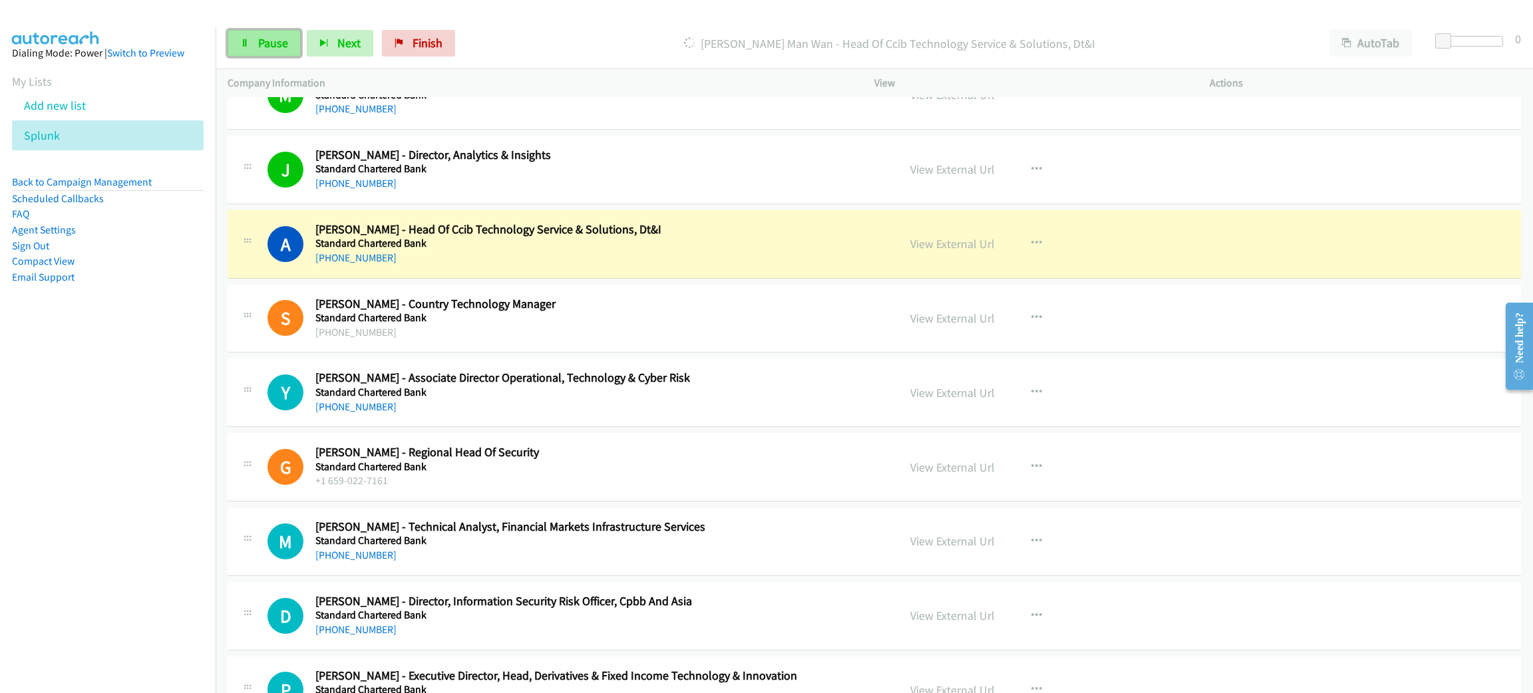
click at [266, 49] on link "Pause" at bounding box center [264, 43] width 73 height 27
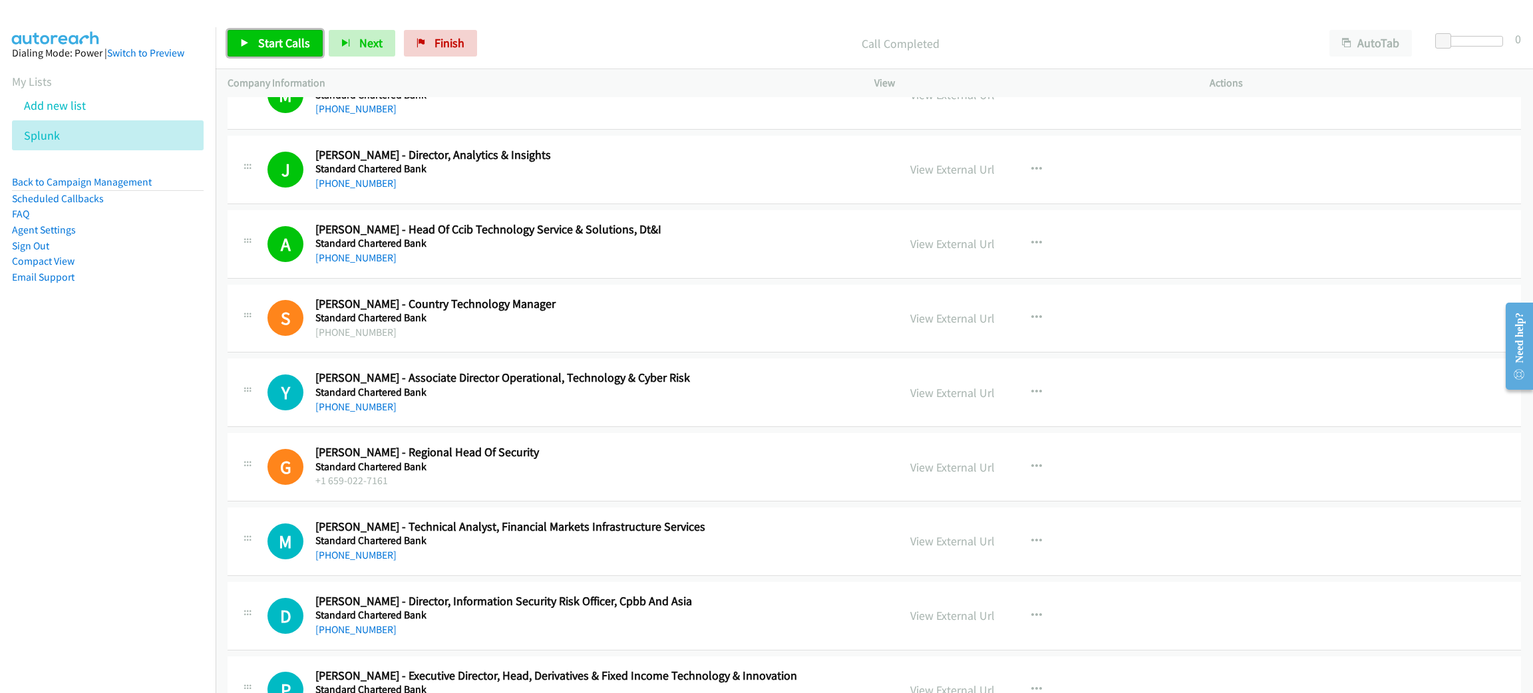
click at [254, 40] on link "Start Calls" at bounding box center [275, 43] width 95 height 27
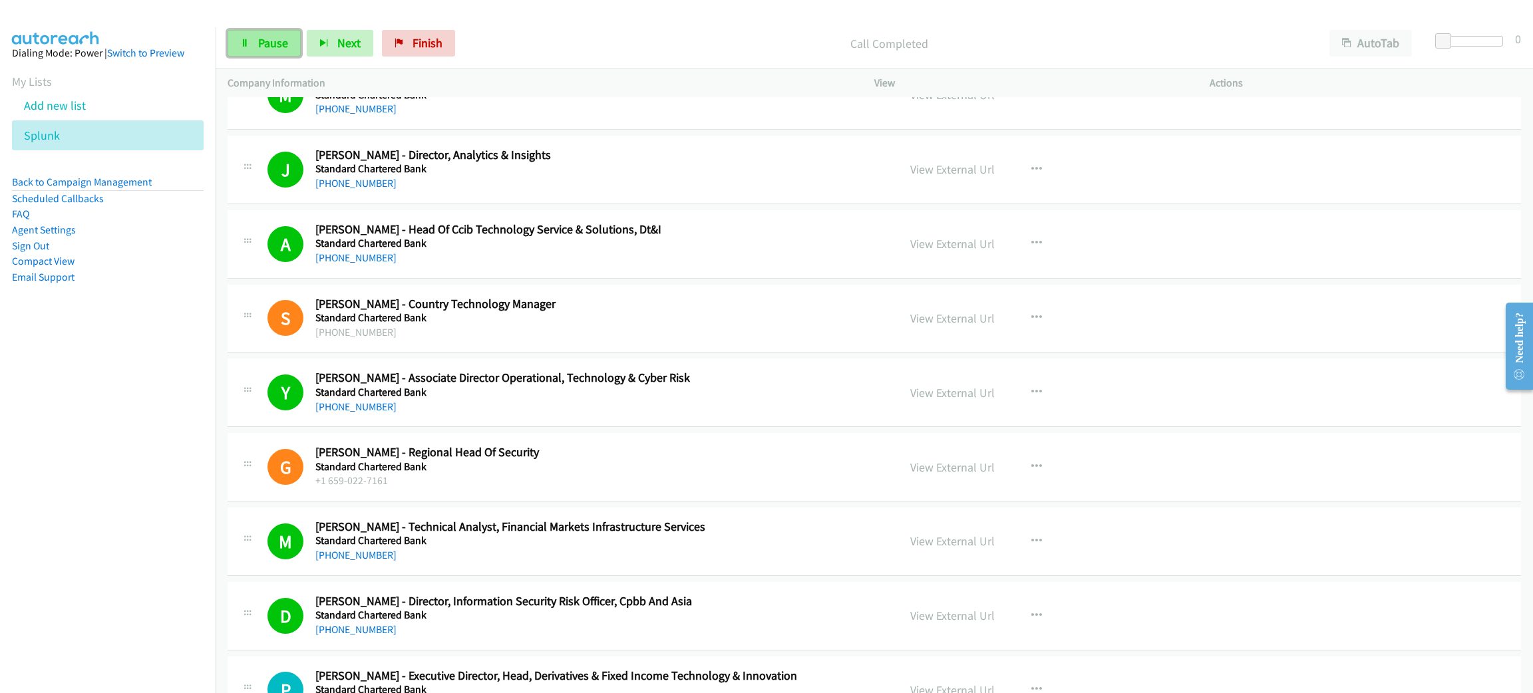
click at [274, 41] on span "Pause" at bounding box center [273, 42] width 30 height 15
